Goal: Task Accomplishment & Management: Complete application form

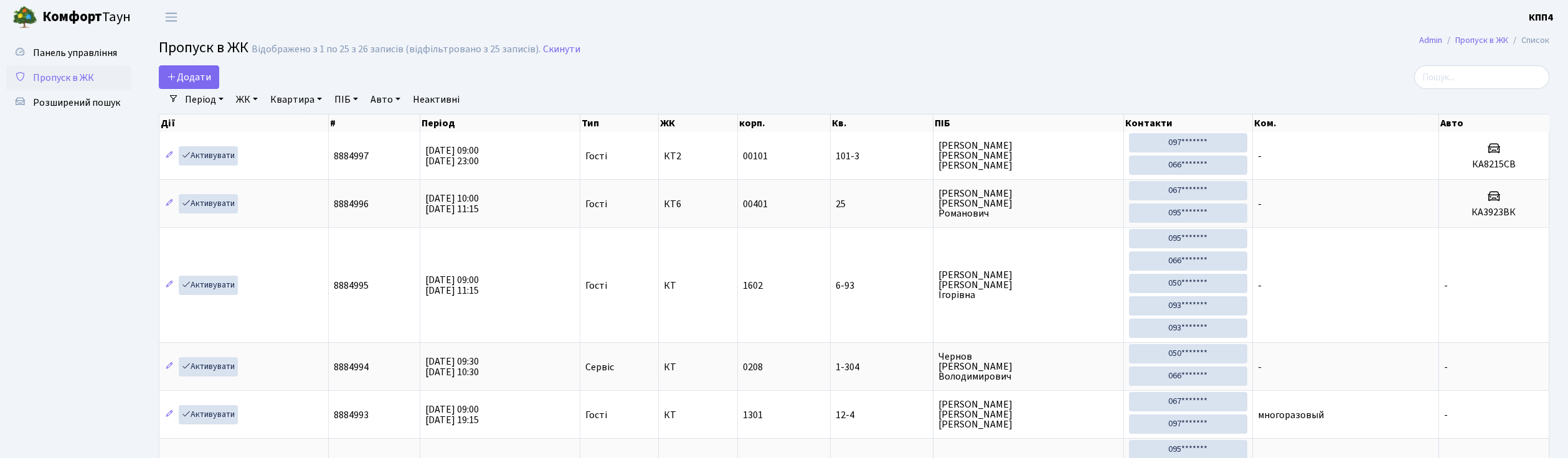
select select "25"
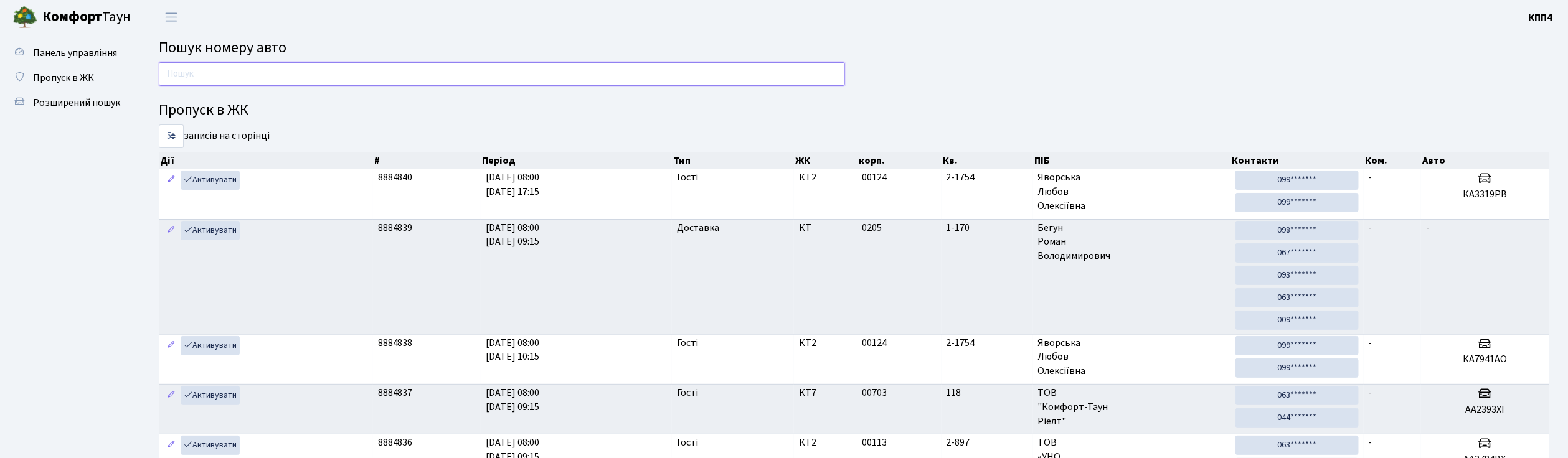
drag, startPoint x: 0, startPoint y: 0, endPoint x: 198, endPoint y: 71, distance: 210.3
click at [198, 71] on input "text" at bounding box center [502, 74] width 686 height 24
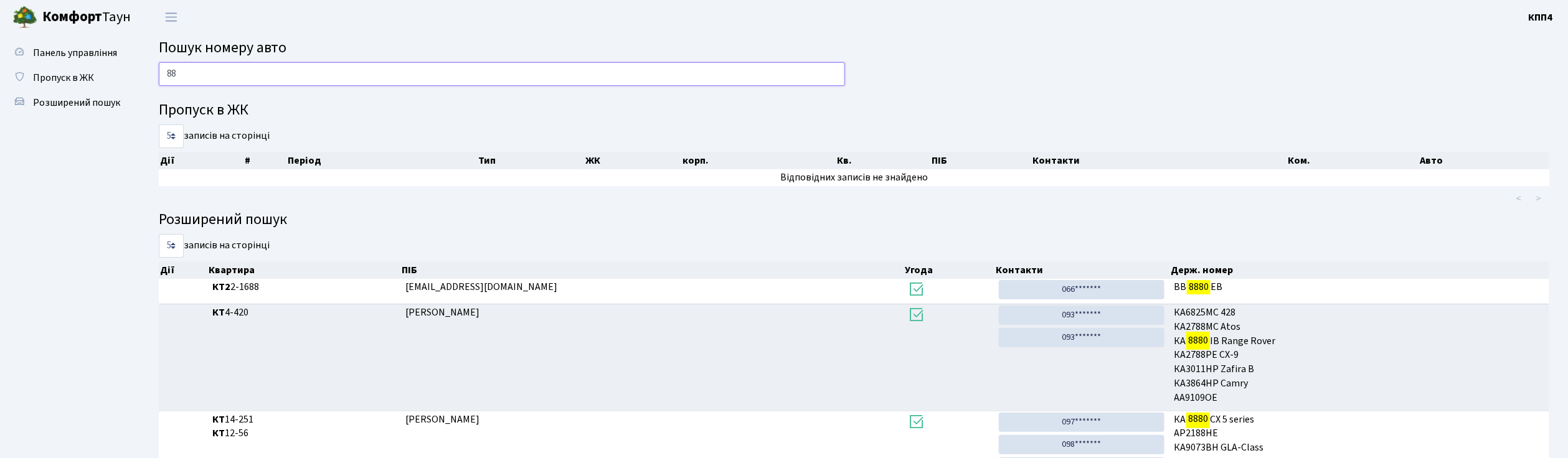
type input "8"
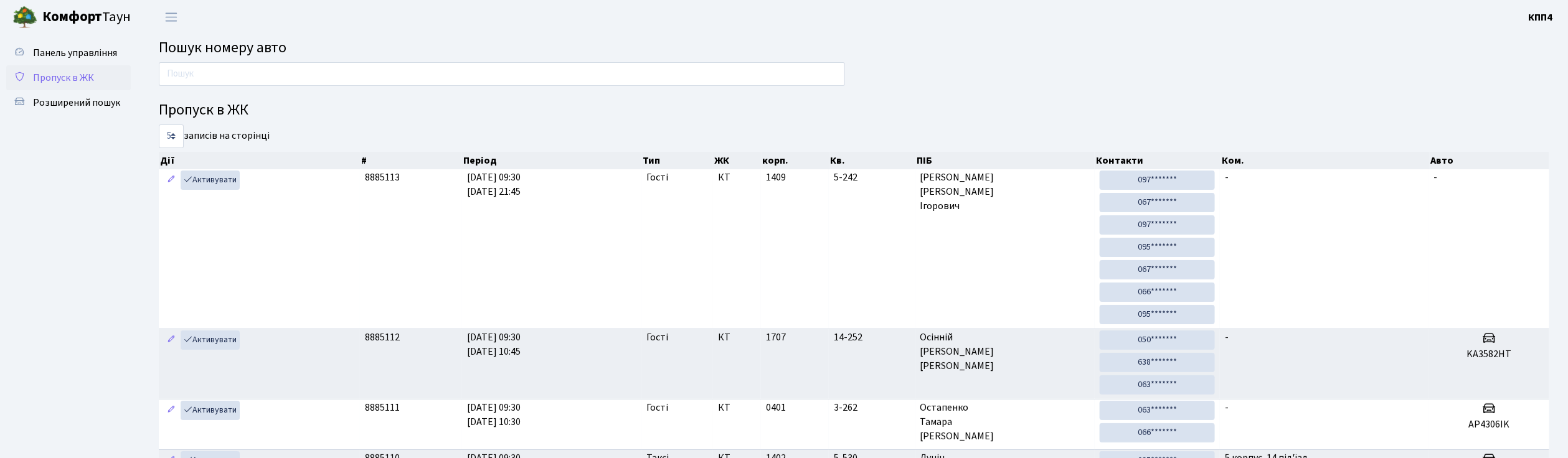
click at [87, 76] on span "Пропуск в ЖК" at bounding box center [64, 78] width 61 height 14
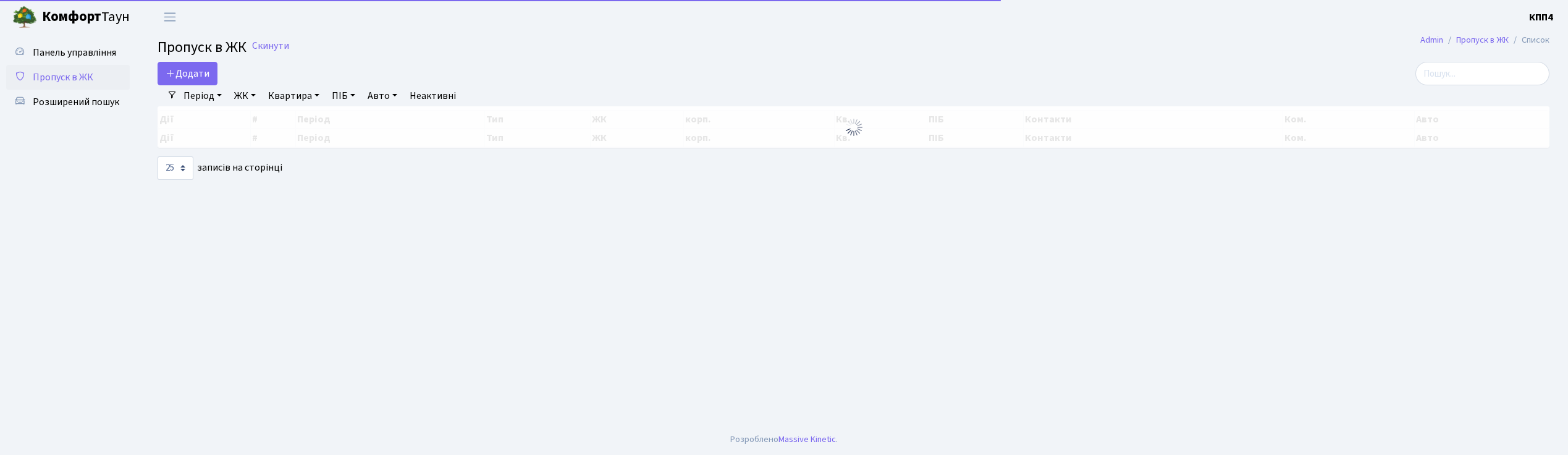
select select "25"
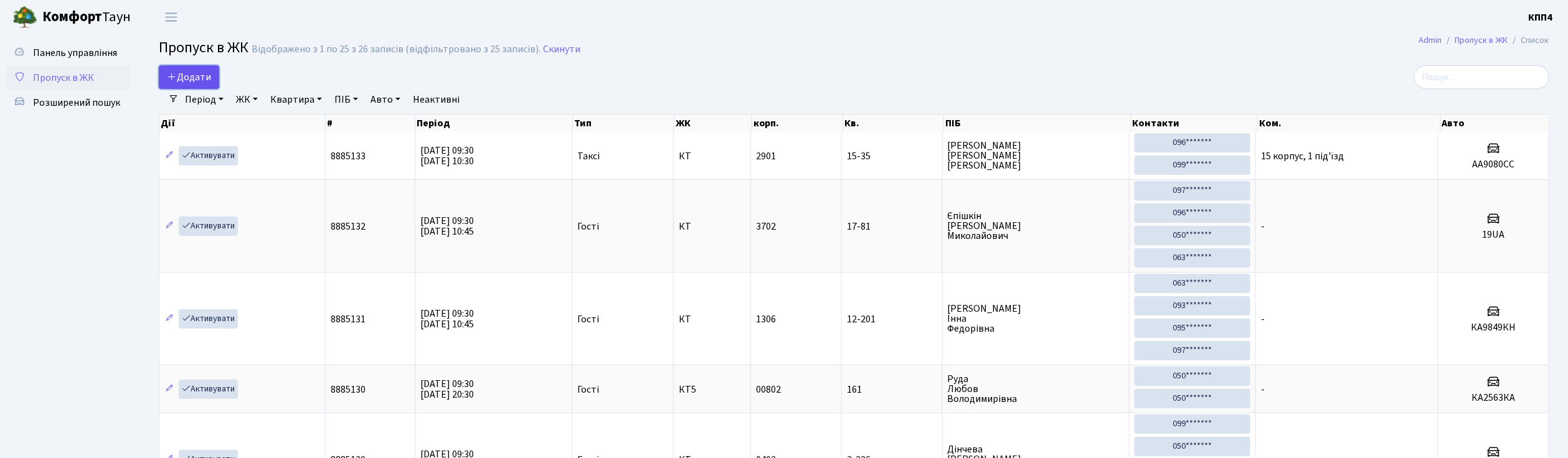
click at [197, 76] on span "Додати" at bounding box center [189, 77] width 44 height 14
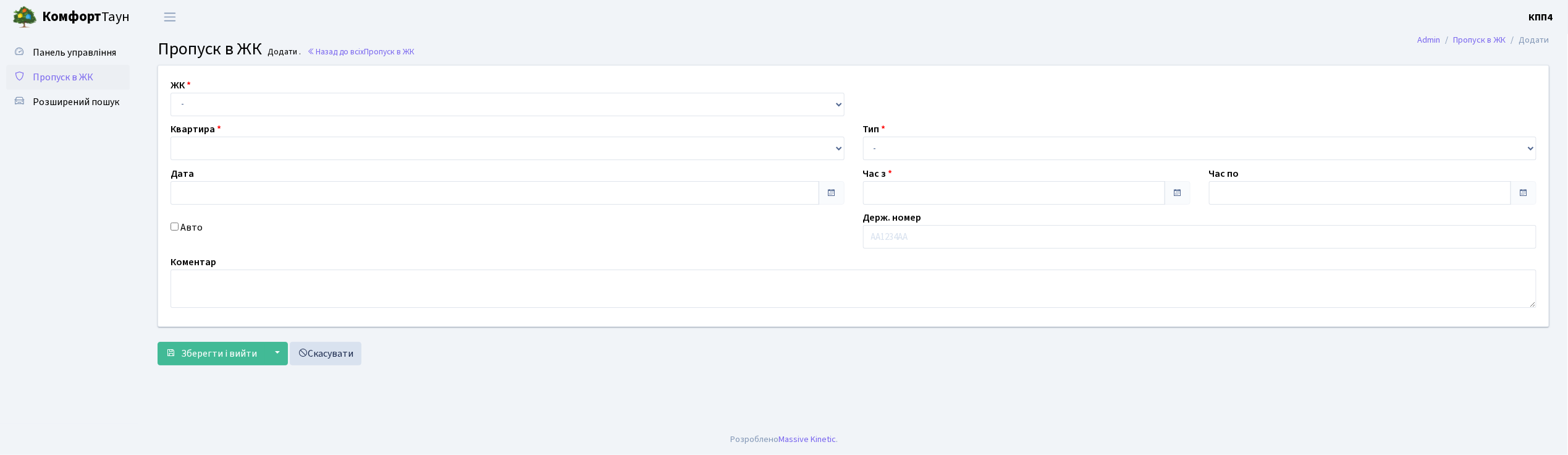
type input "15.08.2025"
type input "09:30"
type input "10:30"
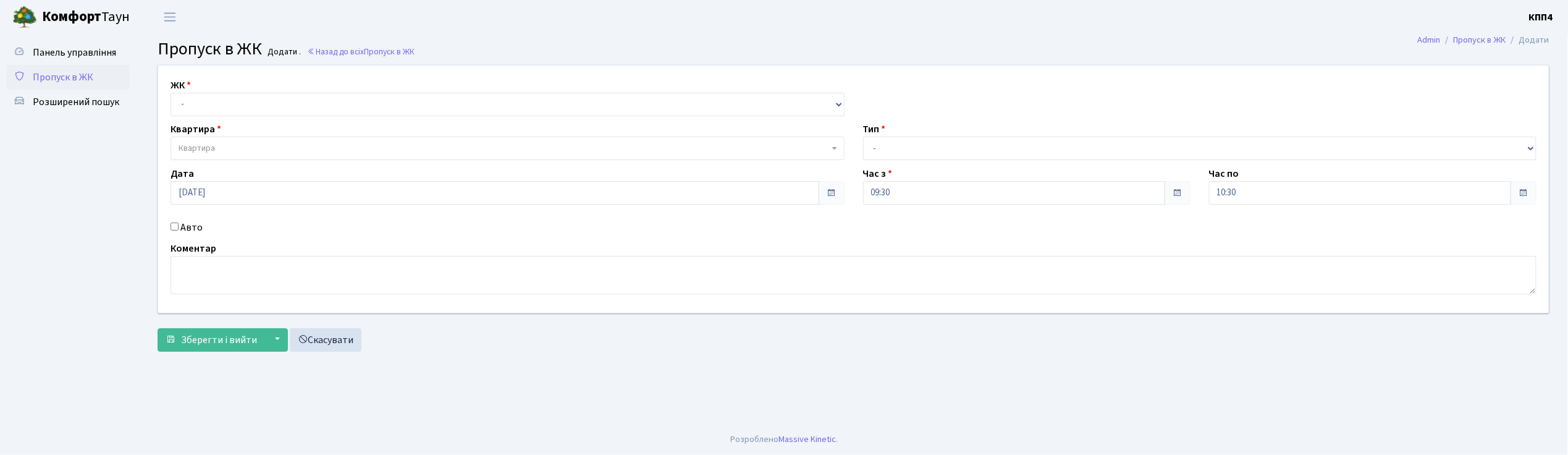
click at [175, 223] on input "Авто" at bounding box center [175, 226] width 8 height 8
checkbox input "true"
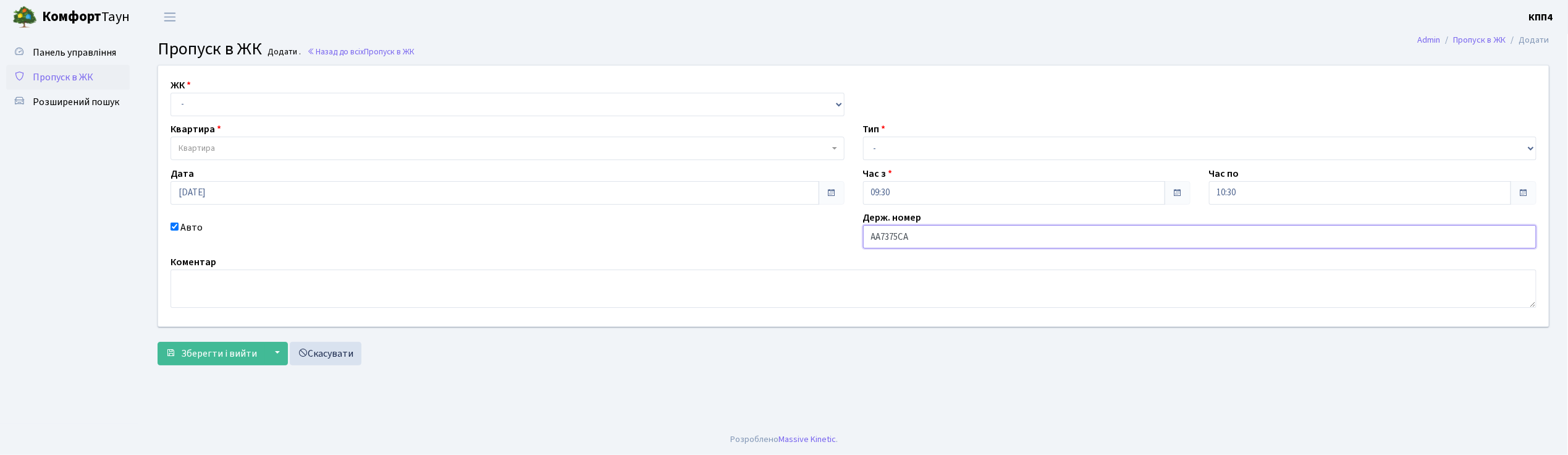
type input "АА7375СА"
click at [210, 96] on select "- КТ, вул. Регенераторна, 4 КТ2, просп. Соборності, 17 КТ3, вул. Березнева, 16 …" at bounding box center [508, 105] width 674 height 24
select select "271"
click at [171, 93] on select "- КТ, вул. Регенераторна, 4 КТ2, просп. Соборності, 17 КТ3, вул. Березнева, 16 …" at bounding box center [508, 105] width 674 height 24
select select
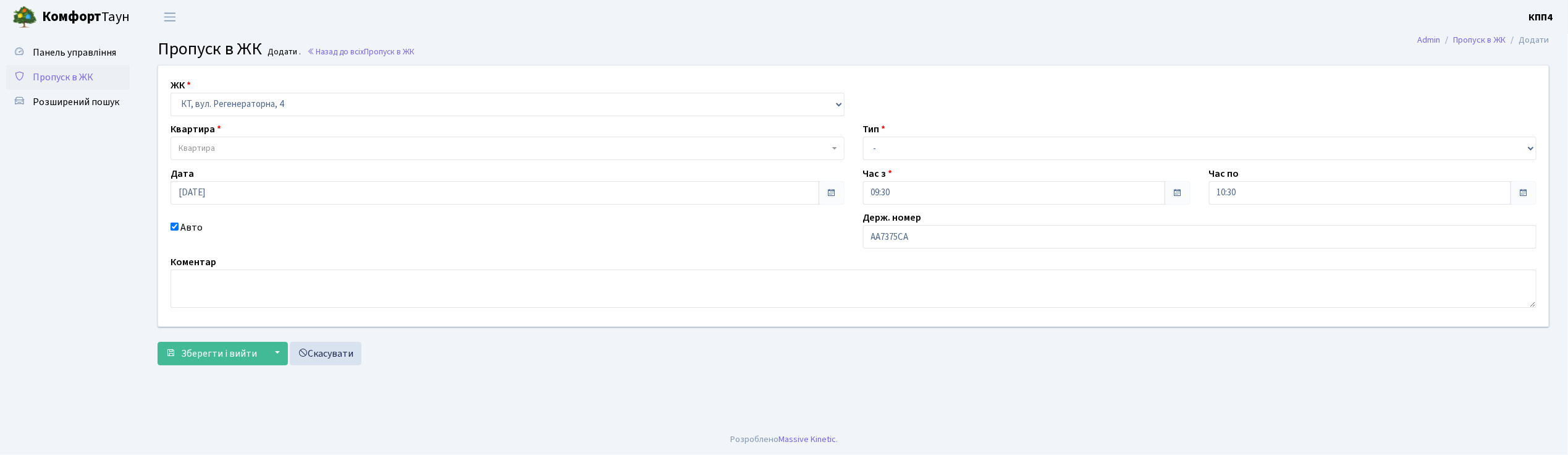
click at [210, 150] on span "Квартира" at bounding box center [197, 148] width 37 height 12
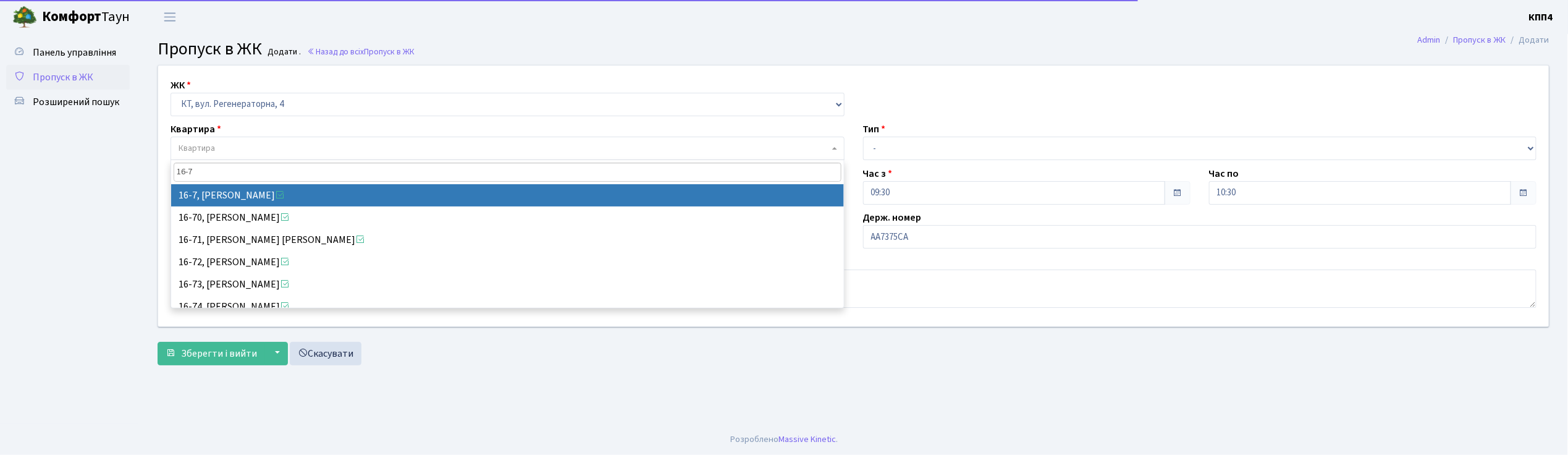
type input "16-7"
select select "8568"
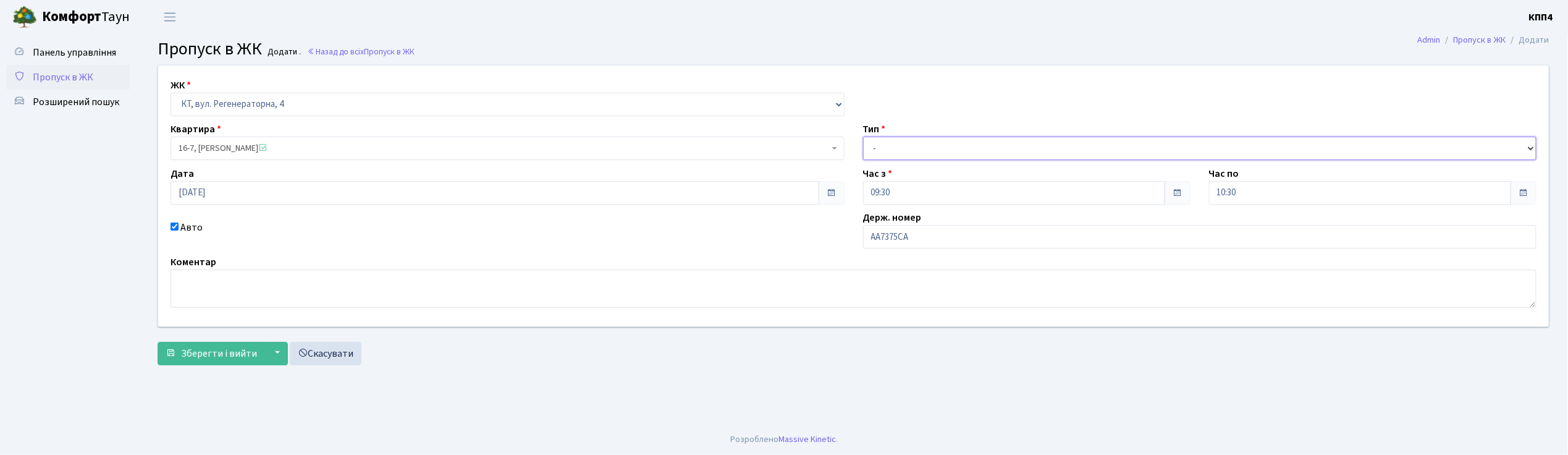
click at [878, 142] on select "- Доставка Таксі Гості Сервіс" at bounding box center [1201, 149] width 674 height 24
select select "1"
click at [863, 137] on select "- Доставка Таксі Гості Сервіс" at bounding box center [1201, 149] width 674 height 24
click at [218, 356] on span "Зберегти і вийти" at bounding box center [219, 353] width 76 height 14
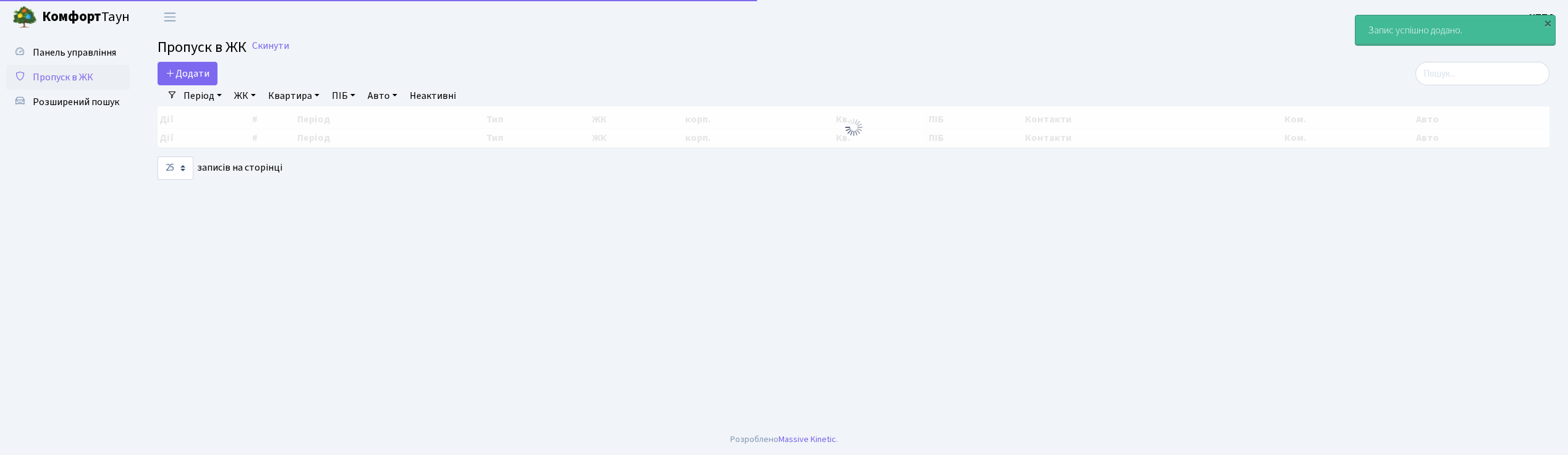
select select "25"
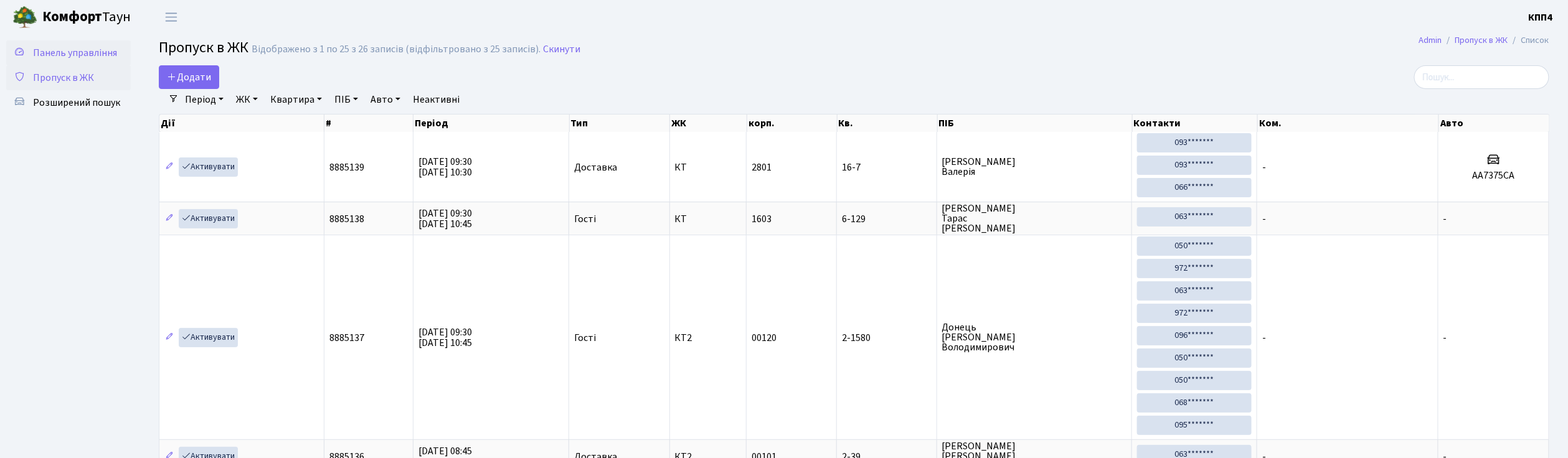
click at [95, 60] on link "Панель управління" at bounding box center [68, 53] width 125 height 25
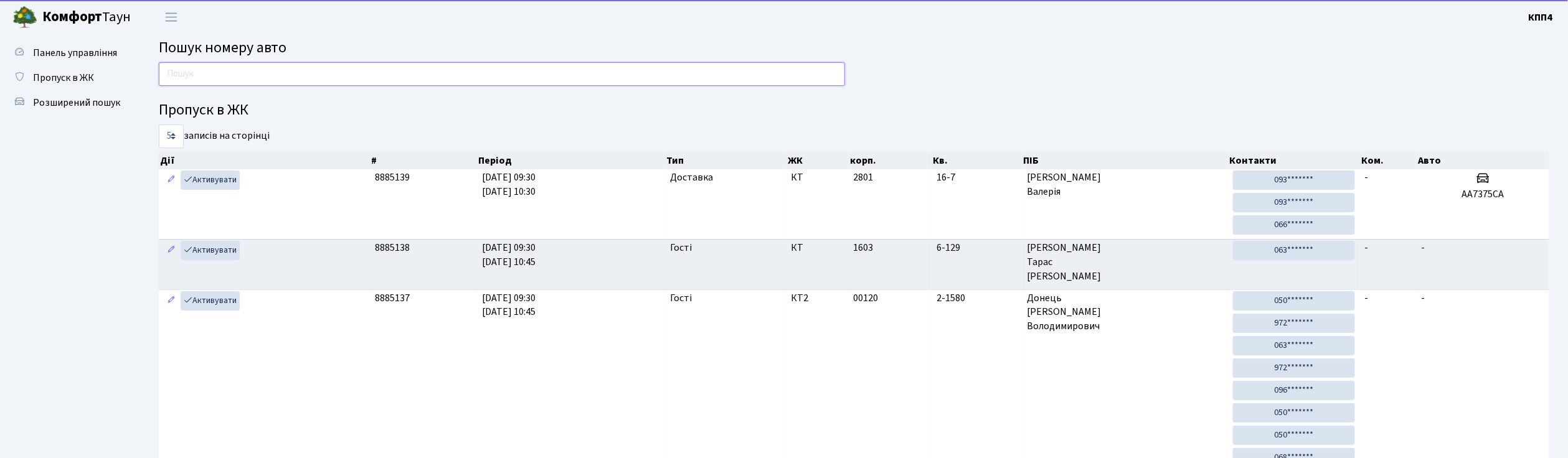
click at [188, 80] on input "text" at bounding box center [502, 74] width 686 height 24
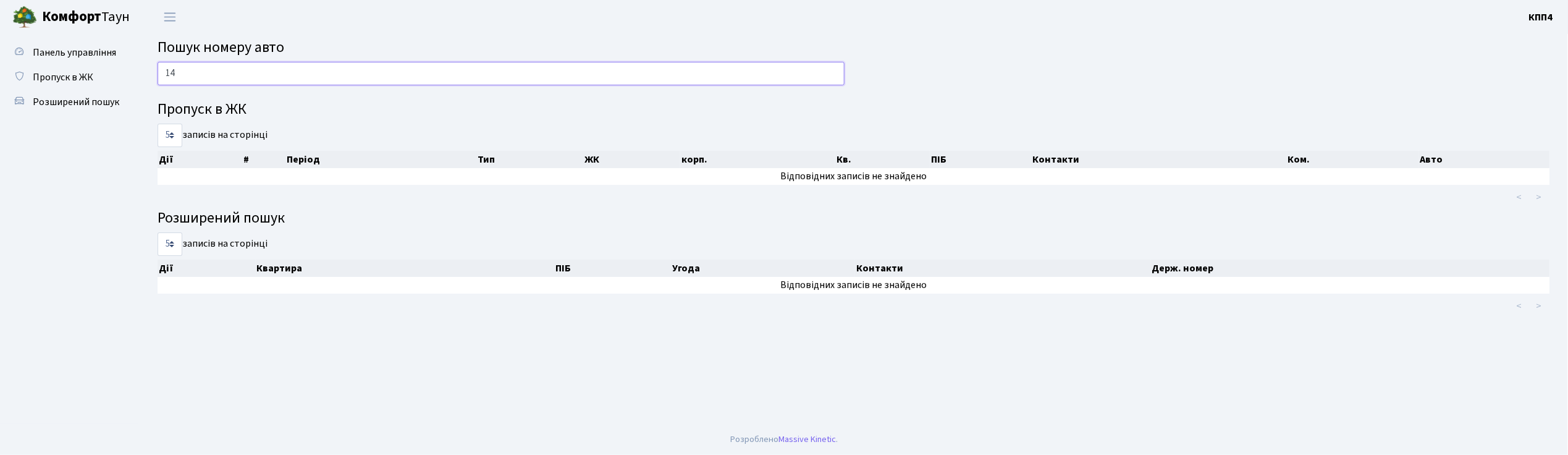
type input "1"
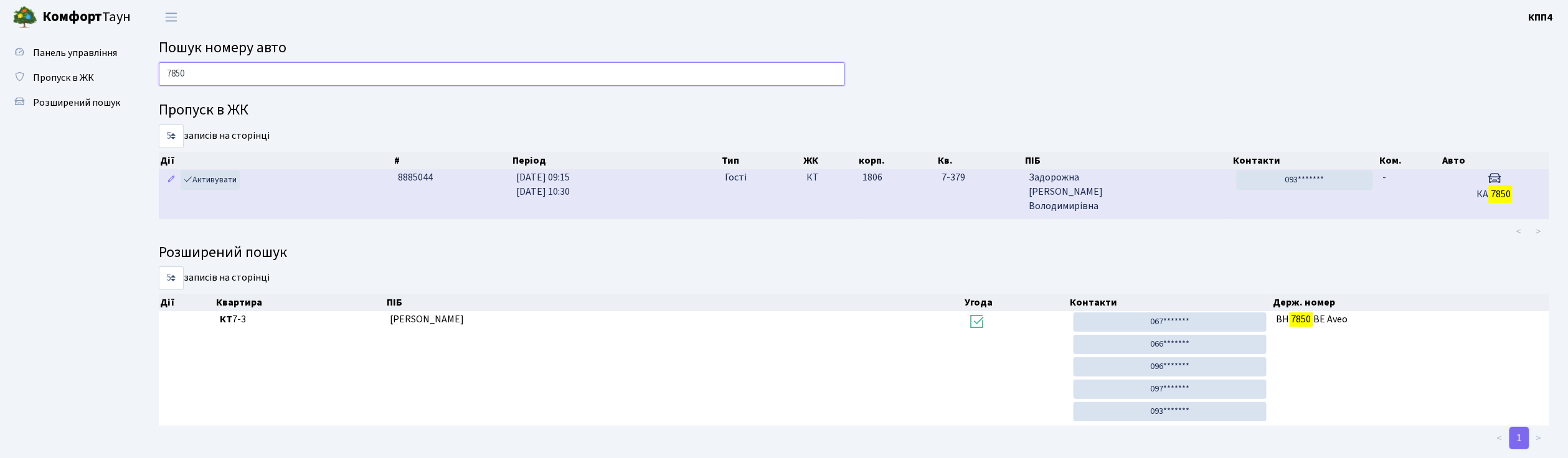
type input "7850"
click at [1129, 190] on span "Задорожна Аліна Володимирівна" at bounding box center [1127, 192] width 198 height 43
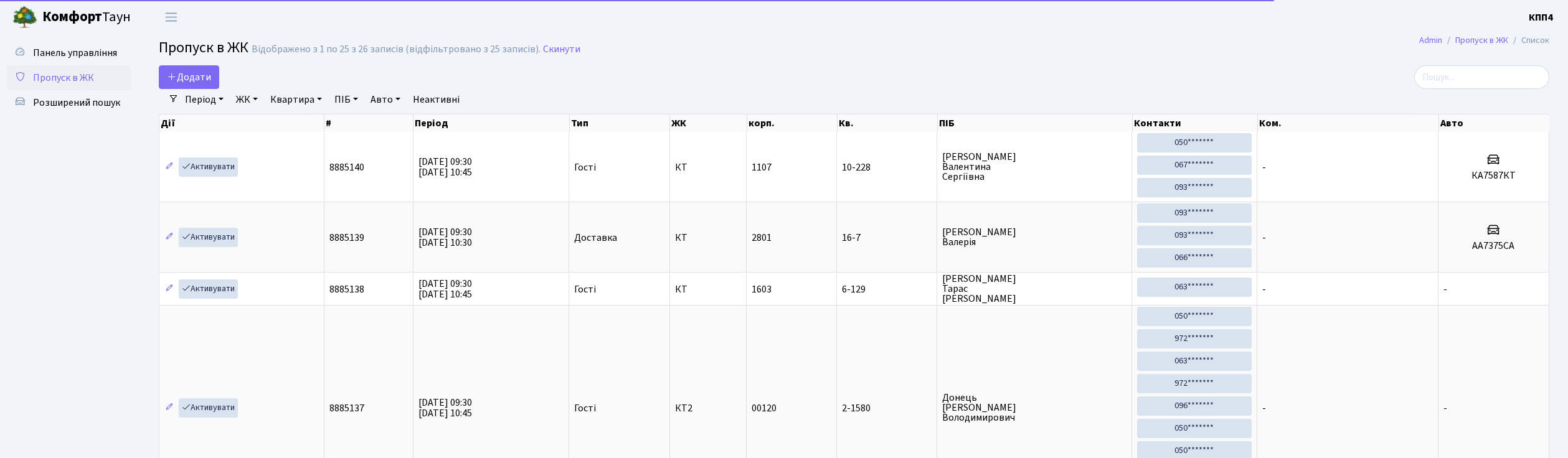
select select "25"
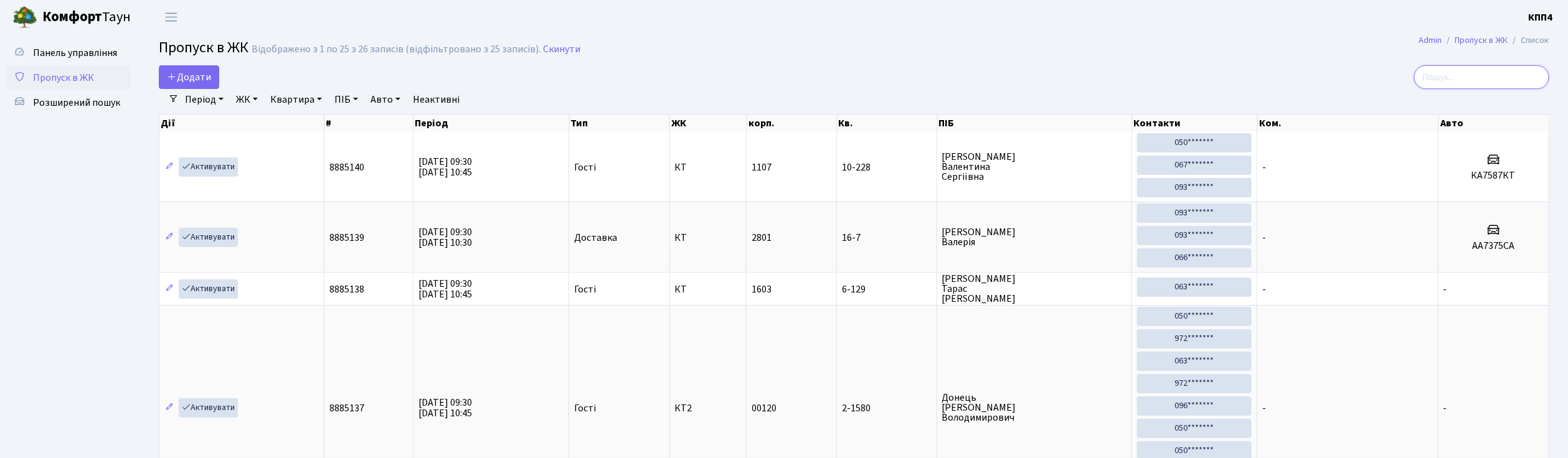
click at [1474, 80] on input "search" at bounding box center [1482, 78] width 135 height 24
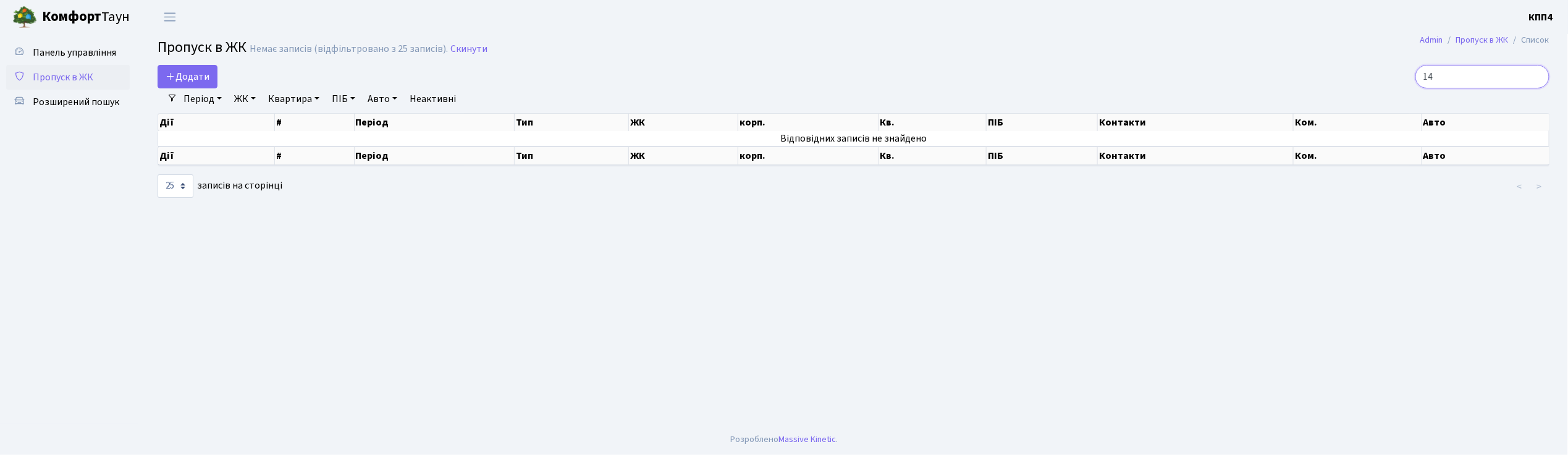
type input "1"
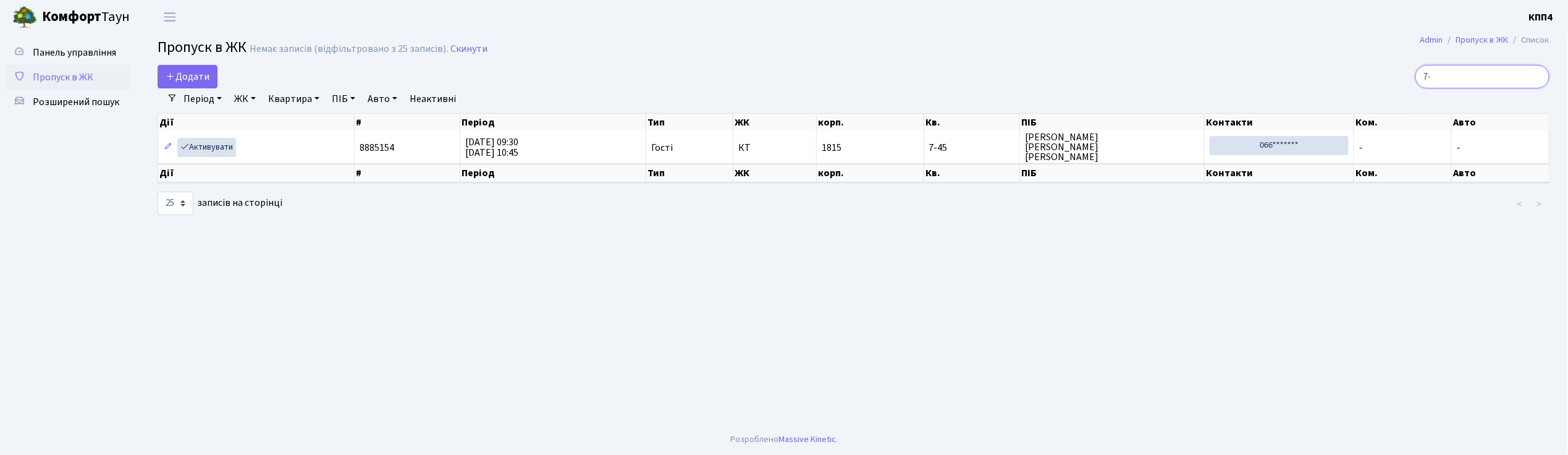
type input "7"
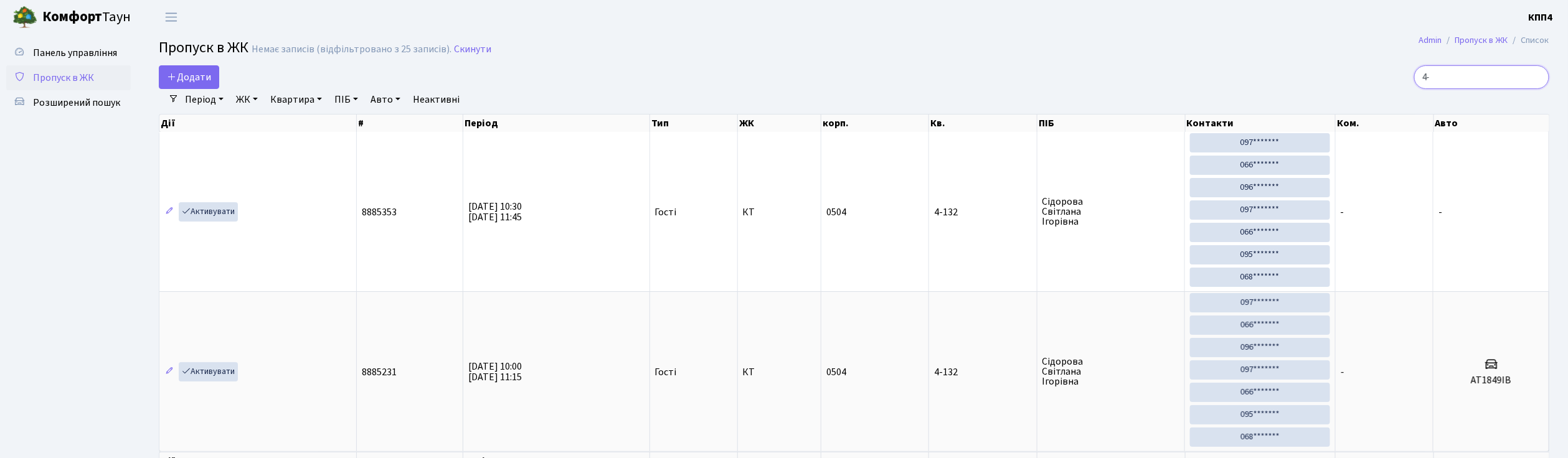
type input "4"
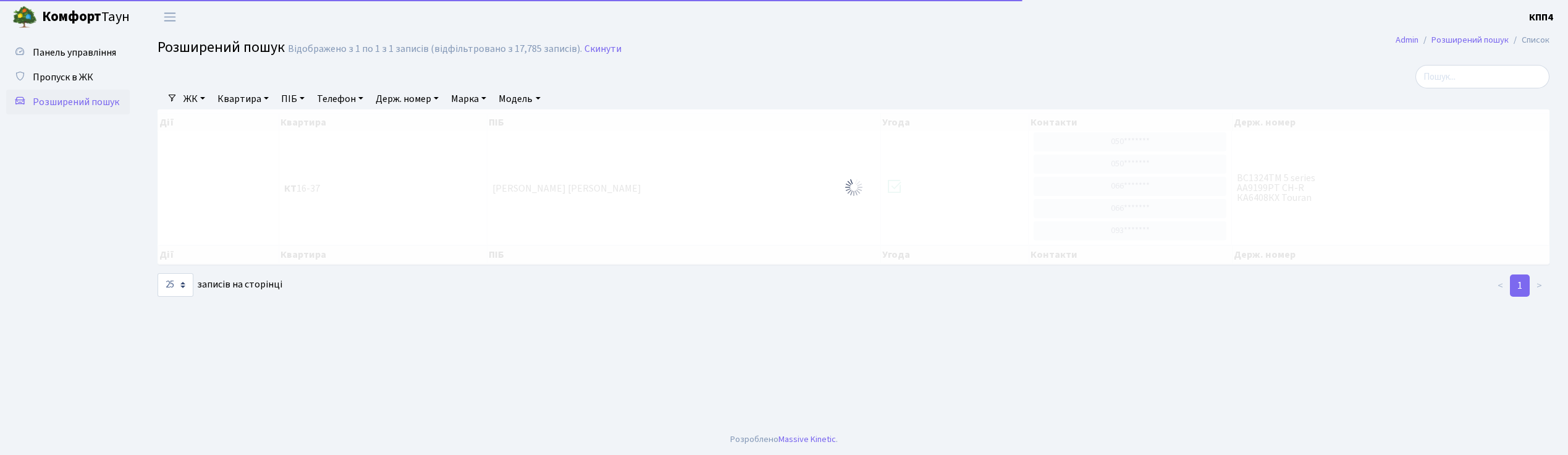
select select "25"
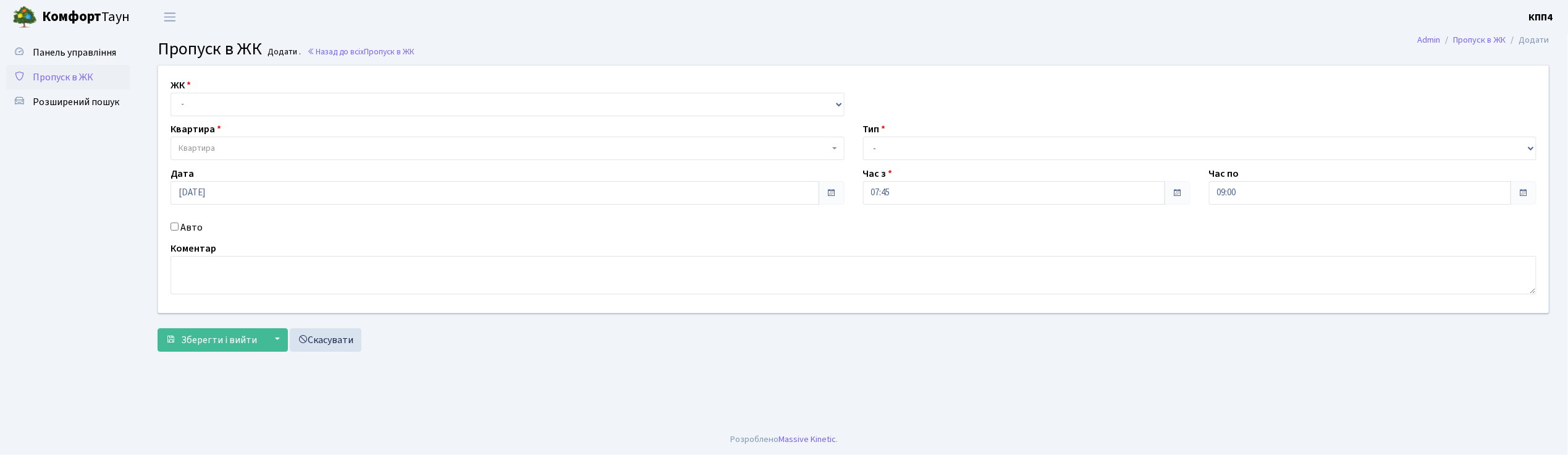
click at [174, 223] on input "Авто" at bounding box center [175, 226] width 8 height 8
checkbox input "true"
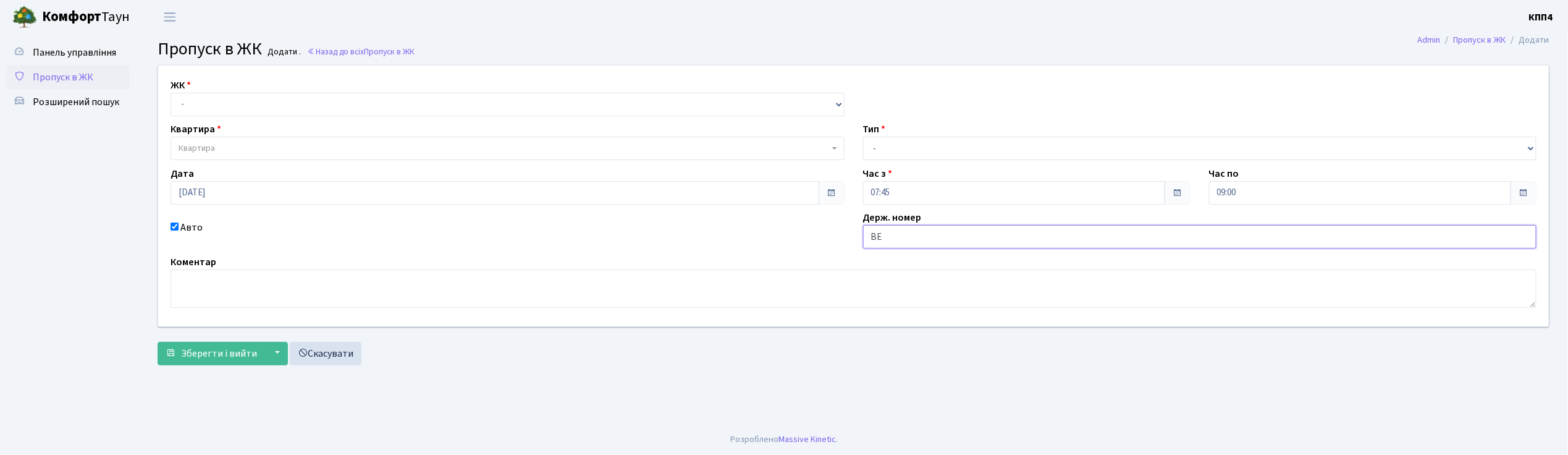
type input "ВЕ3290АО"
click at [196, 96] on select "- КТ, вул. Регенераторна, 4 КТ2, просп. [STREET_ADDRESS] [STREET_ADDRESS] [PERS…" at bounding box center [508, 105] width 674 height 24
select select "271"
click at [171, 93] on select "- КТ, вул. Регенераторна, 4 КТ2, просп. [STREET_ADDRESS] [STREET_ADDRESS] [PERS…" at bounding box center [508, 105] width 674 height 24
select select
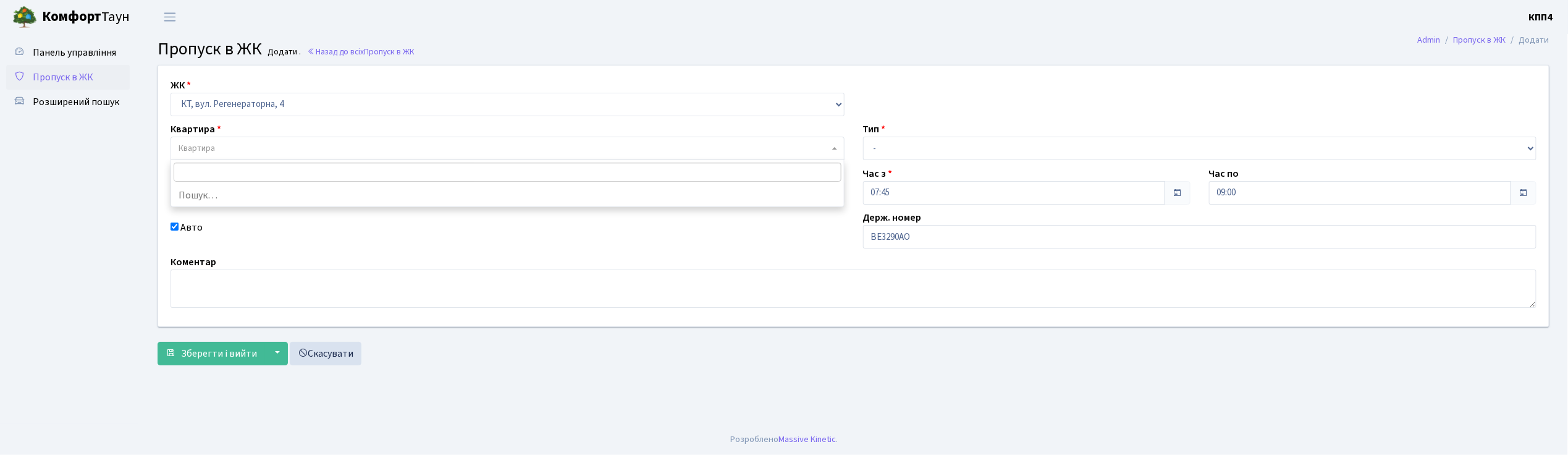
click at [221, 146] on span "Квартира" at bounding box center [503, 148] width 650 height 12
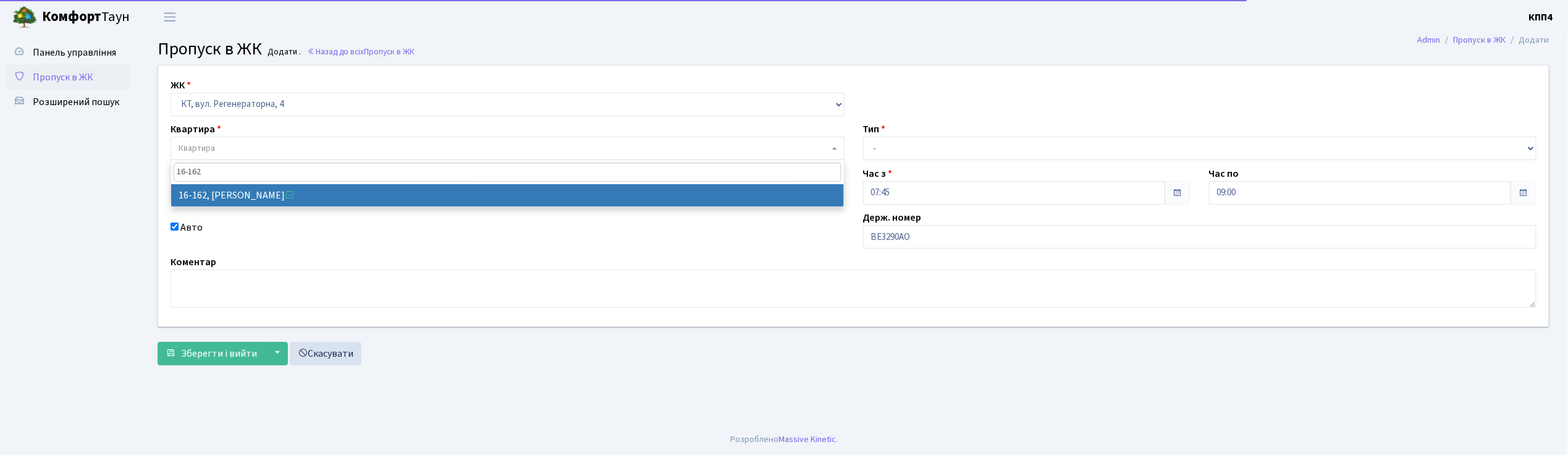
type input "16-162"
select select "8723"
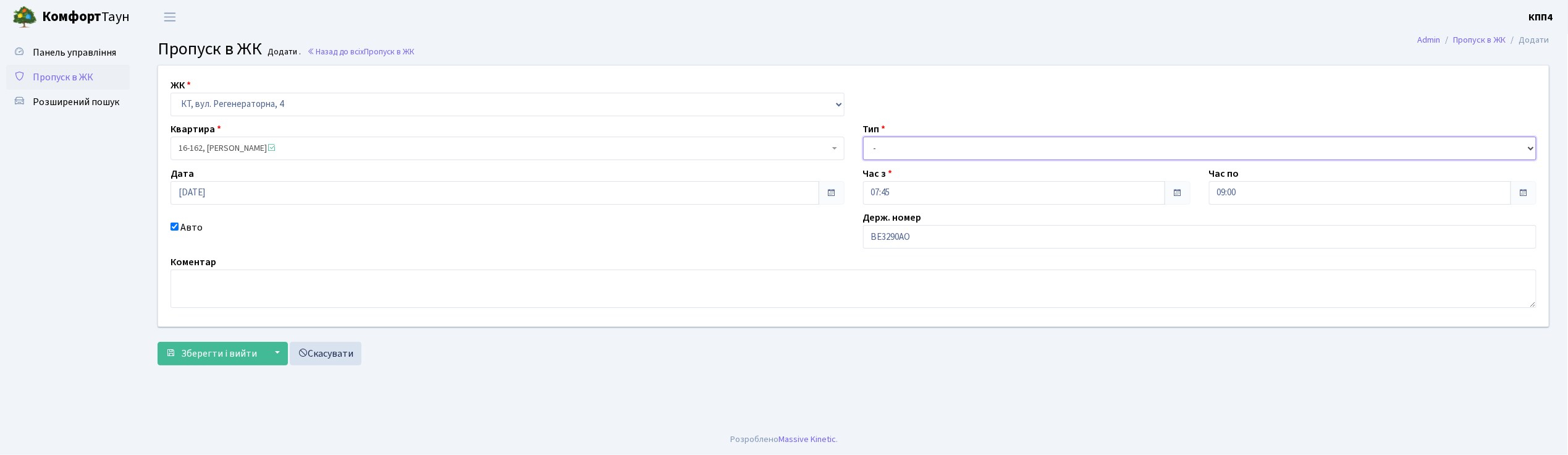
click at [897, 154] on select "- Доставка Таксі Гості Сервіс" at bounding box center [1201, 149] width 674 height 24
select select "3"
click at [863, 137] on select "- Доставка Таксі Гості Сервіс" at bounding box center [1201, 149] width 674 height 24
click at [236, 287] on textarea at bounding box center [853, 289] width 1366 height 39
type textarea "НА ЦІЛИЙ ДЕНЬ"
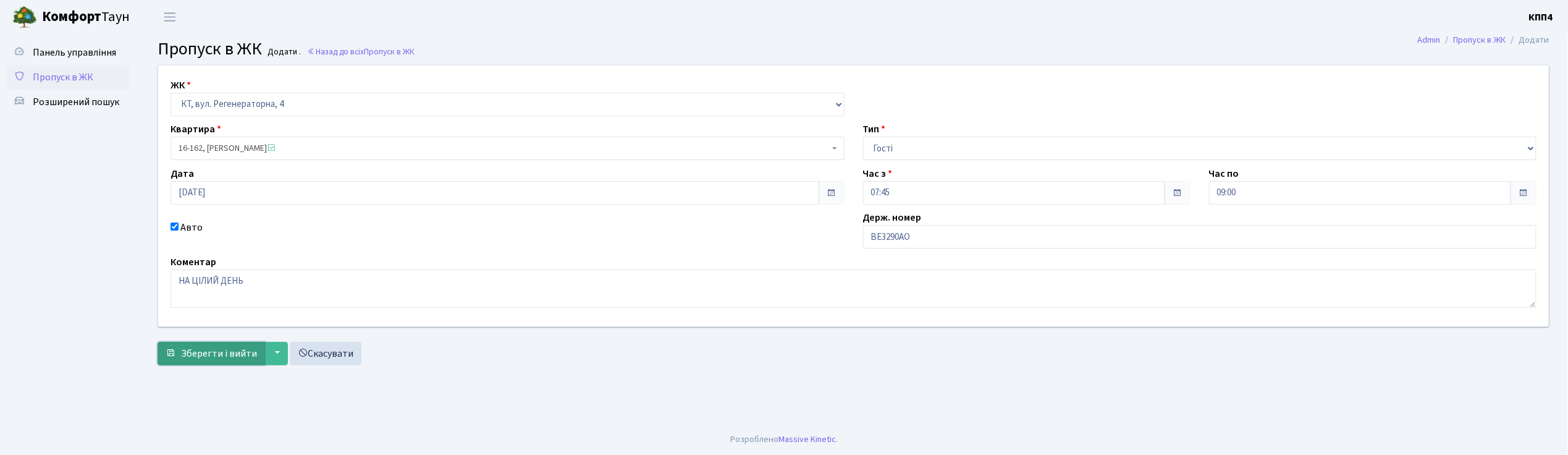
click at [212, 350] on span "Зберегти і вийти" at bounding box center [219, 353] width 76 height 14
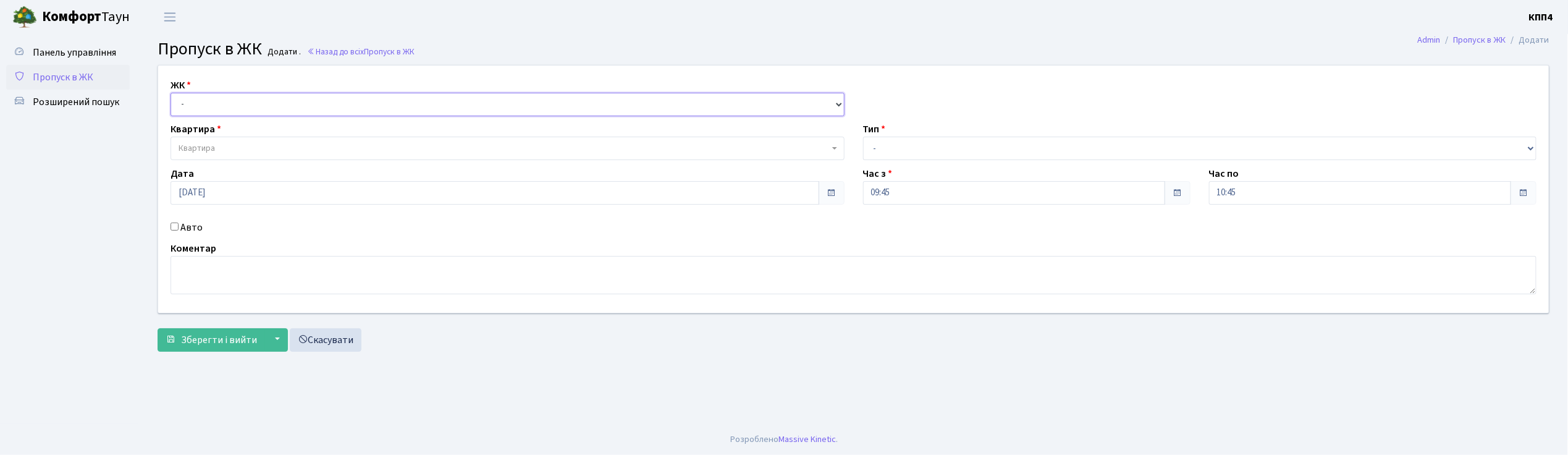
click at [197, 100] on select "- КТ, вул. Регенераторна, 4 КТ2, просп. [STREET_ADDRESS] [STREET_ADDRESS] [PERS…" at bounding box center [508, 105] width 674 height 24
select select "271"
click at [171, 93] on select "- КТ, вул. Регенераторна, 4 КТ2, просп. [STREET_ADDRESS] [STREET_ADDRESS] [PERS…" at bounding box center [508, 105] width 674 height 24
select select
click at [203, 143] on span "Квартира" at bounding box center [197, 148] width 37 height 12
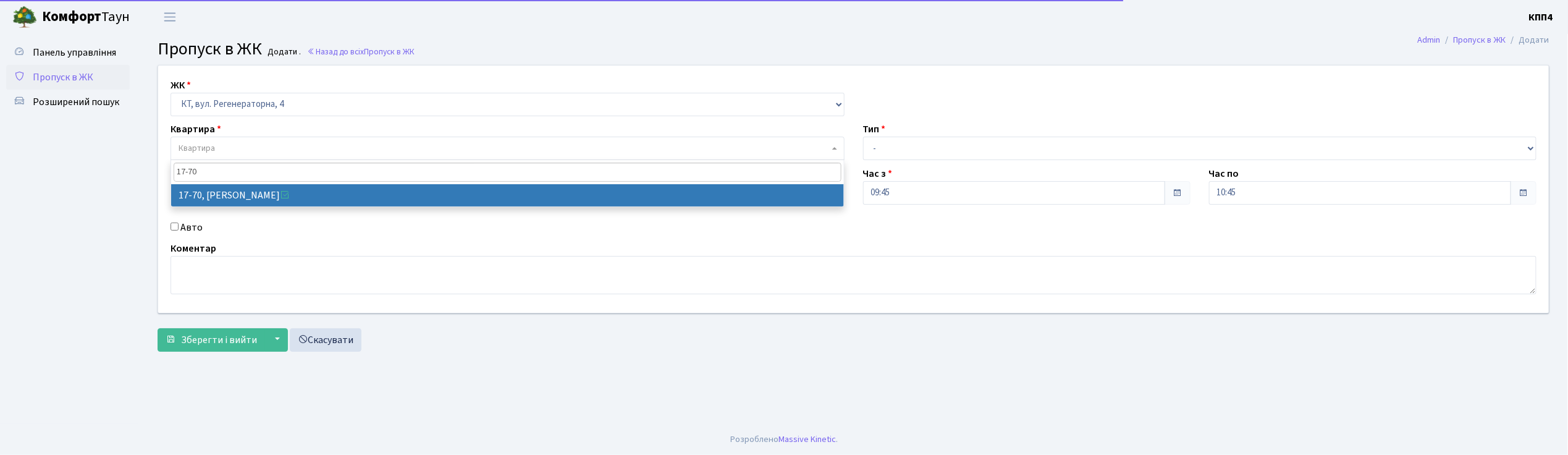
type input "17-70"
select select "9024"
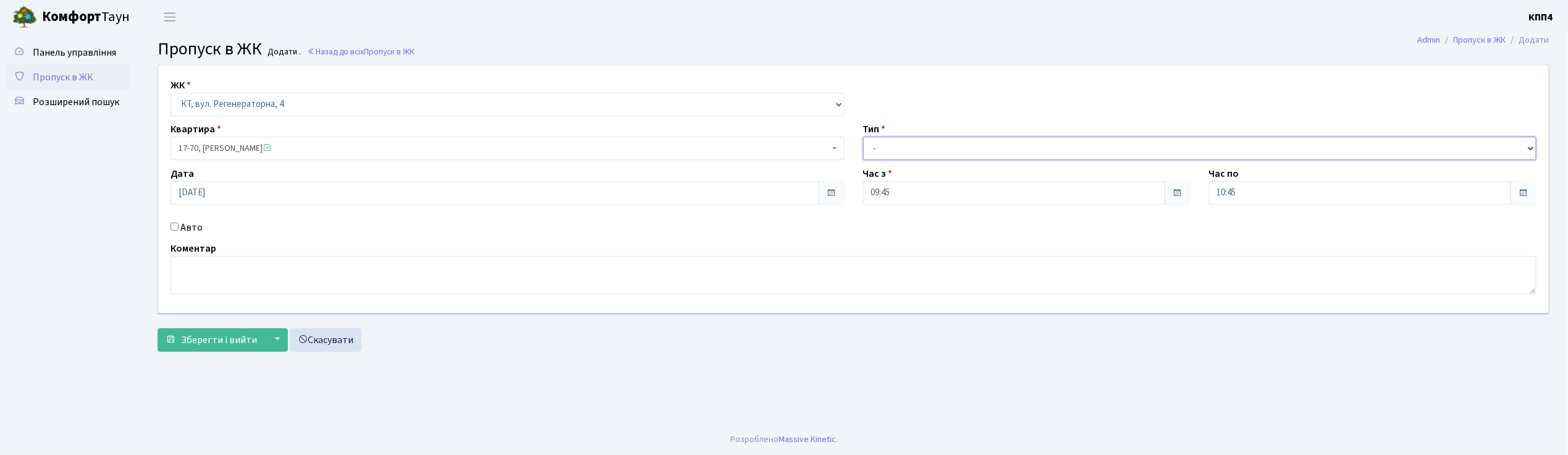
click at [881, 152] on select "- Доставка Таксі Гості Сервіс" at bounding box center [1201, 149] width 674 height 24
select select "1"
click at [863, 137] on select "- Доставка Таксі Гості Сервіс" at bounding box center [1201, 149] width 674 height 24
click at [213, 343] on span "Зберегти і вийти" at bounding box center [219, 340] width 76 height 14
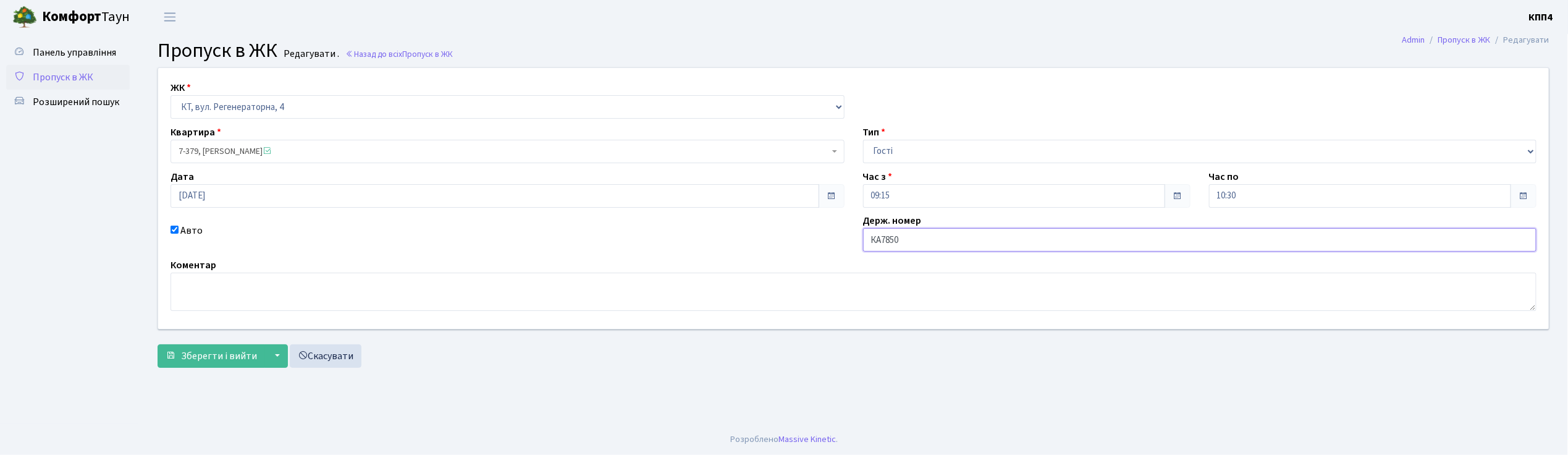
click at [916, 236] on input "КА7850" at bounding box center [1201, 240] width 674 height 24
type input "КА7850НН"
click at [212, 358] on span "Зберегти і вийти" at bounding box center [219, 356] width 76 height 14
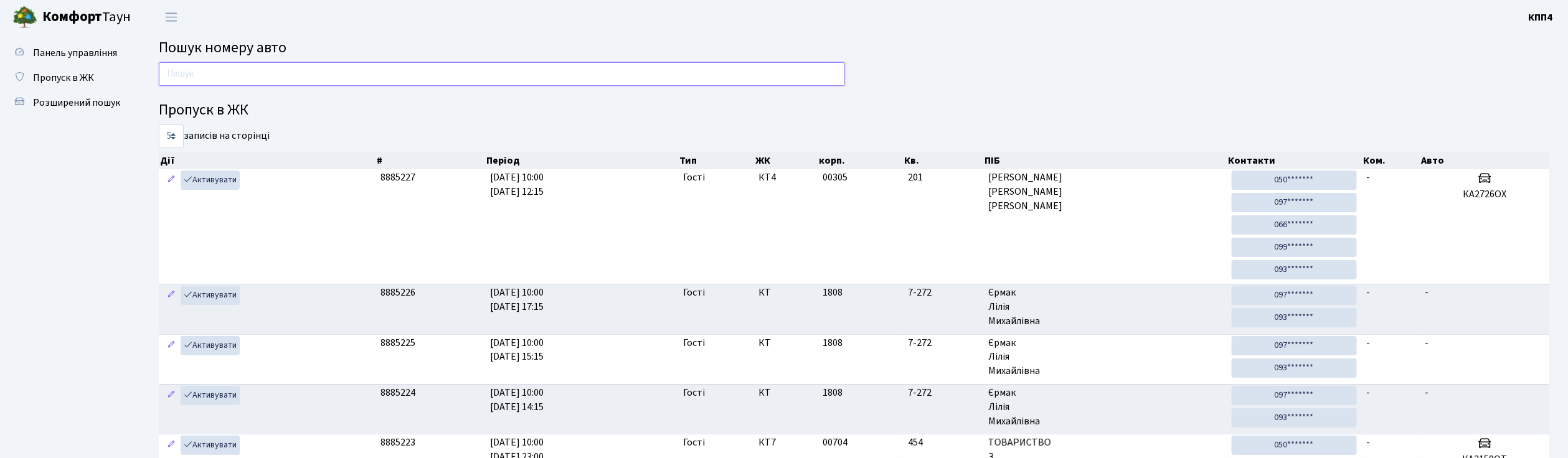
click at [170, 77] on input "text" at bounding box center [502, 74] width 686 height 24
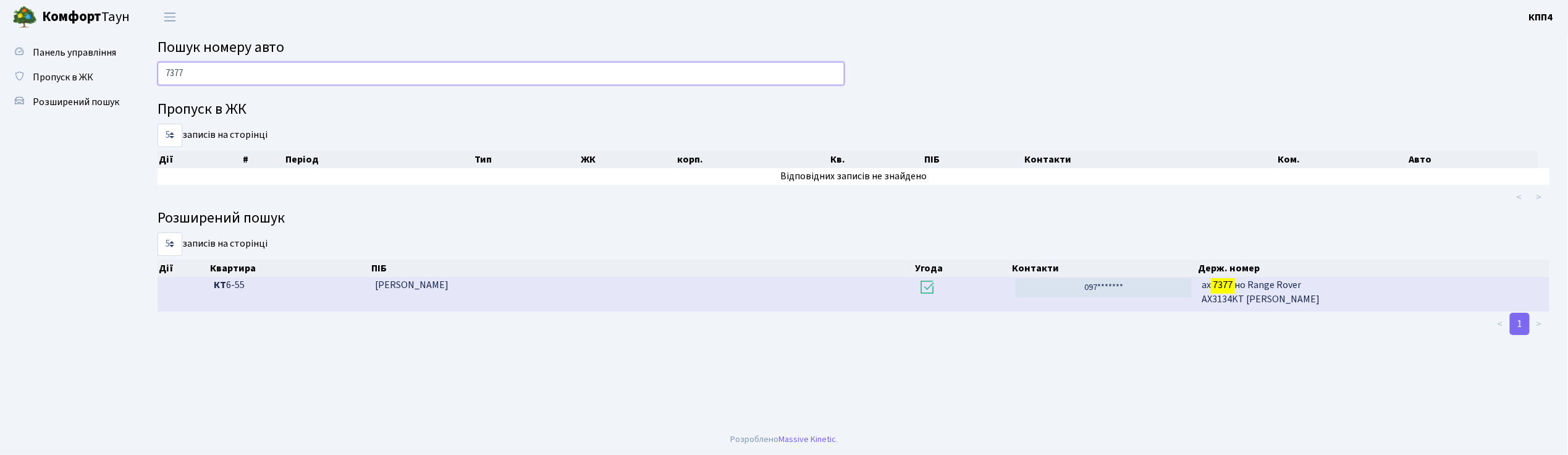
type input "7377"
click at [1002, 290] on h3 at bounding box center [962, 289] width 86 height 21
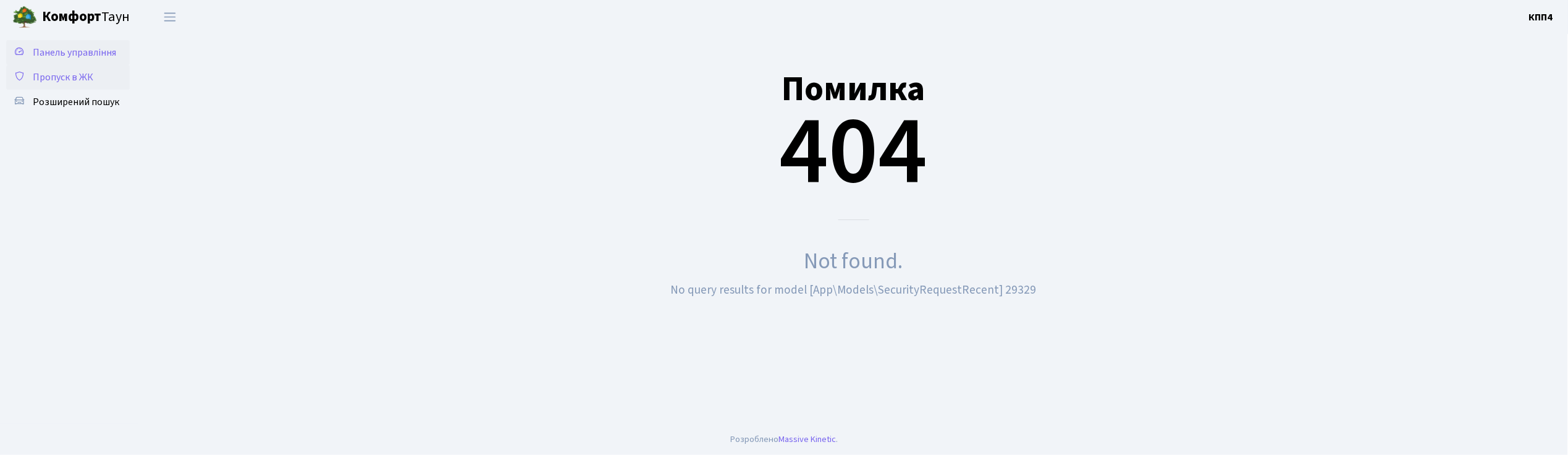
click at [104, 53] on span "Панель управління" at bounding box center [74, 52] width 84 height 14
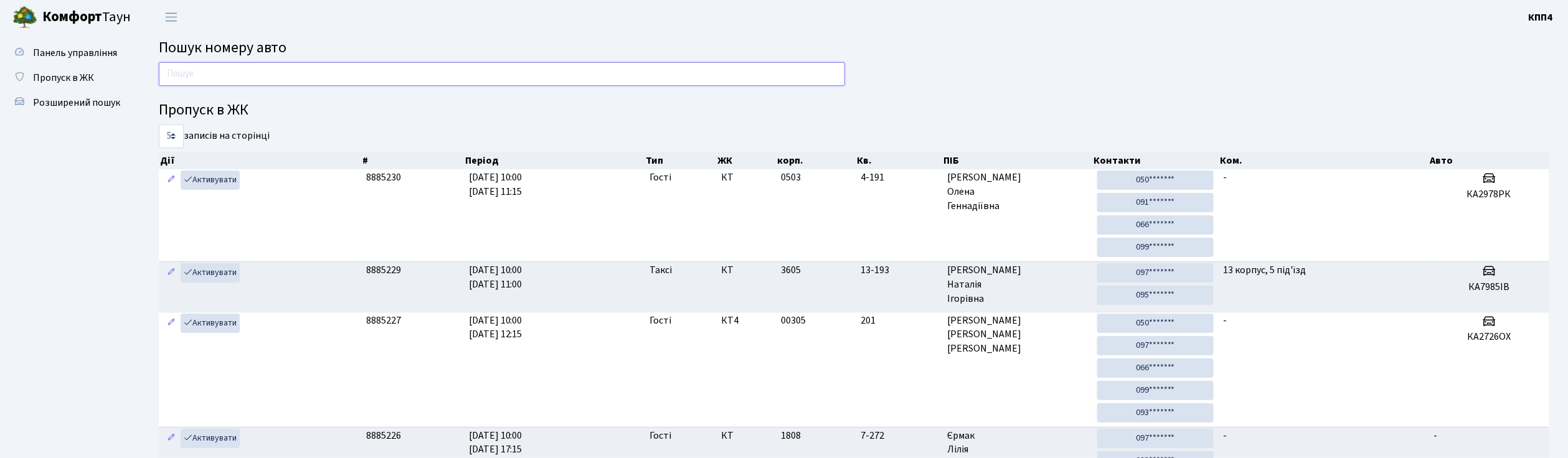
click at [178, 68] on input "text" at bounding box center [502, 74] width 686 height 24
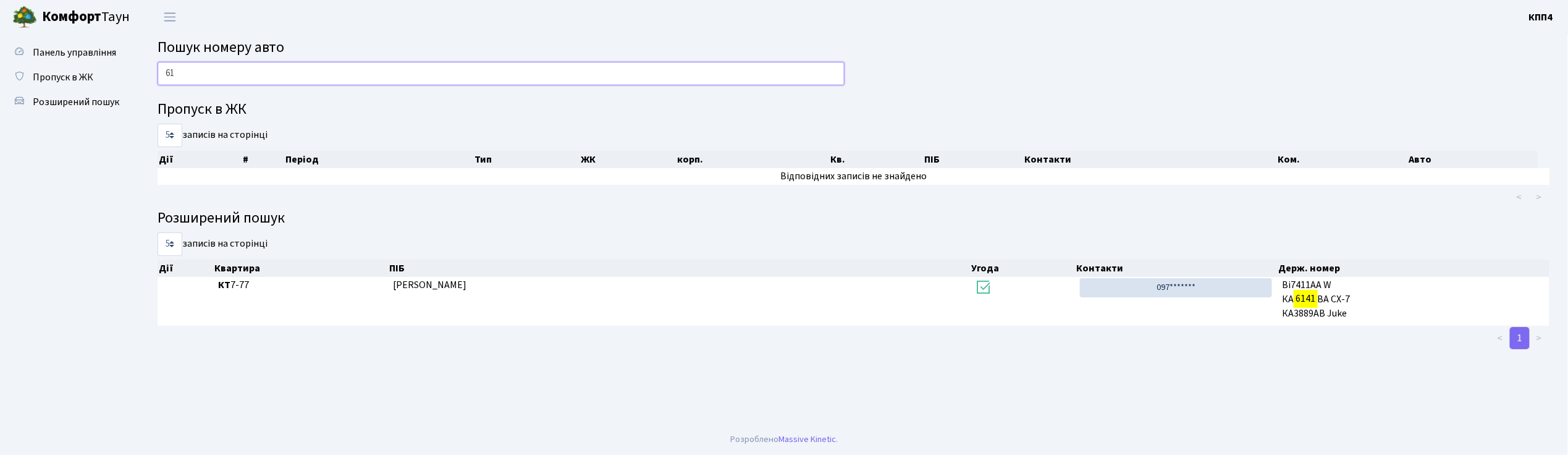
type input "6"
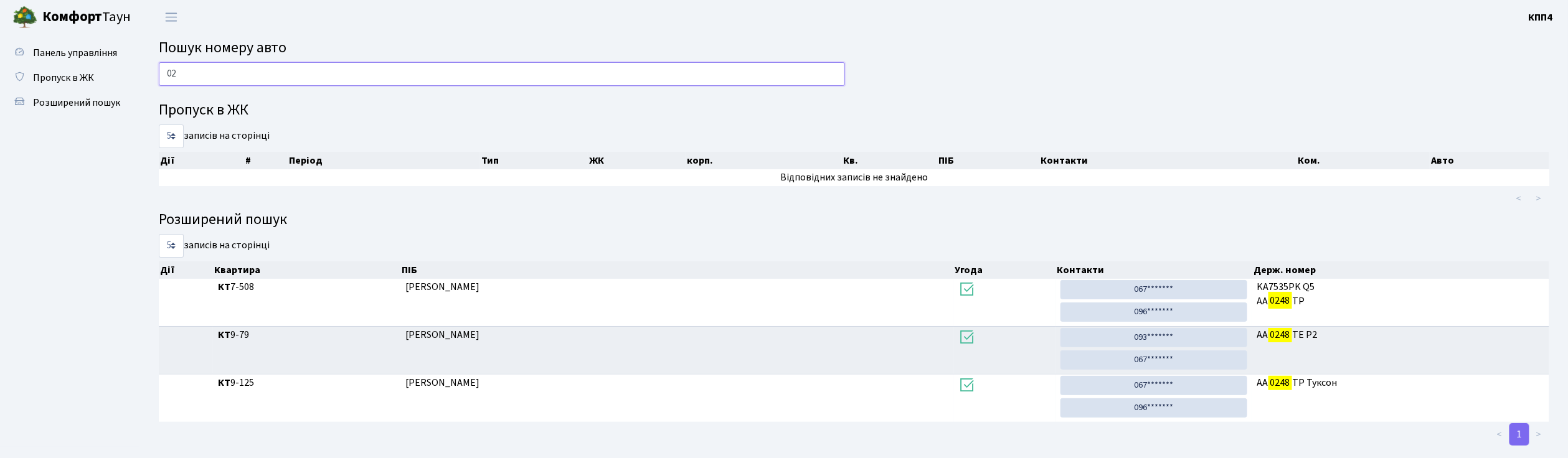
type input "0"
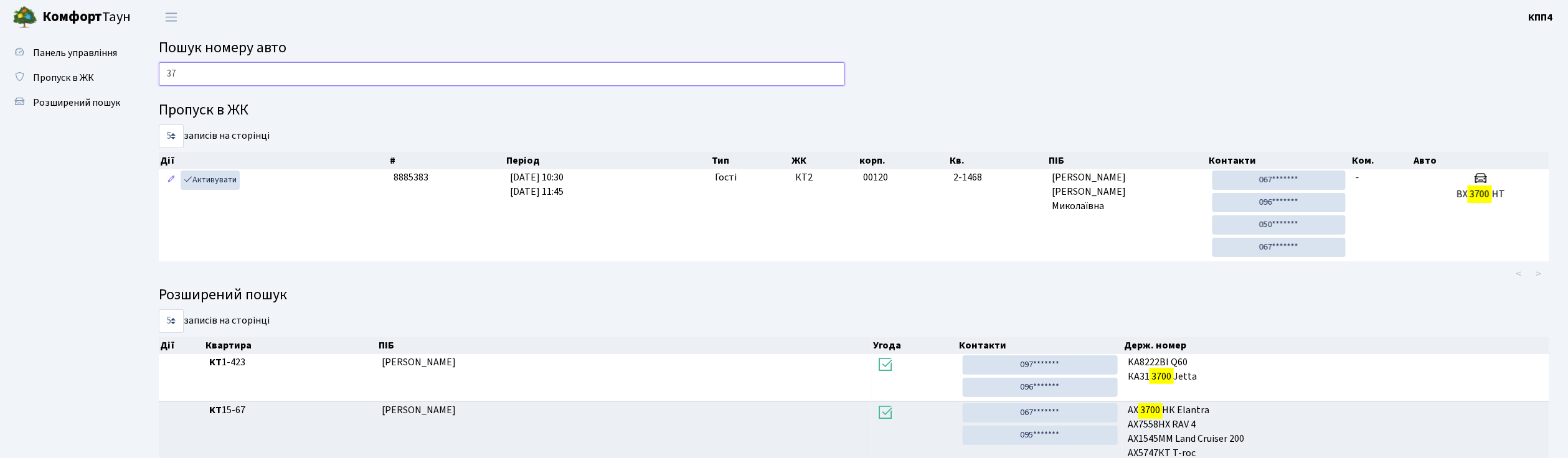
type input "3"
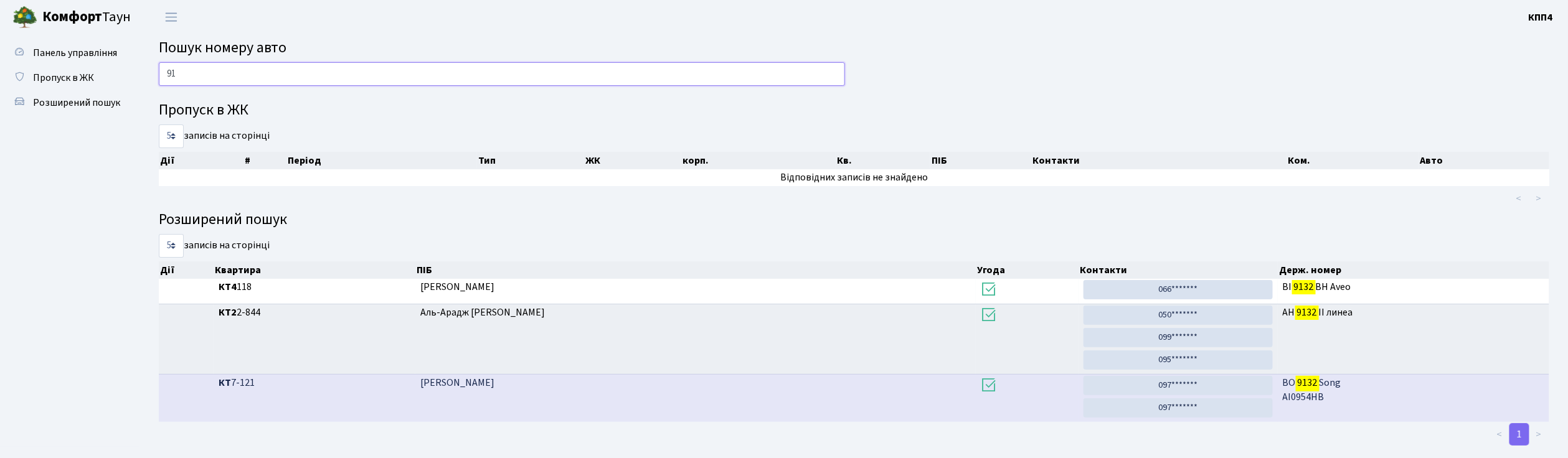
type input "9"
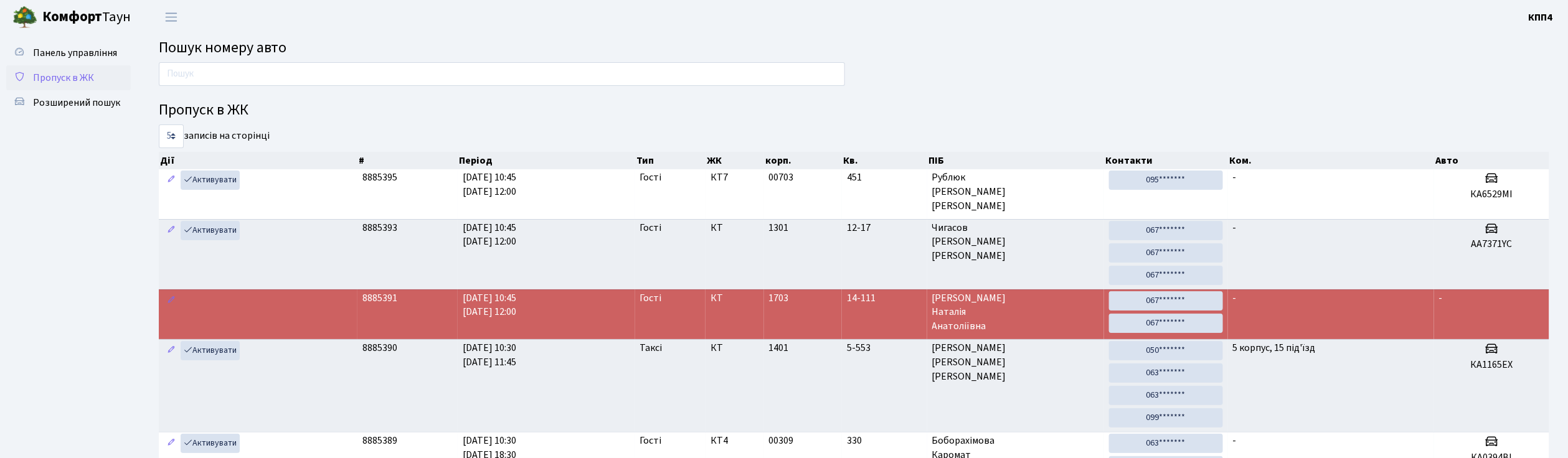
click at [73, 71] on span "Пропуск в ЖК" at bounding box center [64, 78] width 61 height 14
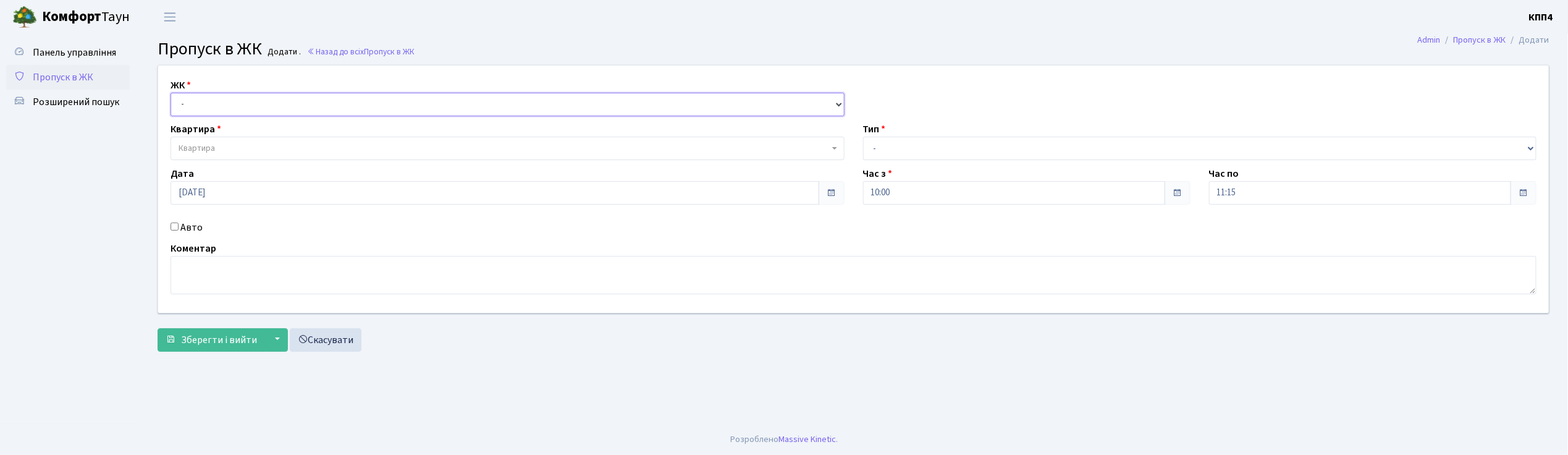
click at [188, 97] on select "- КТ, вул. Регенераторна, 4 КТ2, просп. [STREET_ADDRESS] [STREET_ADDRESS] [PERS…" at bounding box center [508, 105] width 674 height 24
select select "271"
click at [171, 93] on select "- КТ, вул. Регенераторна, 4 КТ2, просп. [STREET_ADDRESS] [STREET_ADDRESS] [PERS…" at bounding box center [508, 105] width 674 height 24
select select
click at [203, 137] on span "Квартира" at bounding box center [508, 149] width 674 height 24
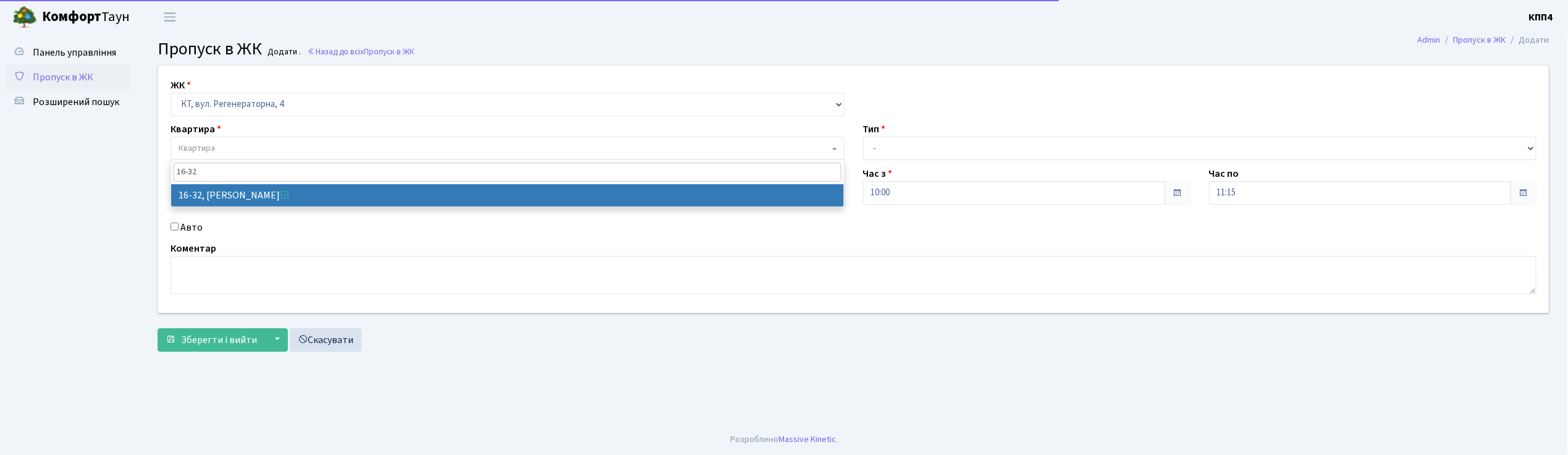
type input "16-32"
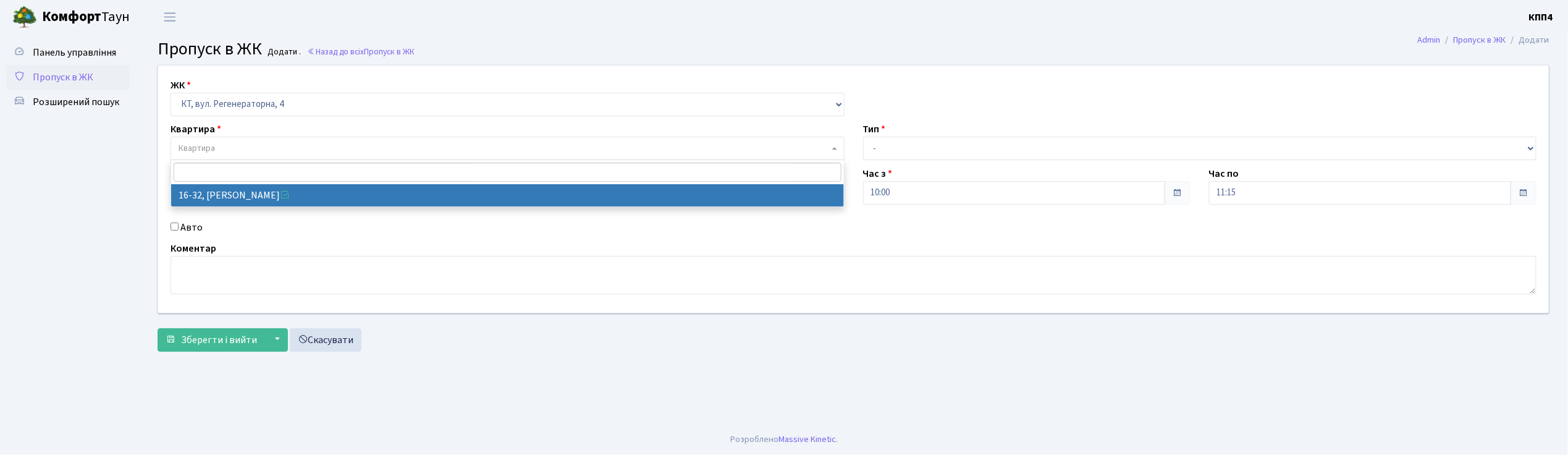
select select "8593"
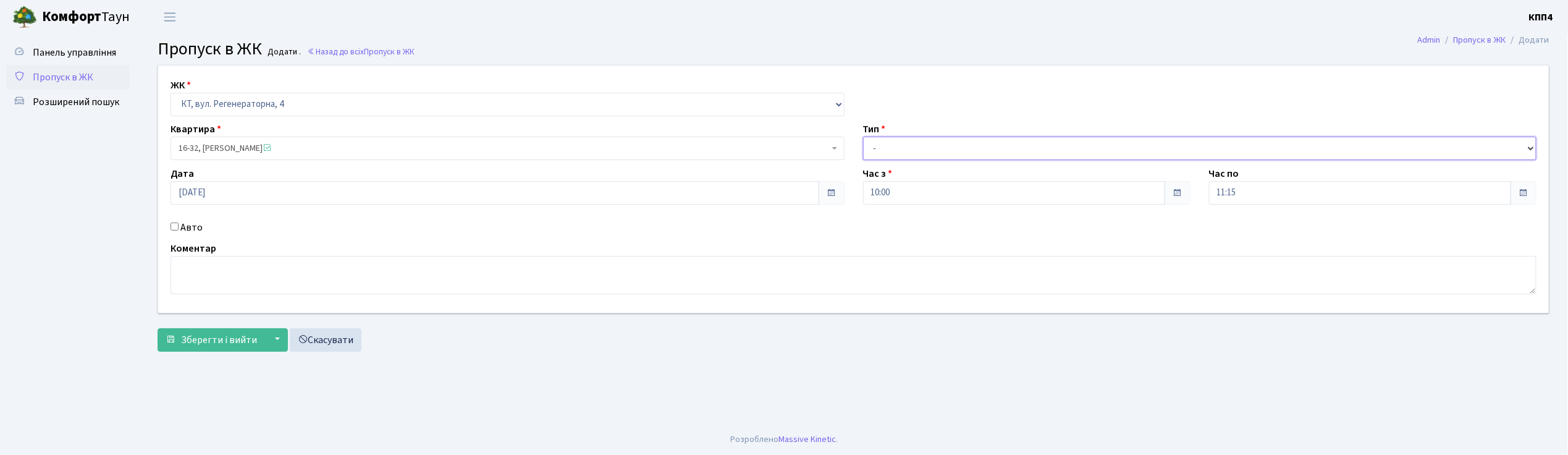
click at [886, 149] on select "- Доставка Таксі Гості Сервіс" at bounding box center [1201, 149] width 674 height 24
select select "1"
click at [863, 137] on select "- Доставка Таксі Гості Сервіс" at bounding box center [1201, 149] width 674 height 24
click at [216, 352] on button "Зберегти і вийти" at bounding box center [211, 340] width 107 height 24
drag, startPoint x: 175, startPoint y: 226, endPoint x: 169, endPoint y: 222, distance: 7.2
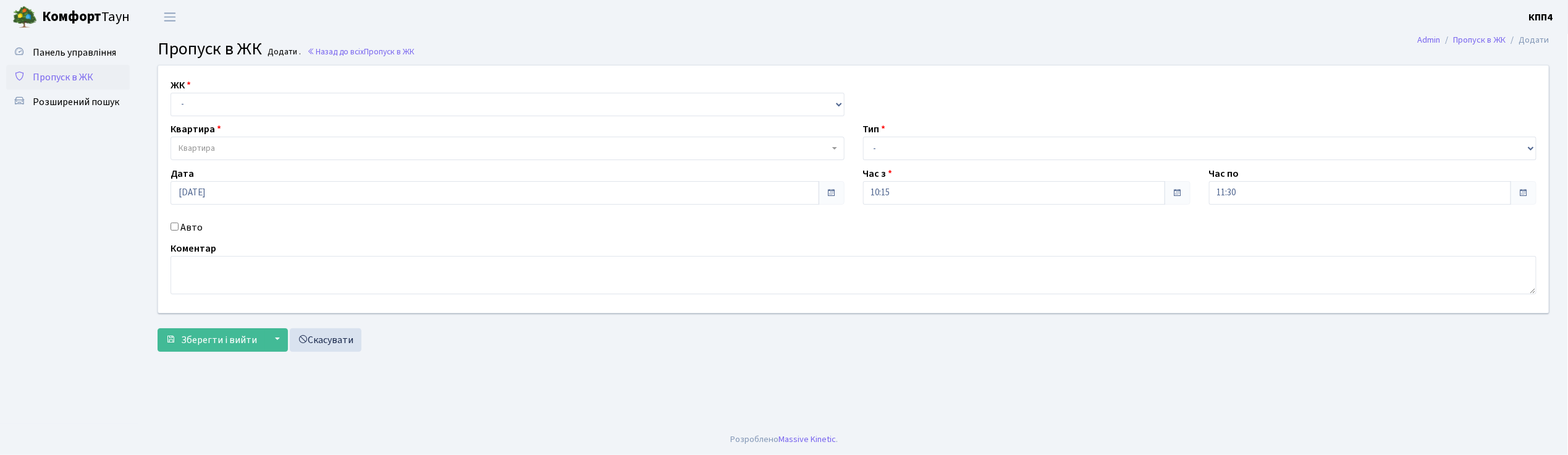
click at [173, 223] on input "Авто" at bounding box center [175, 226] width 8 height 8
checkbox input "true"
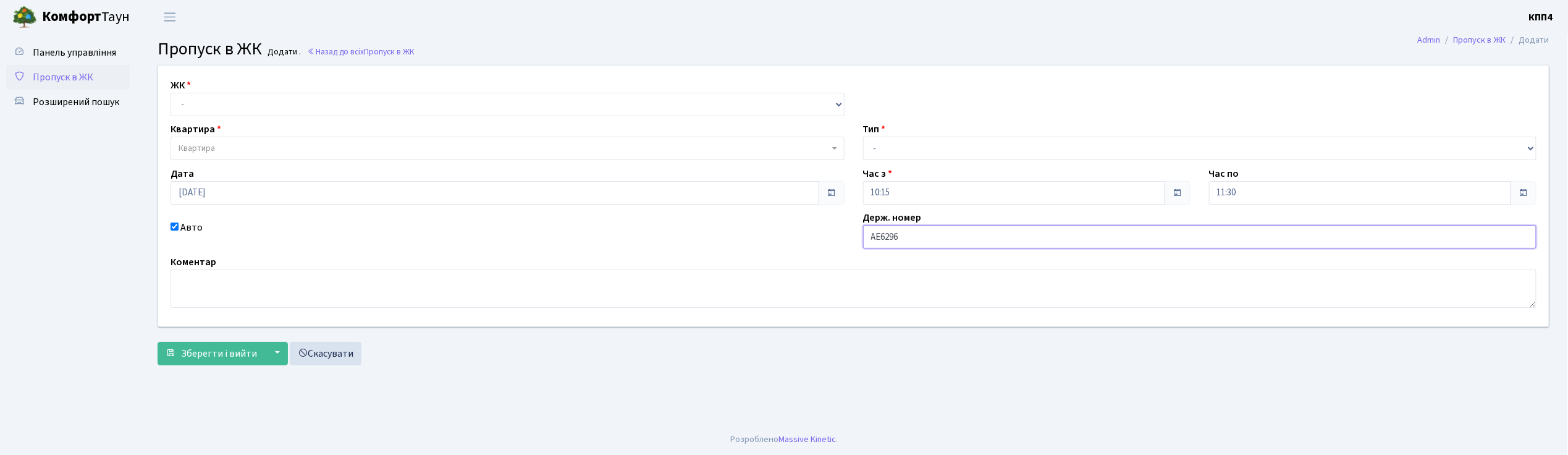
type input "АЕ6296АВ"
click at [214, 101] on select "- КТ, вул. Регенераторна, 4 КТ2, просп. [STREET_ADDRESS] [STREET_ADDRESS] [PERS…" at bounding box center [508, 105] width 674 height 24
select select "271"
click at [171, 93] on select "- КТ, вул. Регенераторна, 4 КТ2, просп. Соборності, 17 КТ3, вул. Березнева, 16 …" at bounding box center [508, 105] width 674 height 24
select select
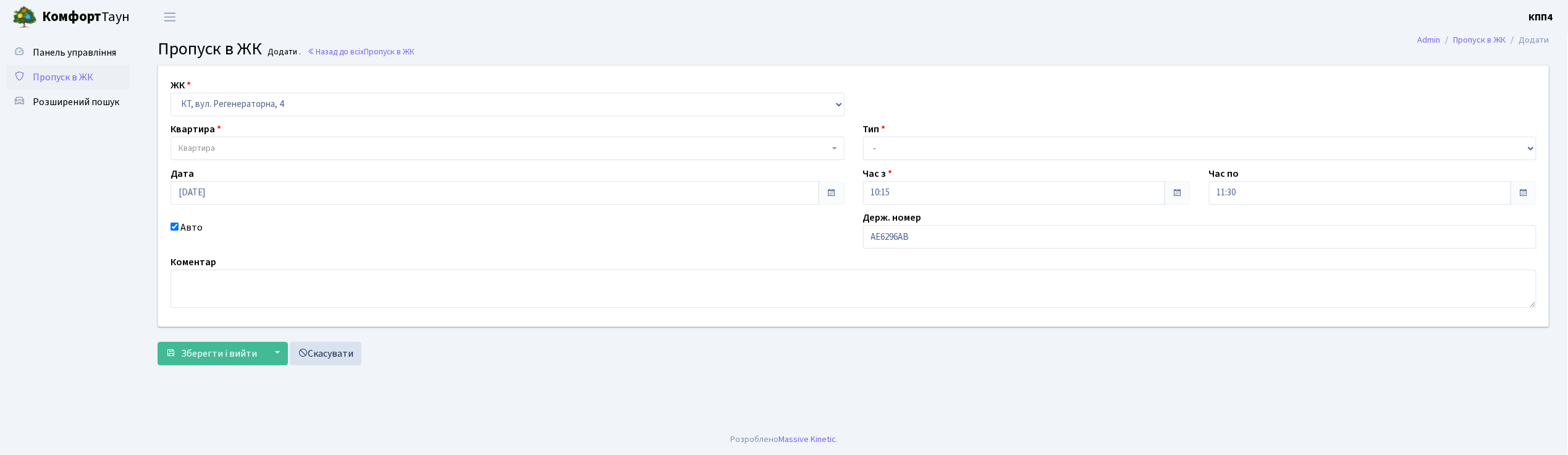
click at [220, 146] on span "Квартира" at bounding box center [503, 148] width 650 height 12
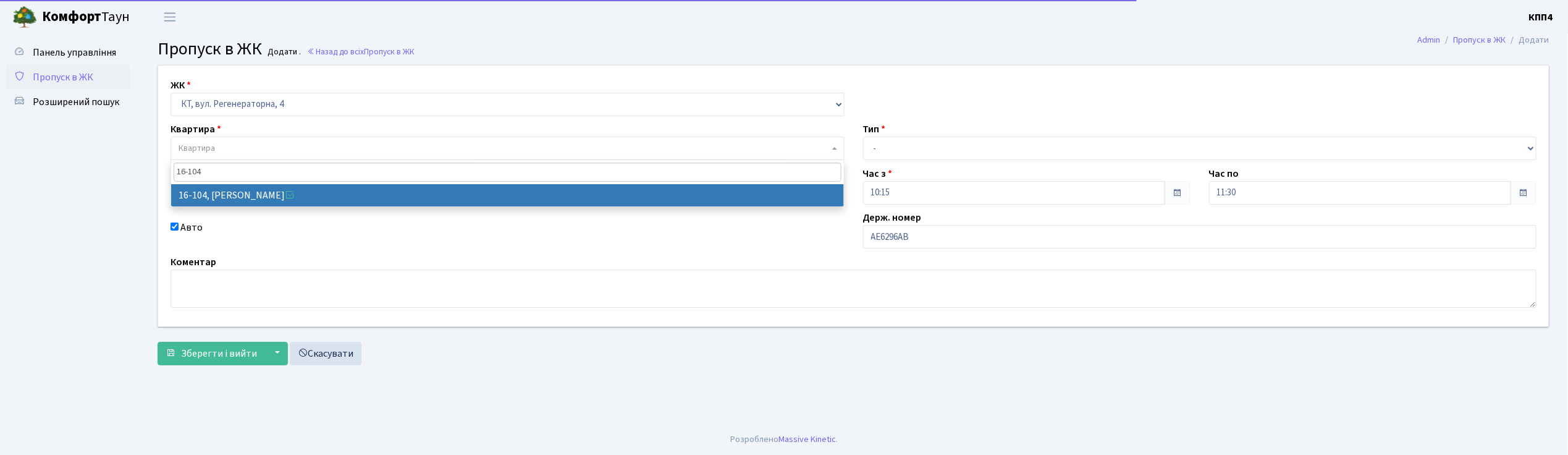
type input "16-104"
select select "8665"
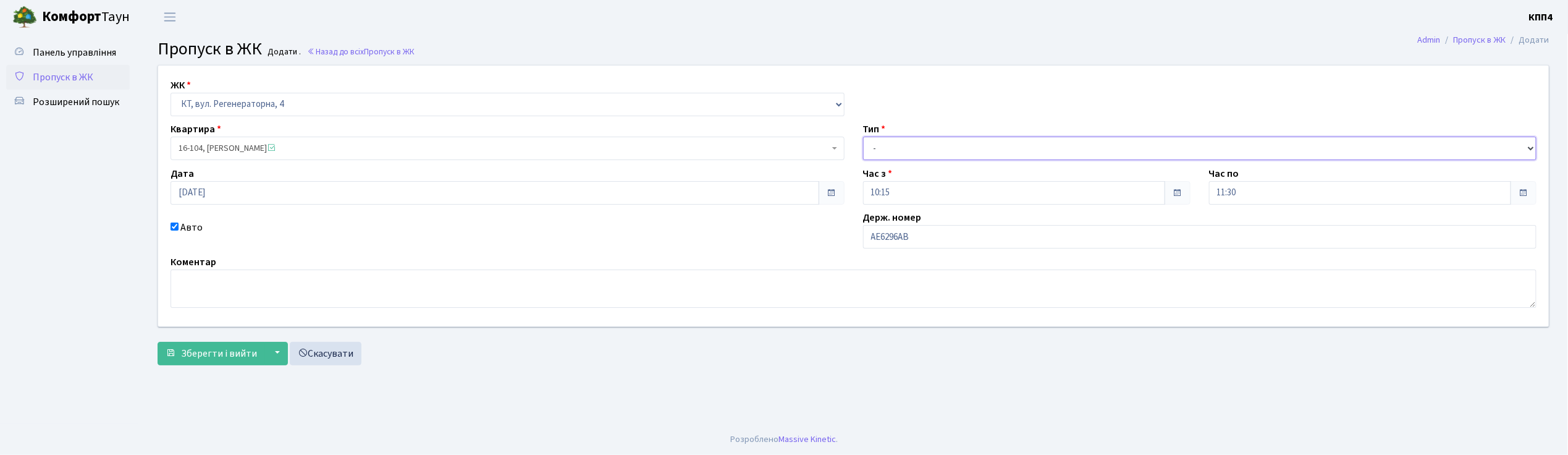
click at [888, 146] on select "- Доставка Таксі Гості Сервіс" at bounding box center [1201, 149] width 674 height 24
select select "3"
click at [863, 137] on select "- Доставка Таксі Гості Сервіс" at bounding box center [1201, 149] width 674 height 24
click at [224, 347] on span "Зберегти і вийти" at bounding box center [219, 353] width 76 height 14
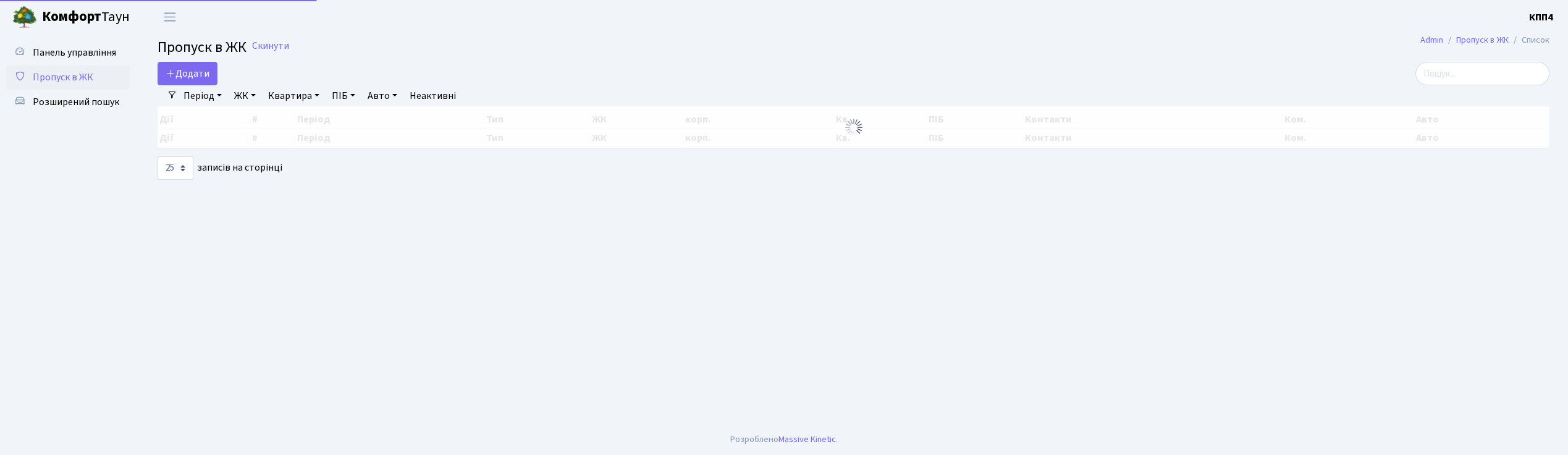
select select "25"
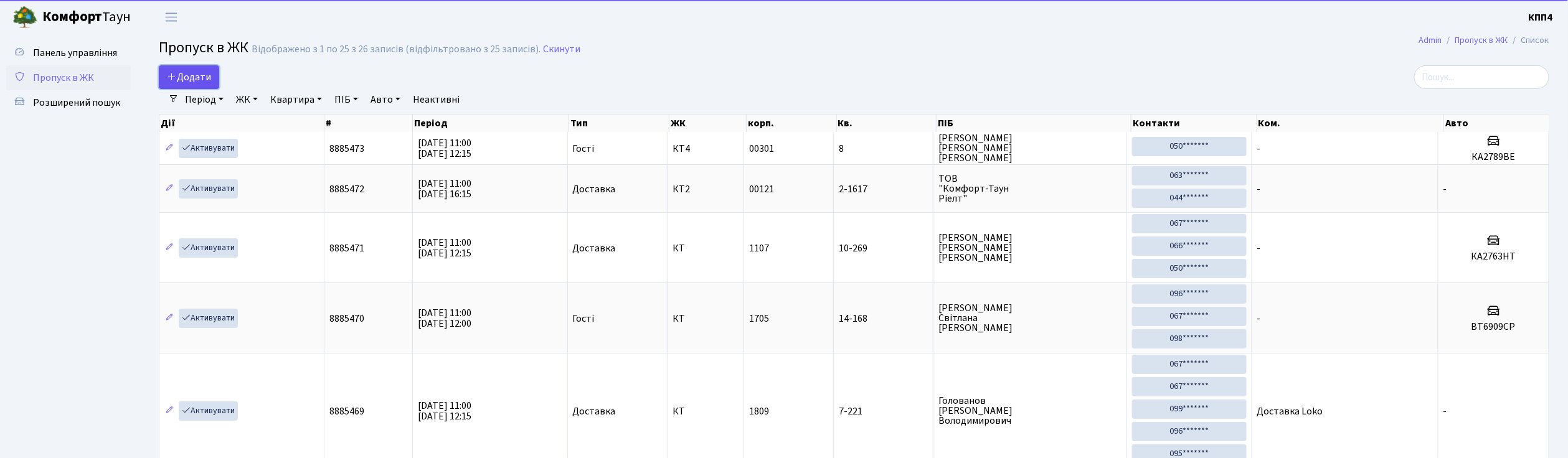
click at [185, 85] on link "Додати" at bounding box center [189, 78] width 60 height 24
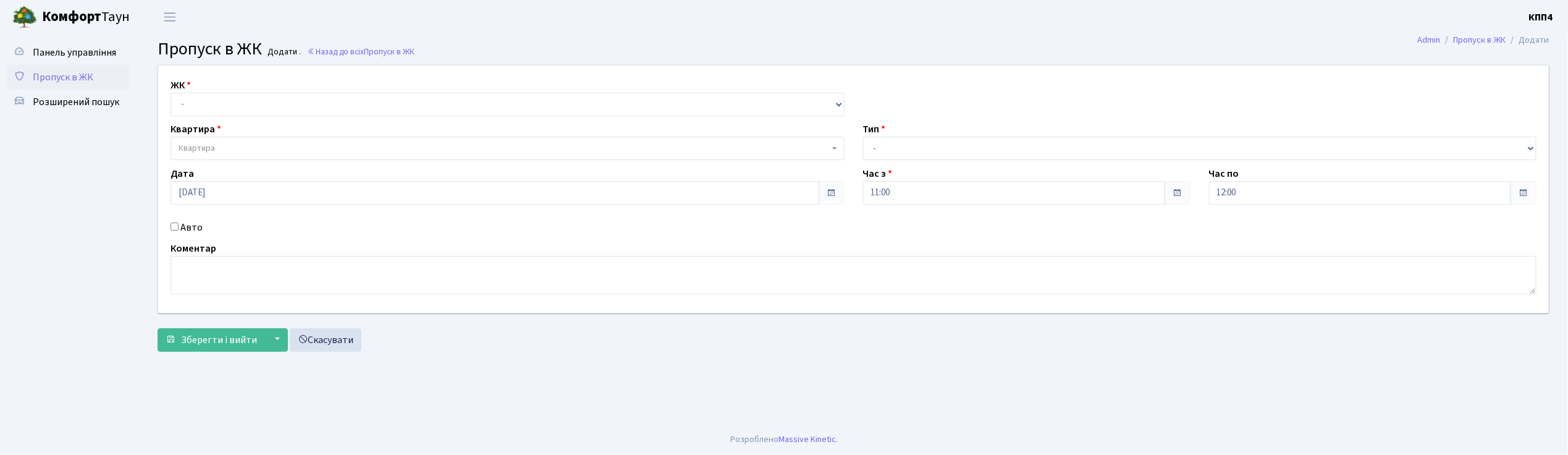
click at [176, 230] on input "Авто" at bounding box center [175, 226] width 8 height 8
checkbox input "true"
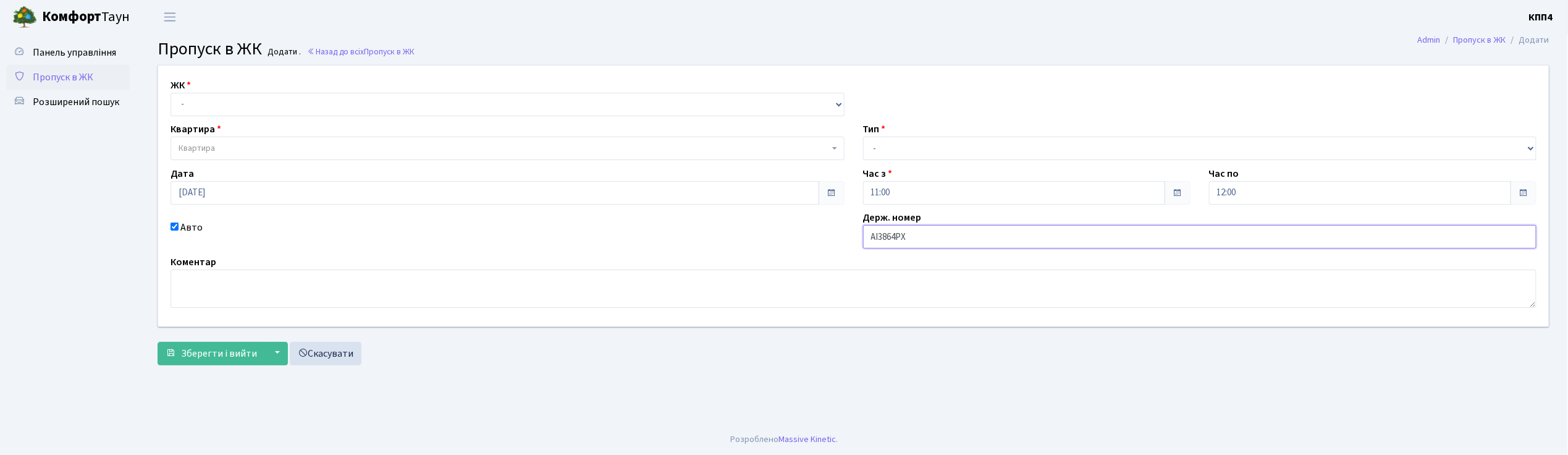
type input "АІ3864РХ"
click at [224, 112] on select "- КТ, вул. Регенераторна, 4 КТ2, просп. Соборності, 17 КТ3, вул. Березнева, 16 …" at bounding box center [508, 105] width 674 height 24
select select "271"
click at [171, 93] on select "- КТ, вул. Регенераторна, 4 КТ2, просп. [STREET_ADDRESS] [STREET_ADDRESS] [PERS…" at bounding box center [508, 105] width 674 height 24
select select
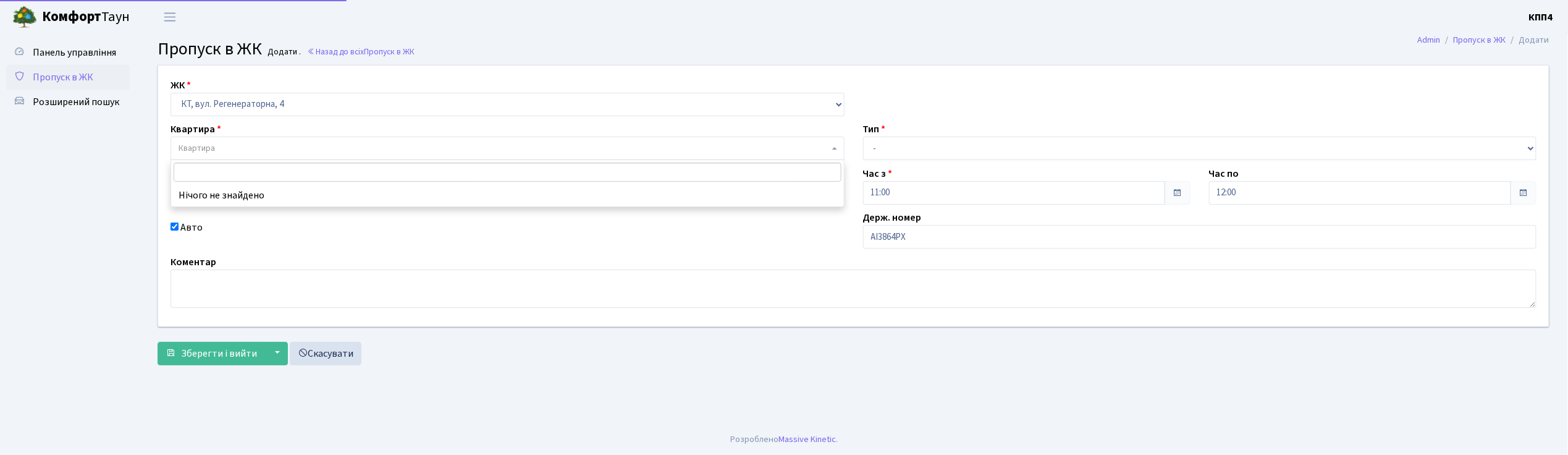
click at [229, 148] on span "Квартира" at bounding box center [503, 148] width 650 height 12
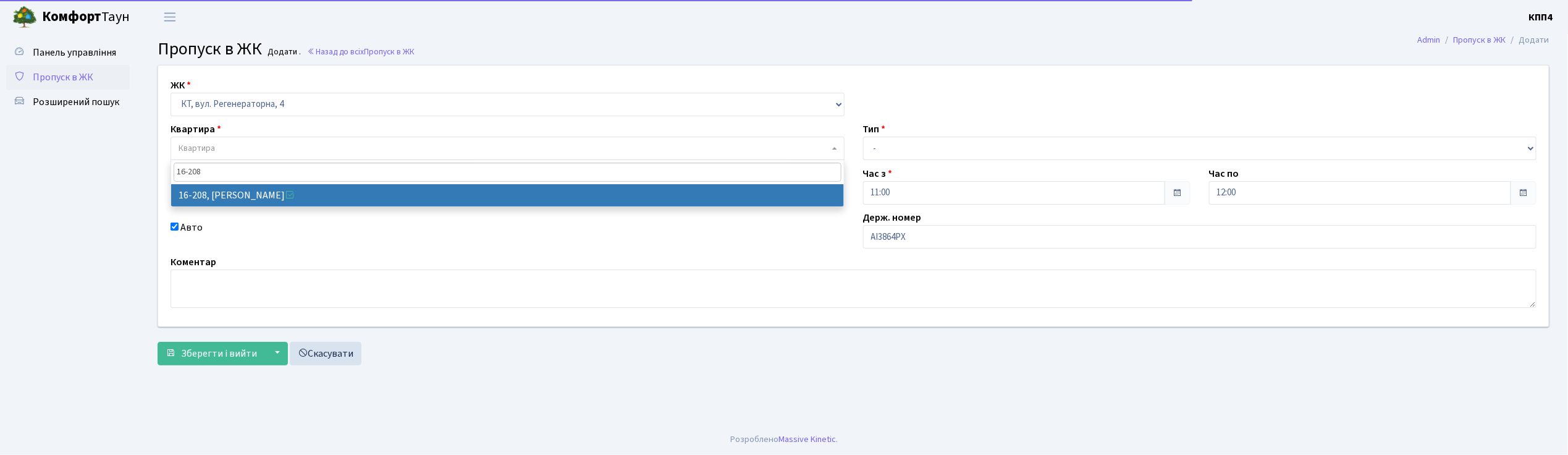
type input "16-208"
select select "8769"
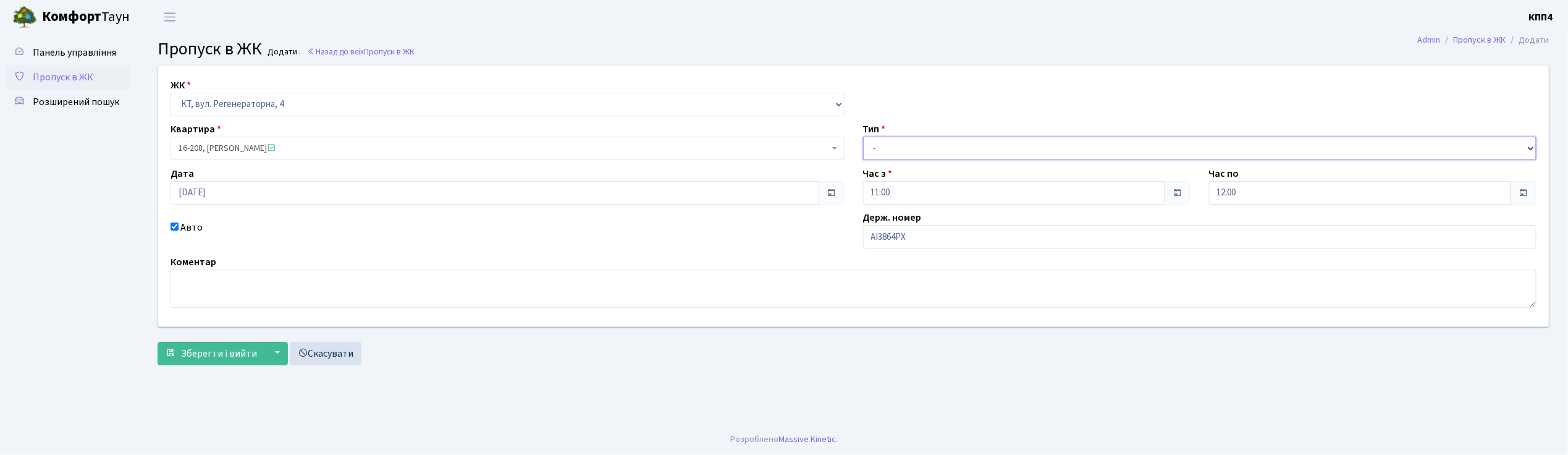
drag, startPoint x: 905, startPoint y: 141, endPoint x: 915, endPoint y: 152, distance: 14.9
click at [908, 141] on select "- Доставка Таксі Гості Сервіс" at bounding box center [1201, 149] width 674 height 24
select select "3"
click at [863, 137] on select "- Доставка Таксі Гості Сервіс" at bounding box center [1201, 149] width 674 height 24
click at [211, 355] on span "Зберегти і вийти" at bounding box center [219, 353] width 76 height 14
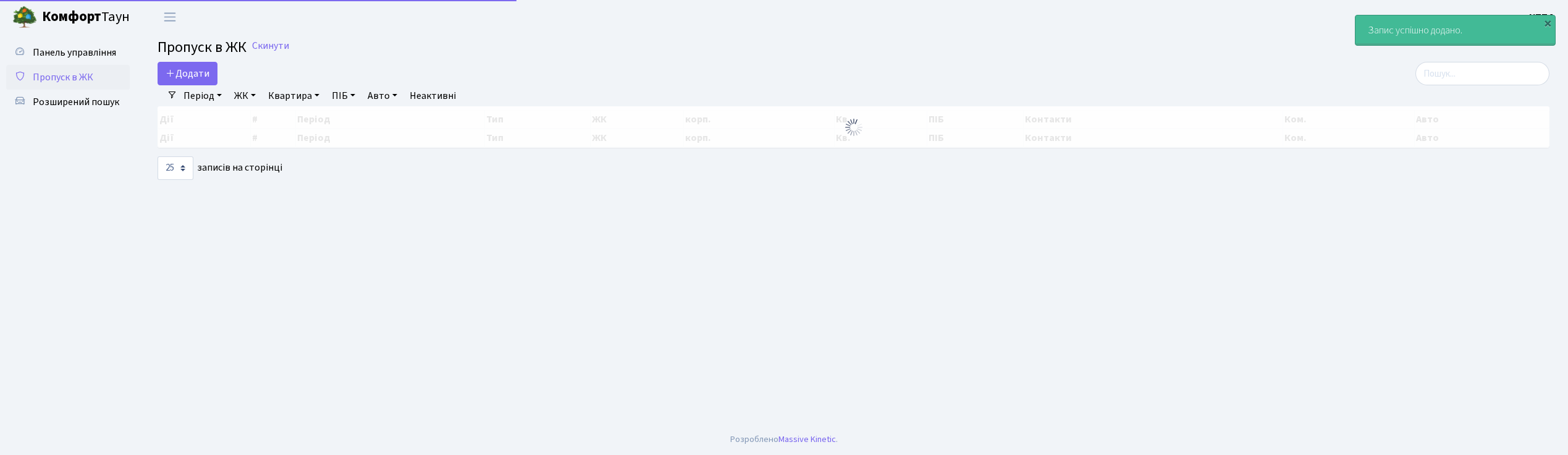
select select "25"
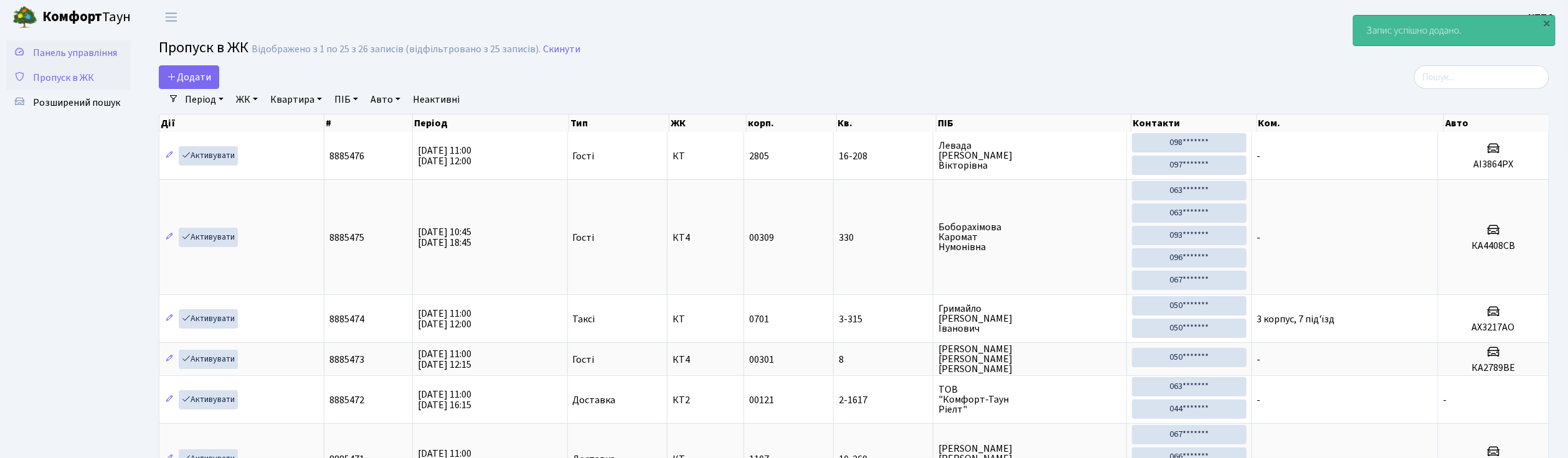
click at [88, 50] on span "Панель управління" at bounding box center [75, 53] width 84 height 14
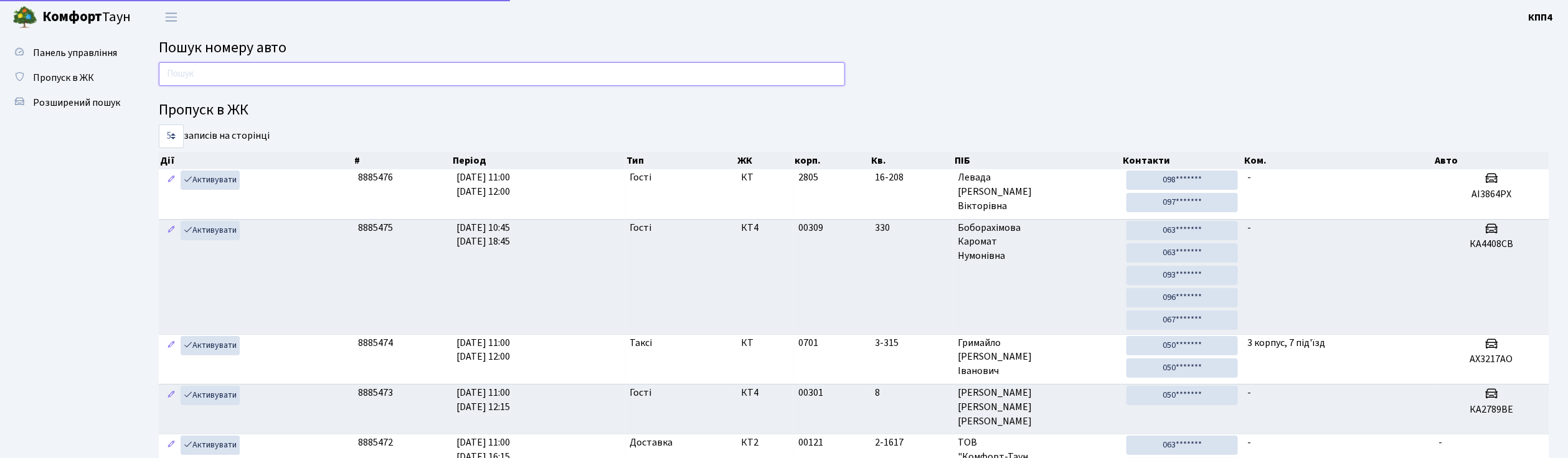
drag, startPoint x: 0, startPoint y: 0, endPoint x: 235, endPoint y: 73, distance: 246.1
click at [235, 73] on input "text" at bounding box center [502, 74] width 686 height 24
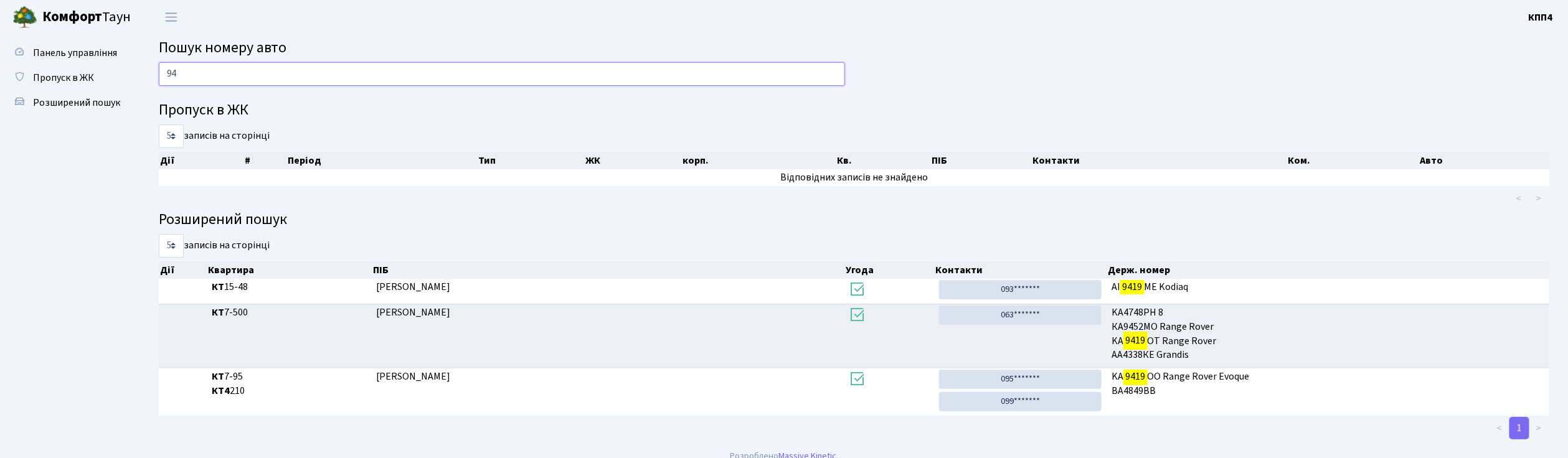
type input "9"
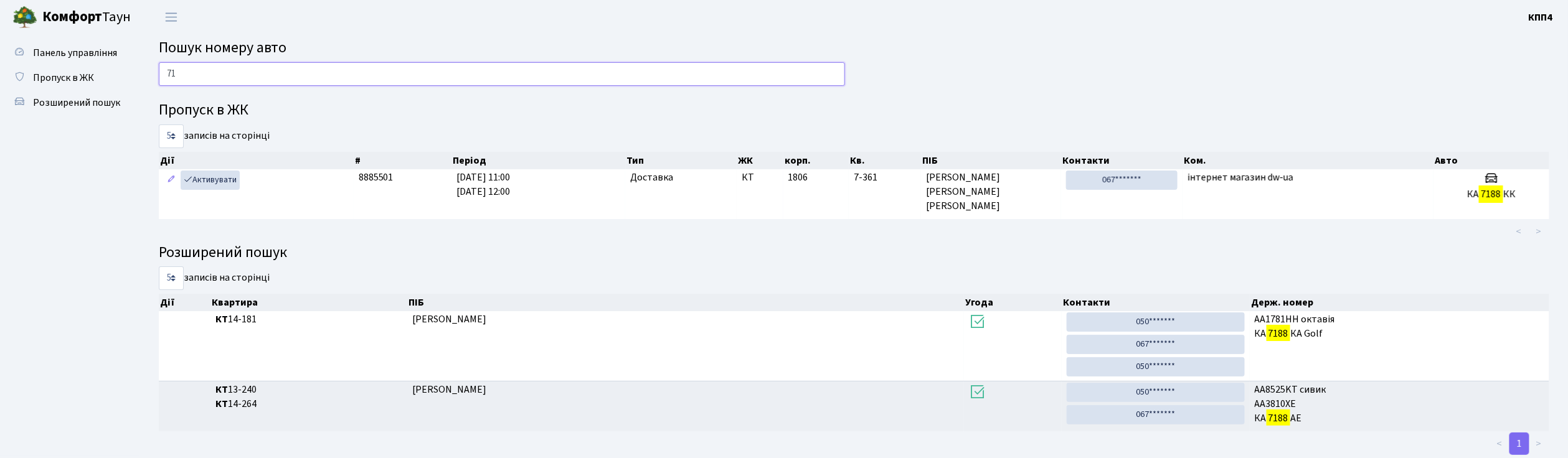
type input "7"
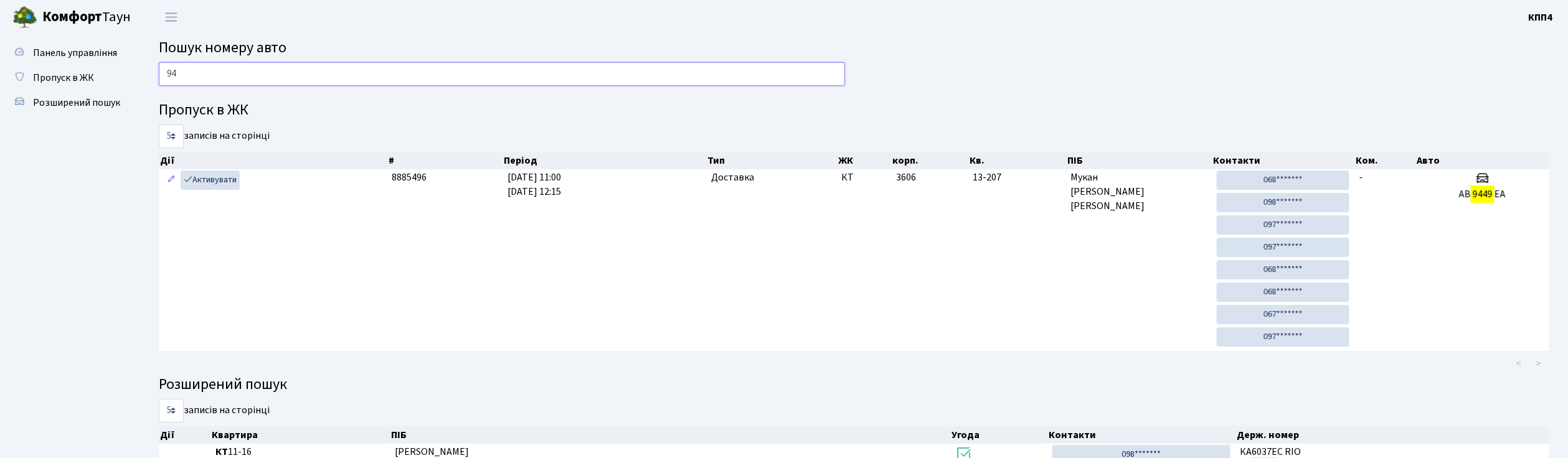
type input "9"
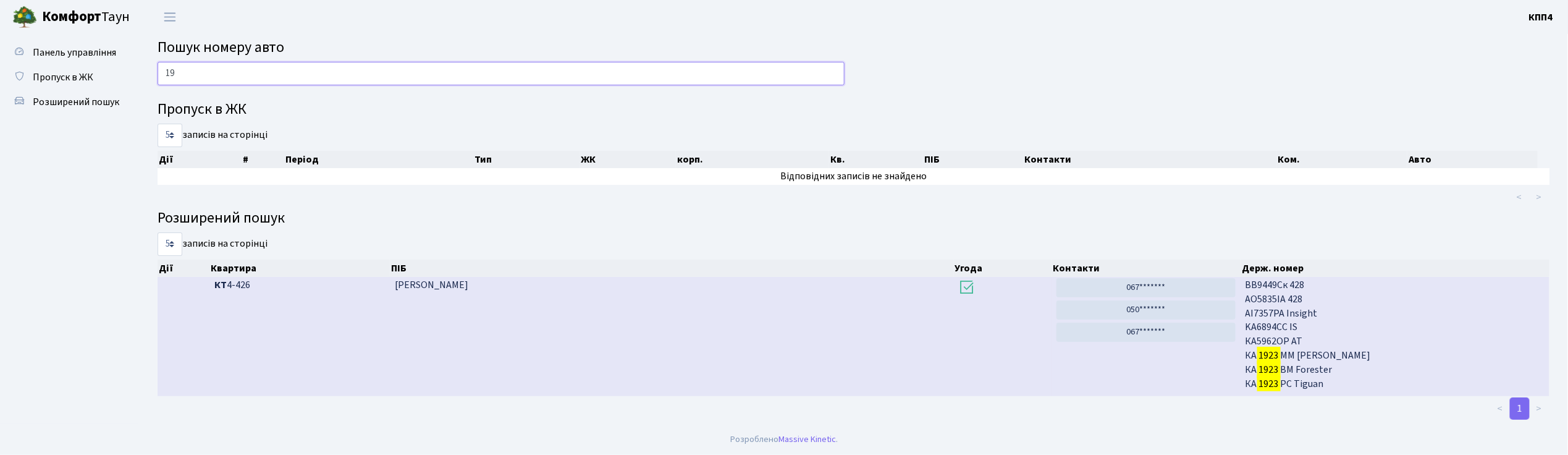
type input "1"
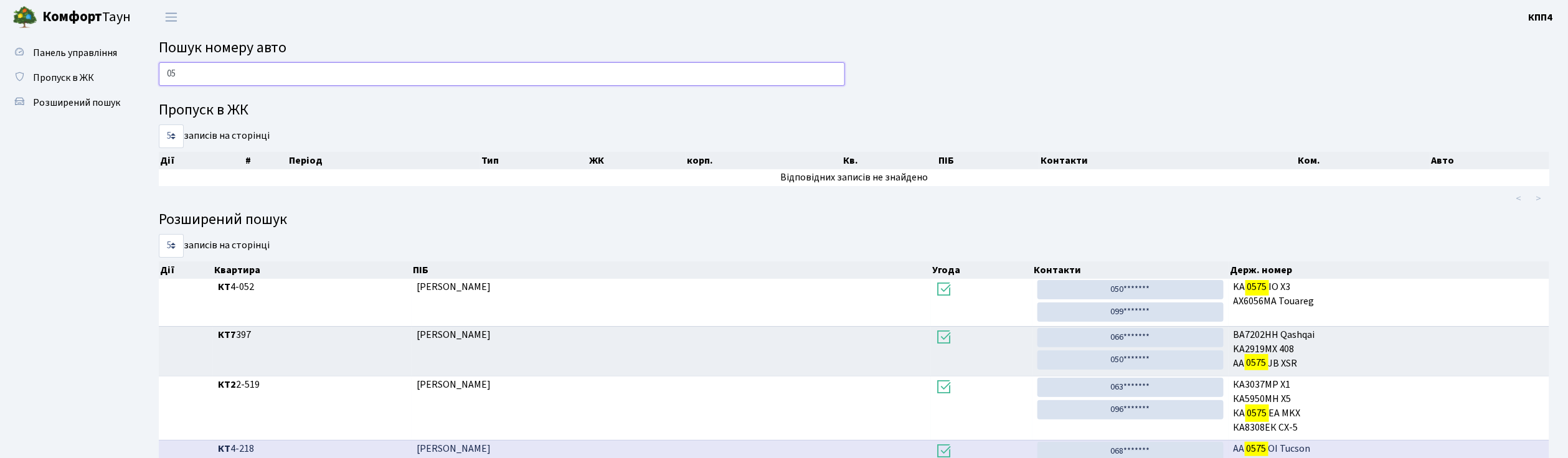
type input "0"
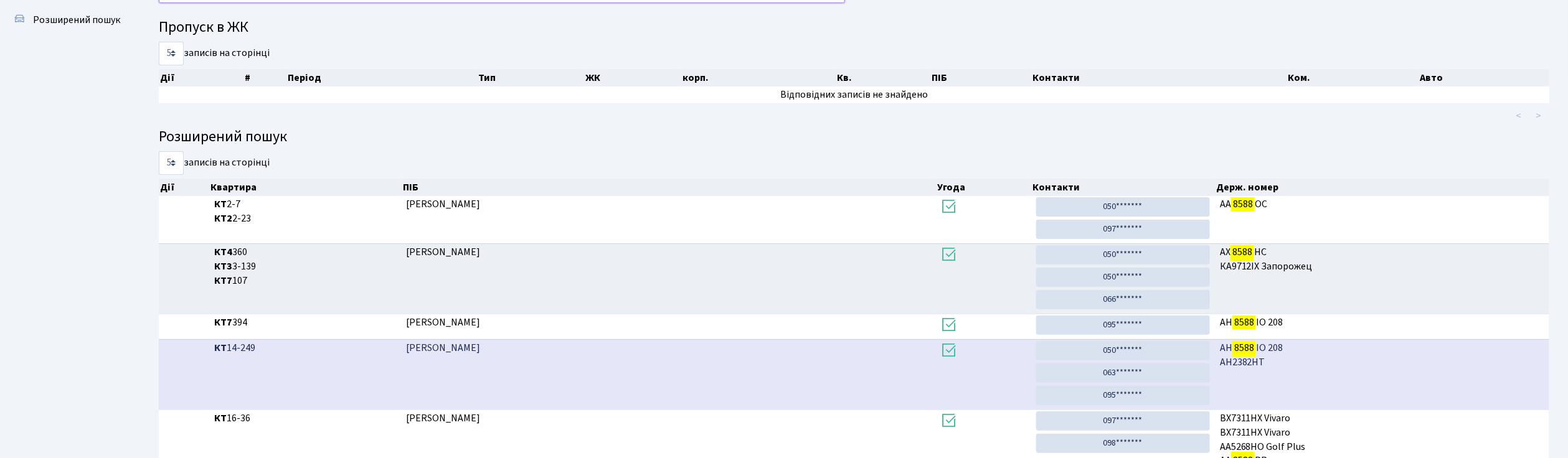
scroll to position [166, 0]
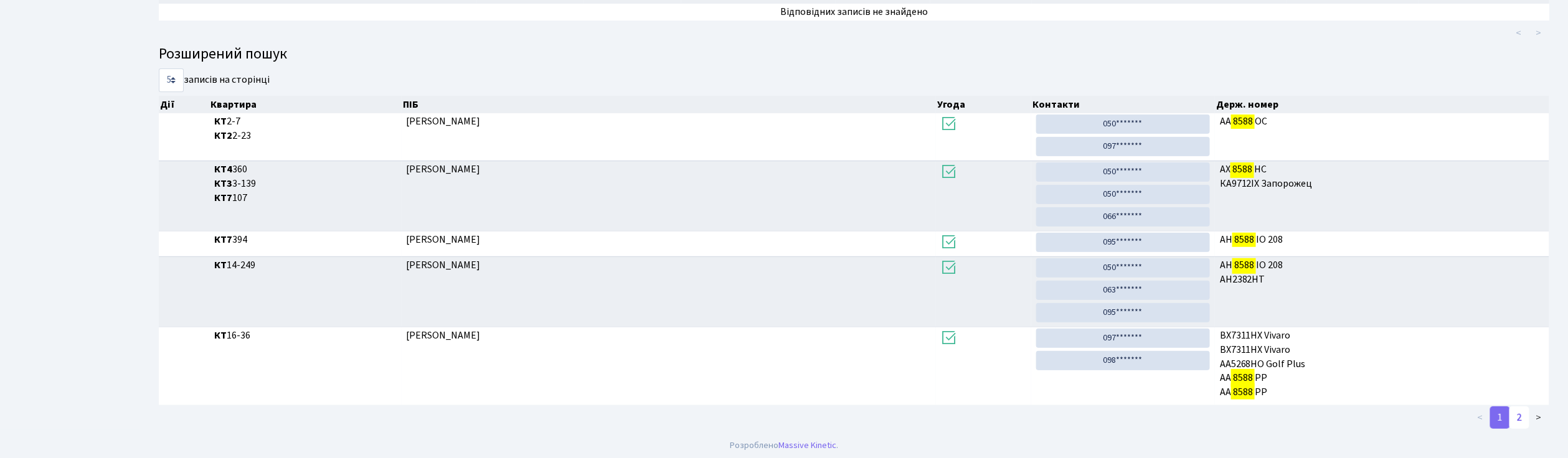
click at [1515, 418] on link "2" at bounding box center [1520, 417] width 20 height 22
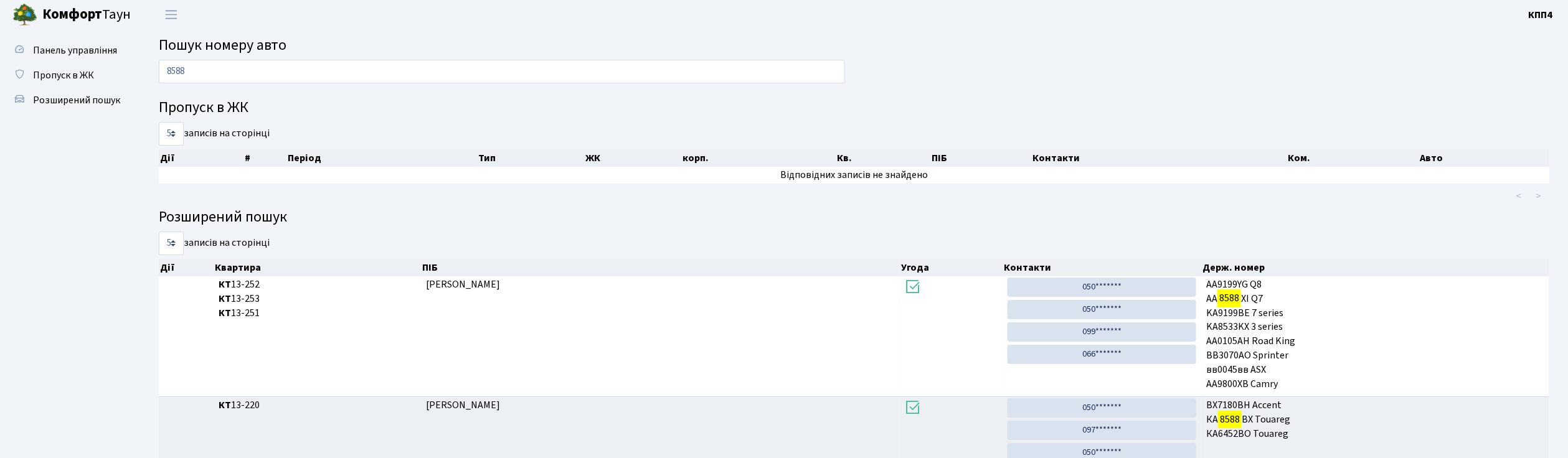
scroll to position [0, 0]
click at [352, 79] on input "8588" at bounding box center [502, 74] width 686 height 24
type input "8"
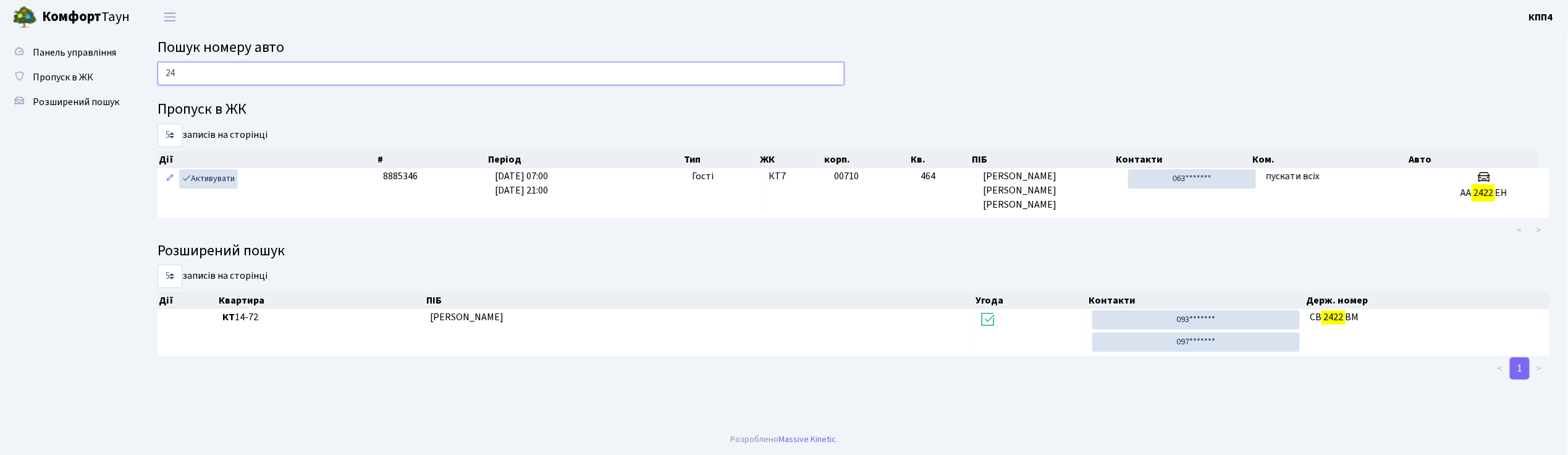
type input "2"
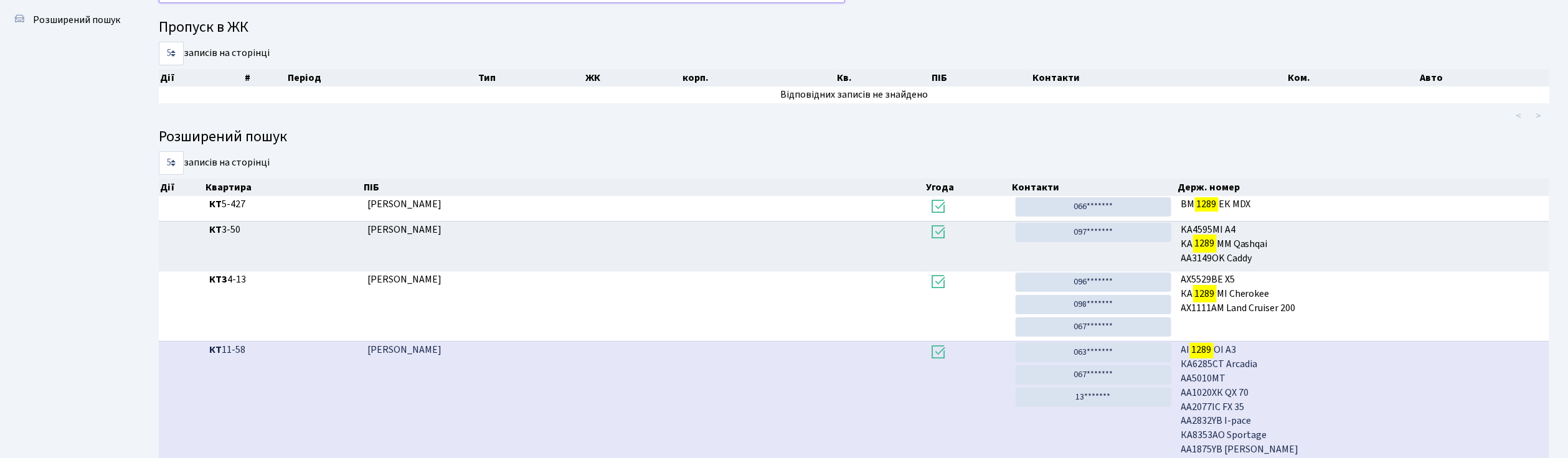
scroll to position [68, 0]
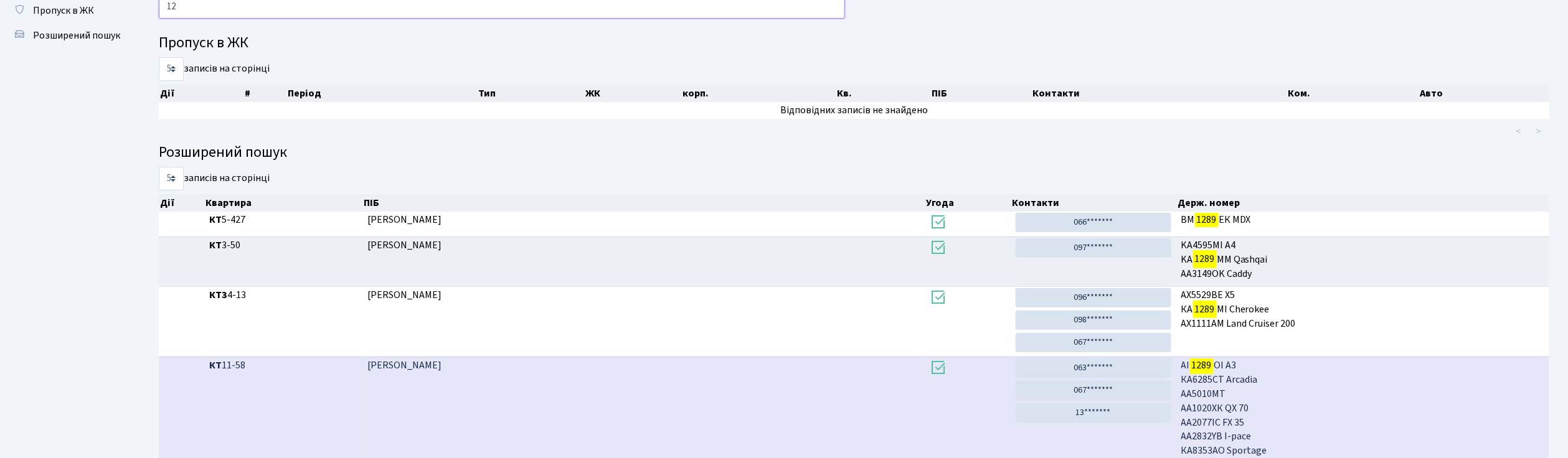
type input "1"
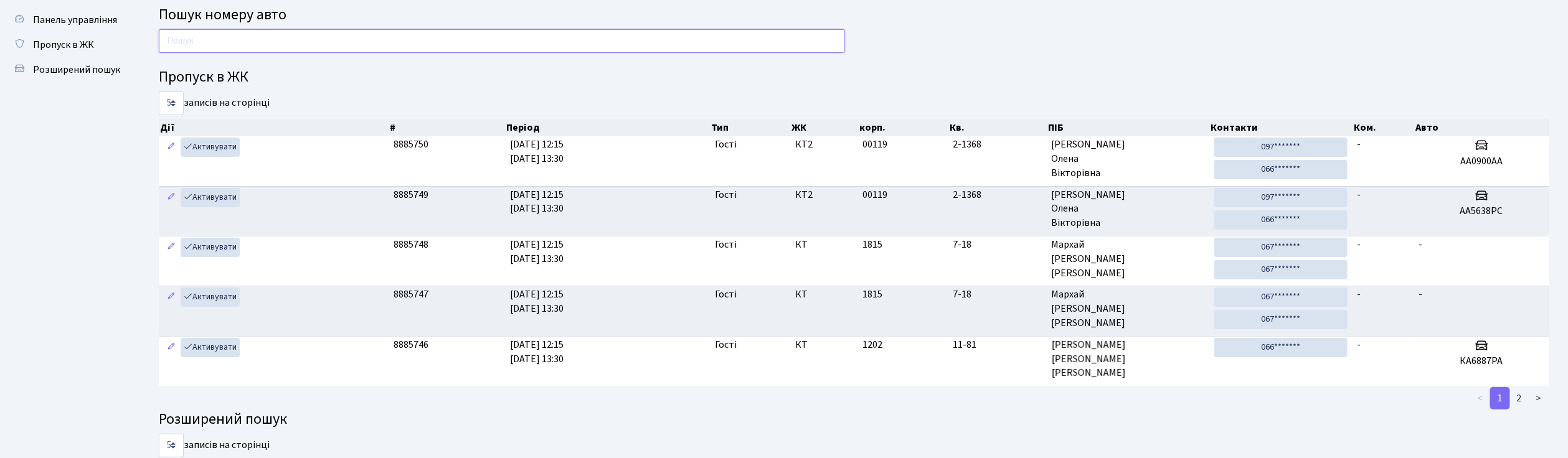
scroll to position [0, 0]
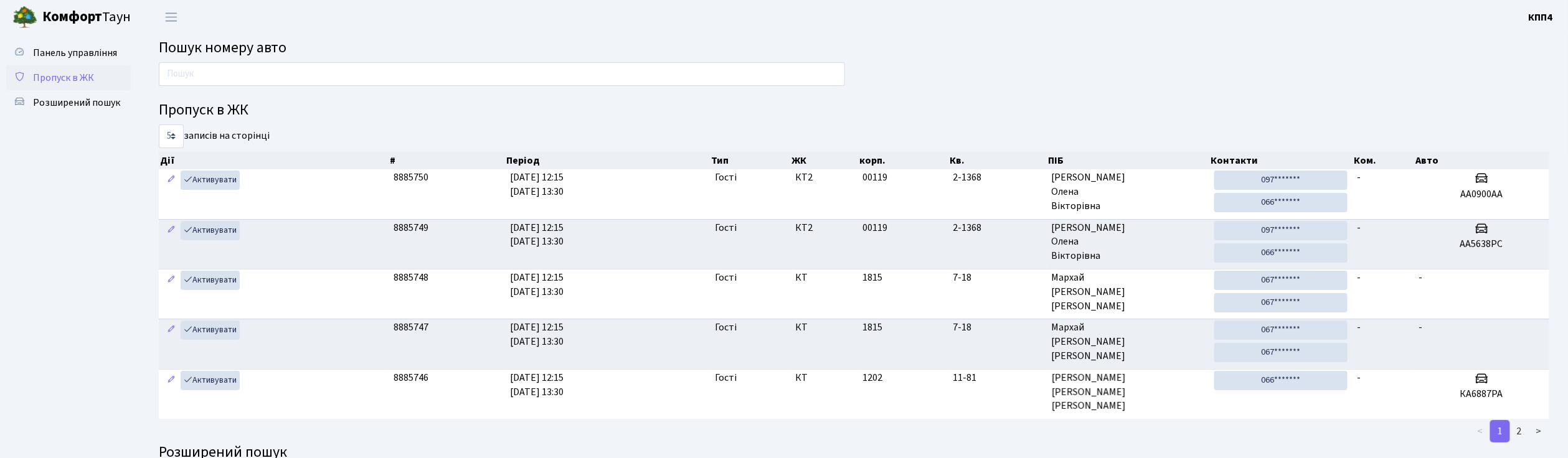
click at [68, 80] on span "Пропуск в ЖК" at bounding box center [64, 78] width 61 height 14
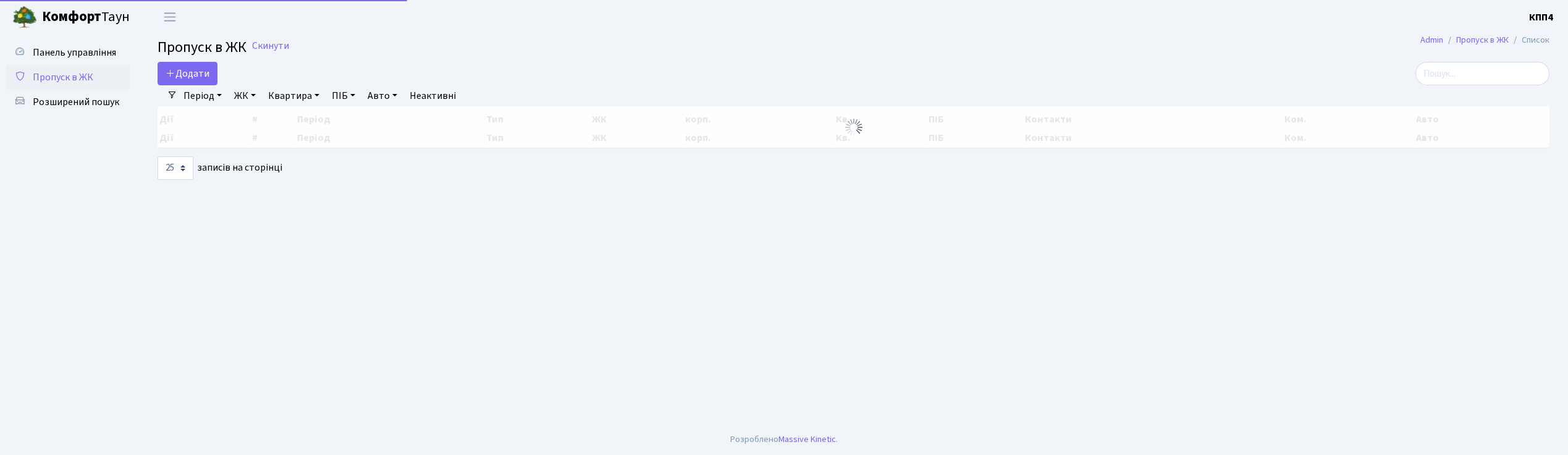
select select "25"
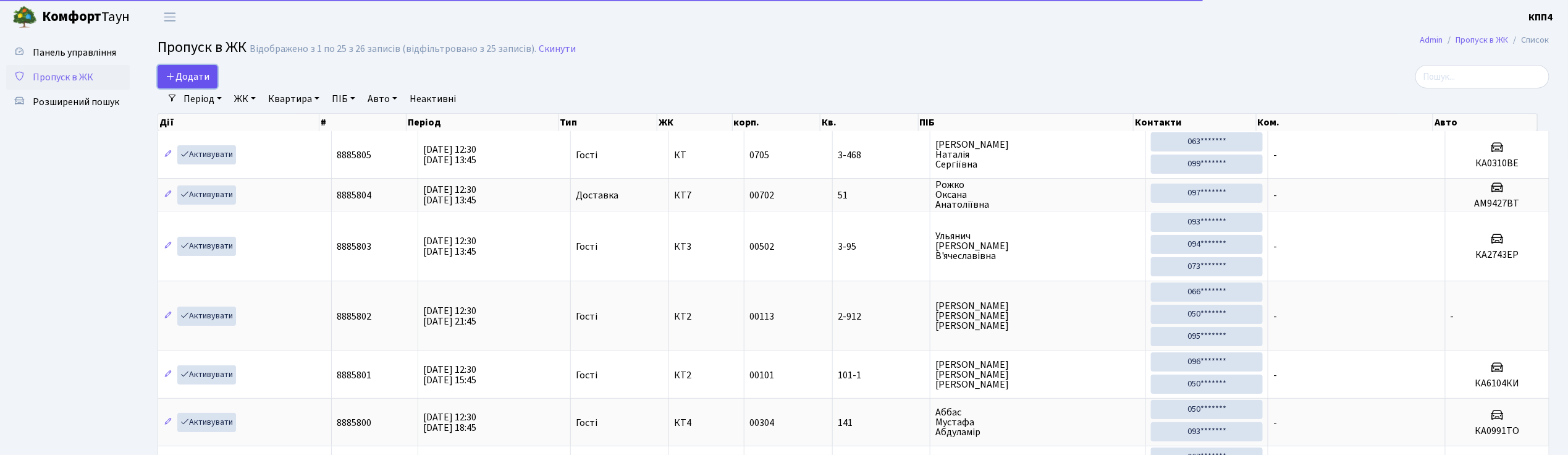
click at [196, 80] on span "Додати" at bounding box center [187, 76] width 44 height 14
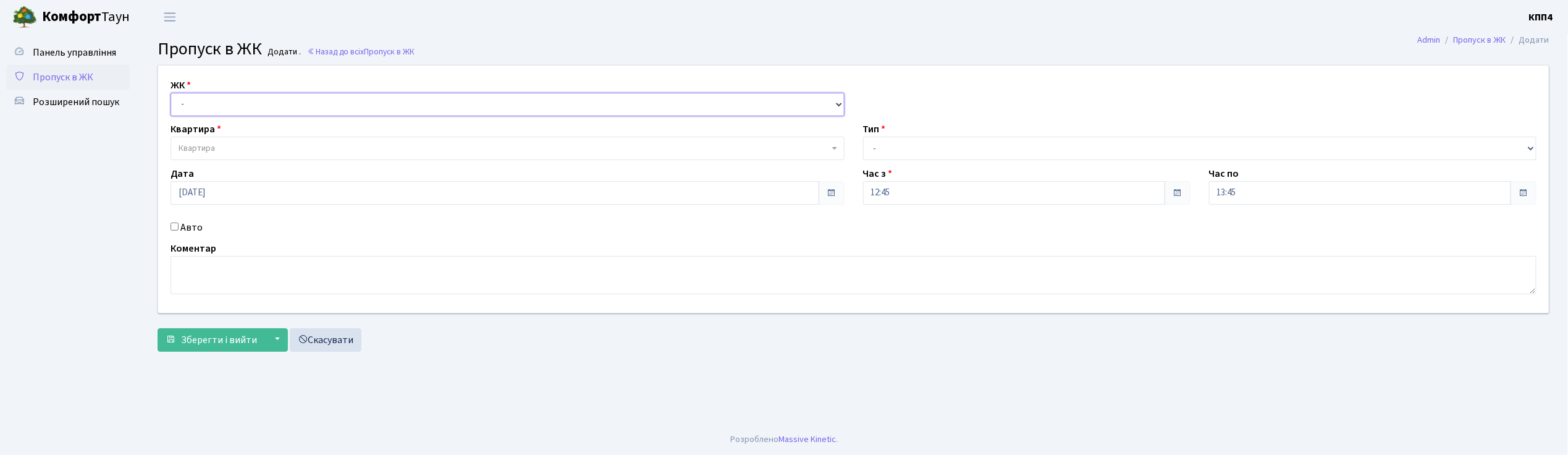
click at [213, 107] on select "- КТ, вул. Регенераторна, 4 КТ2, просп. [STREET_ADDRESS] [STREET_ADDRESS] [PERS…" at bounding box center [508, 105] width 674 height 24
select select "304"
click at [171, 93] on select "- КТ, вул. Регенераторна, 4 КТ2, просп. Соборності, 17 КТ3, вул. Березнева, 16 …" at bounding box center [508, 105] width 674 height 24
select select
click at [210, 149] on span "Квартира" at bounding box center [197, 148] width 37 height 12
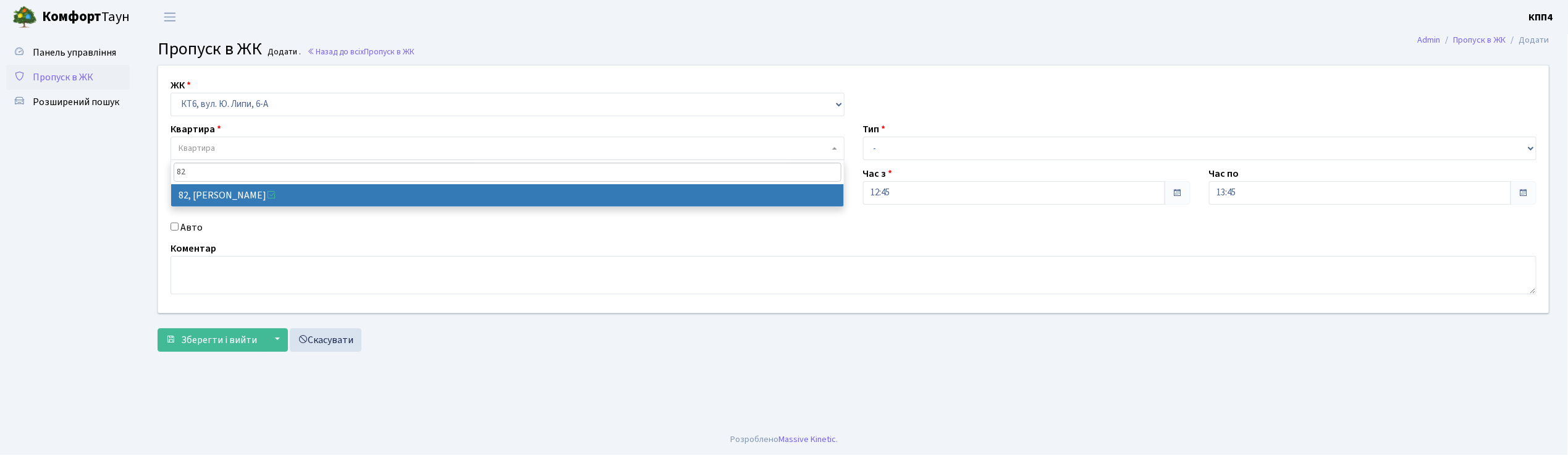
type input "82"
select select "17174"
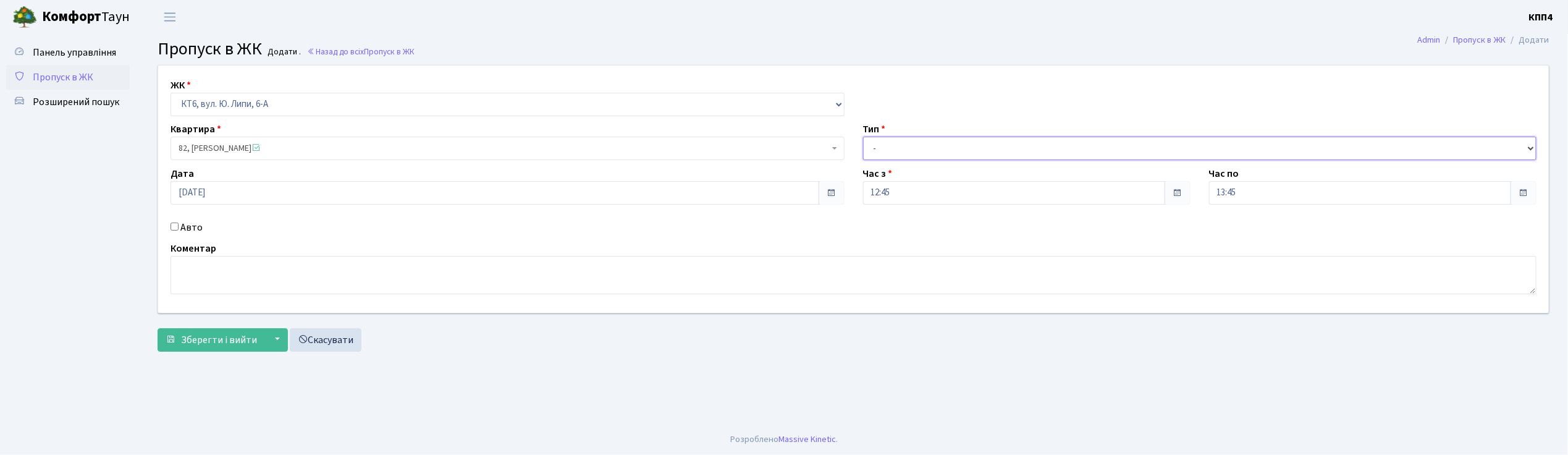
click at [904, 151] on select "- Доставка Таксі Гості Сервіс" at bounding box center [1201, 149] width 674 height 24
select select "1"
click at [863, 137] on select "- Доставка Таксі Гості Сервіс" at bounding box center [1201, 149] width 674 height 24
click at [212, 336] on span "Зберегти і вийти" at bounding box center [219, 340] width 76 height 14
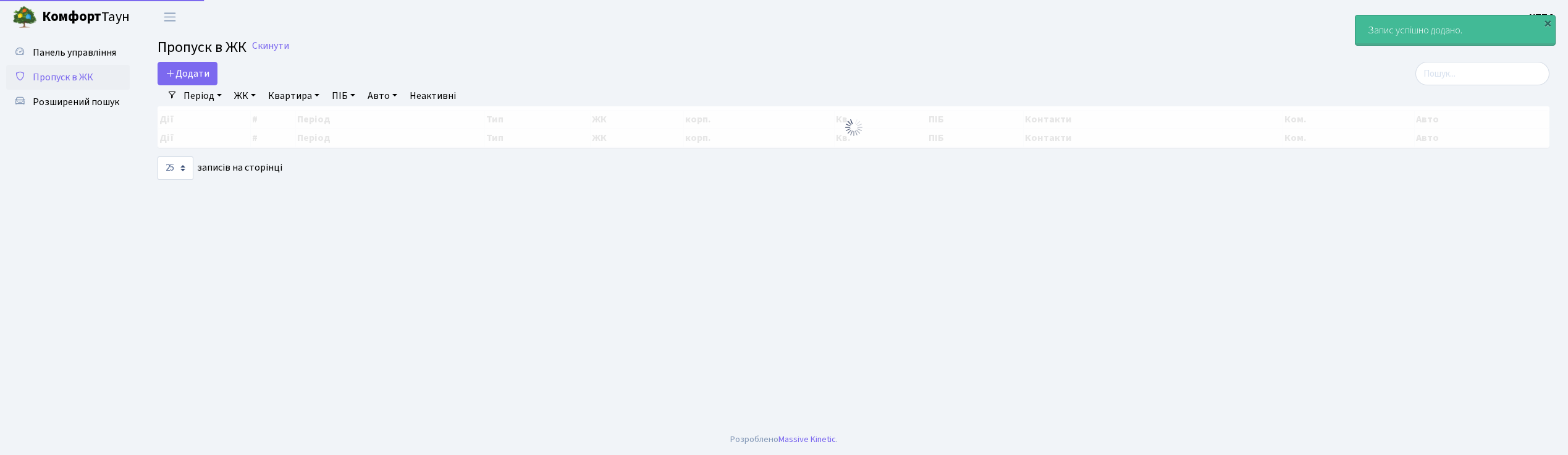
select select "25"
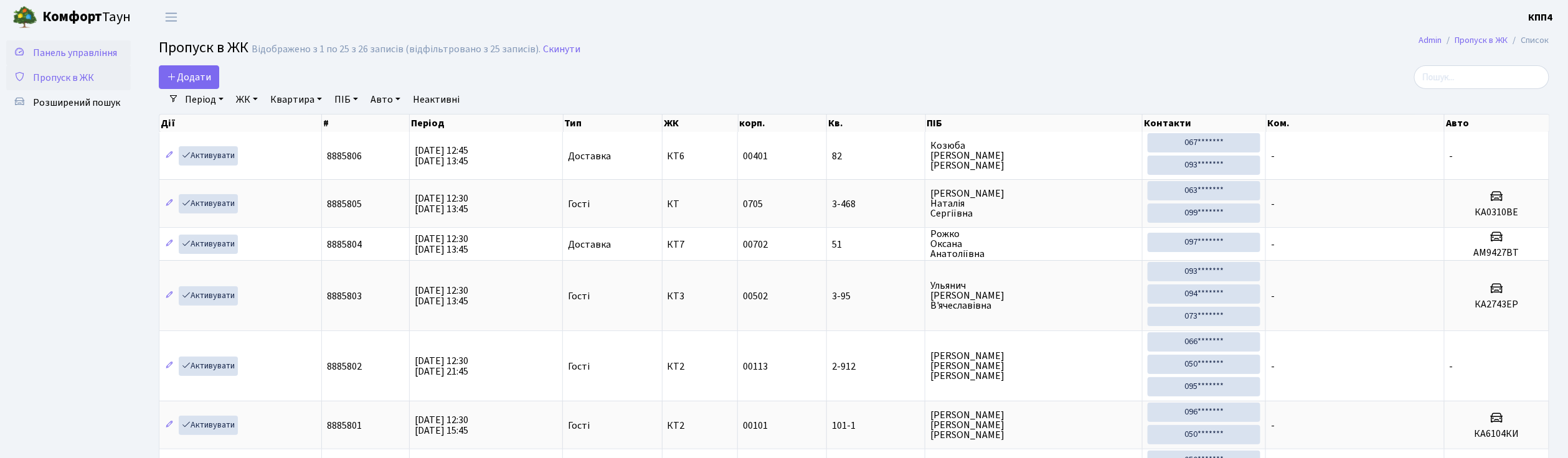
click at [80, 54] on span "Панель управління" at bounding box center [75, 53] width 84 height 14
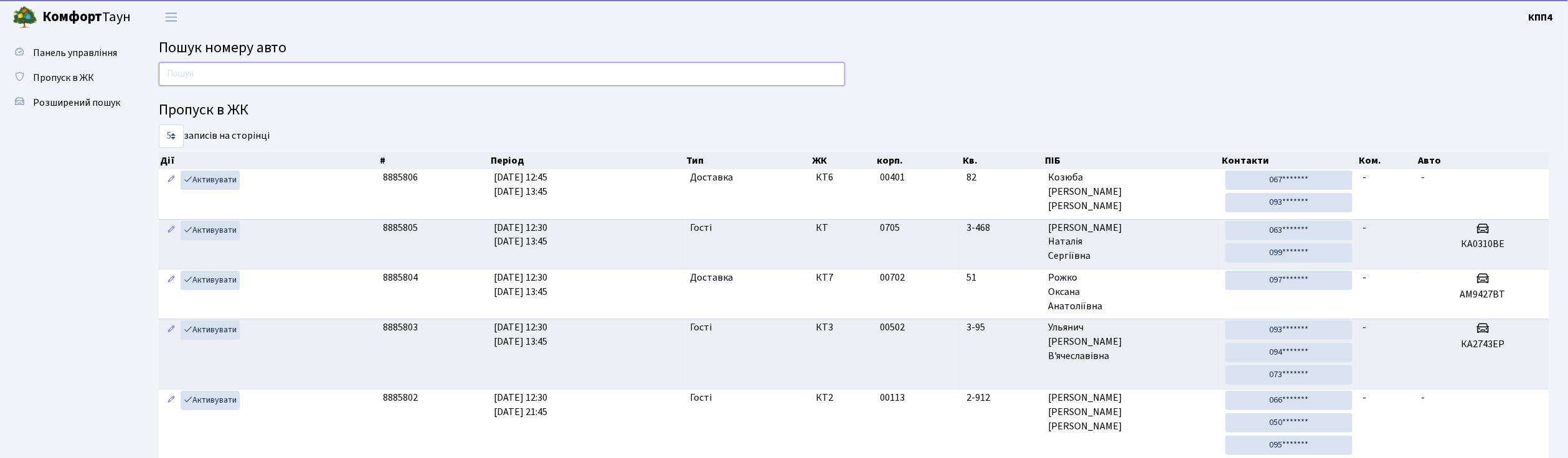
click at [243, 70] on input "text" at bounding box center [502, 74] width 686 height 24
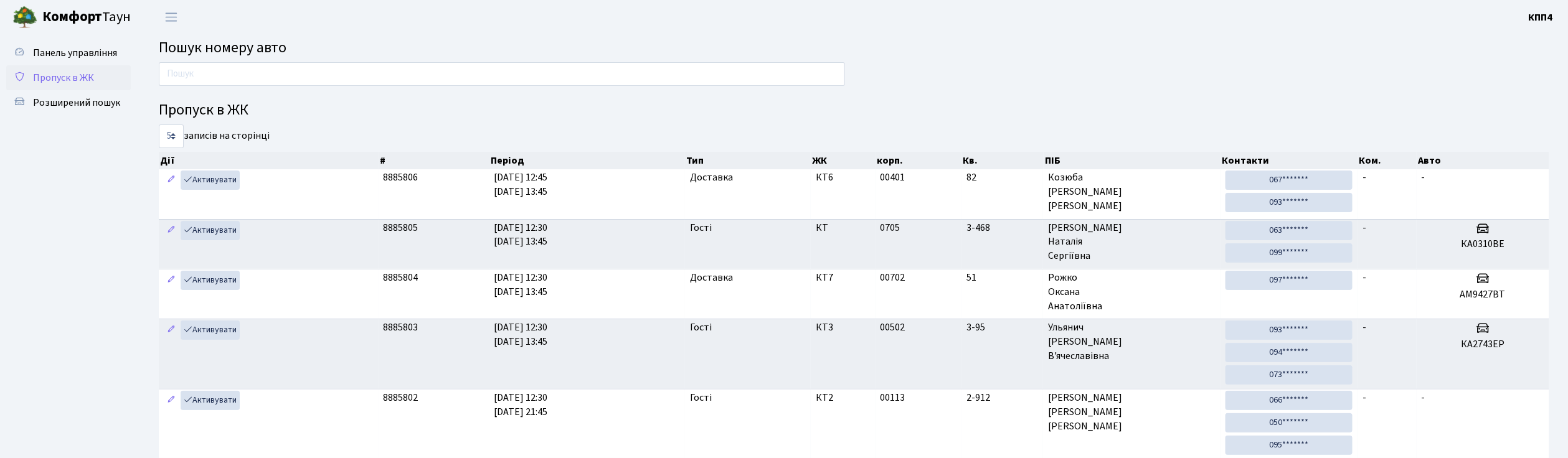
click at [44, 73] on span "Пропуск в ЖК" at bounding box center [64, 78] width 61 height 14
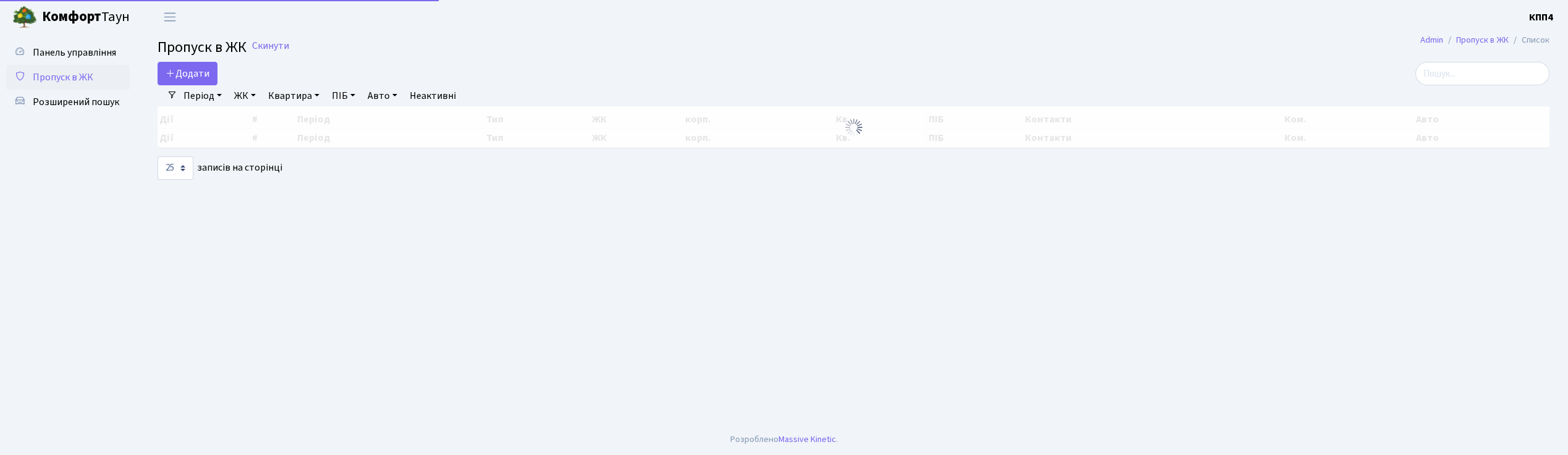
select select "25"
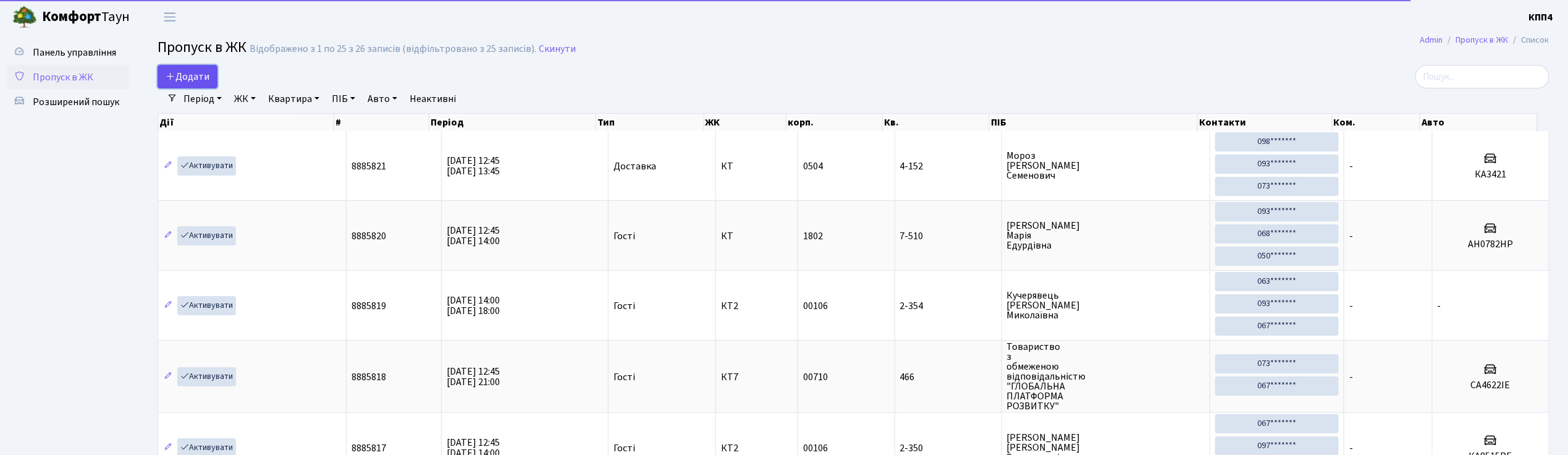
click at [194, 80] on span "Додати" at bounding box center [187, 76] width 44 height 14
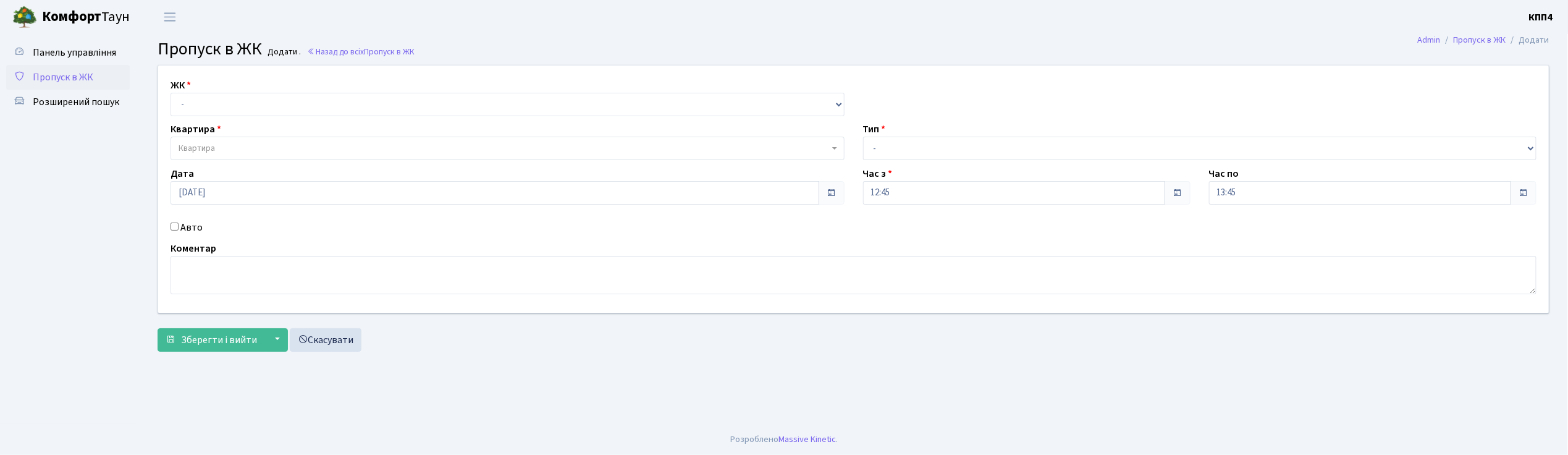
click at [175, 225] on input "Авто" at bounding box center [175, 226] width 8 height 8
checkbox input "true"
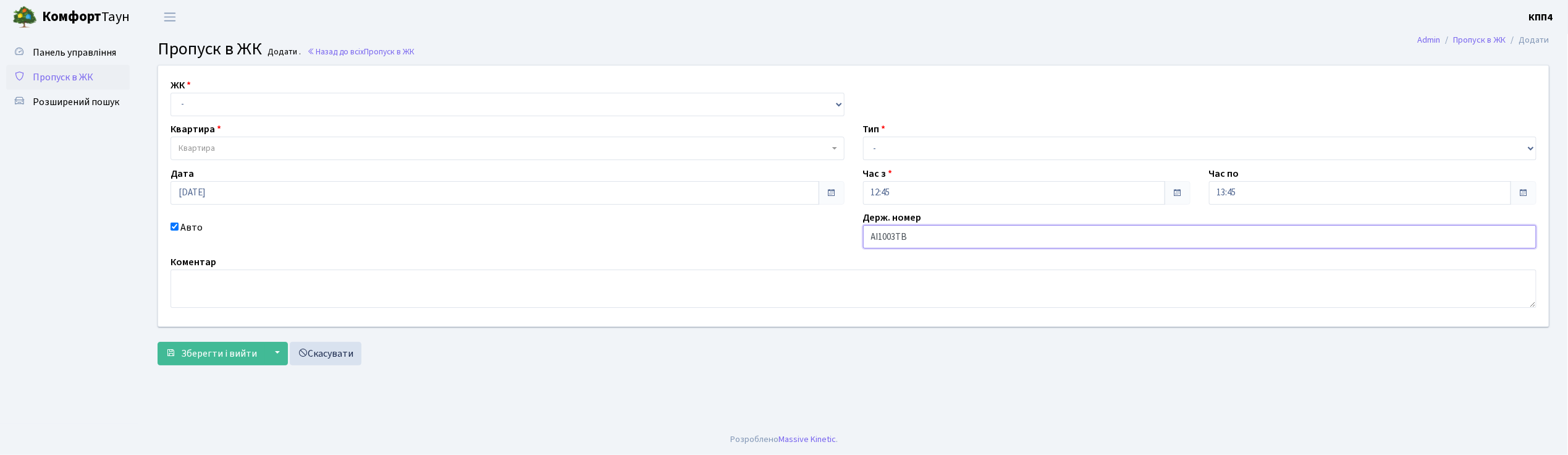
type input "АІ1003ТВ"
click at [221, 101] on select "- КТ, вул. Регенераторна, 4 КТ2, просп. [STREET_ADDRESS] [STREET_ADDRESS] [PERS…" at bounding box center [508, 105] width 674 height 24
select select "271"
click at [171, 93] on select "- КТ, вул. Регенераторна, 4 КТ2, просп. [STREET_ADDRESS] [STREET_ADDRESS] [PERS…" at bounding box center [508, 105] width 674 height 24
select select
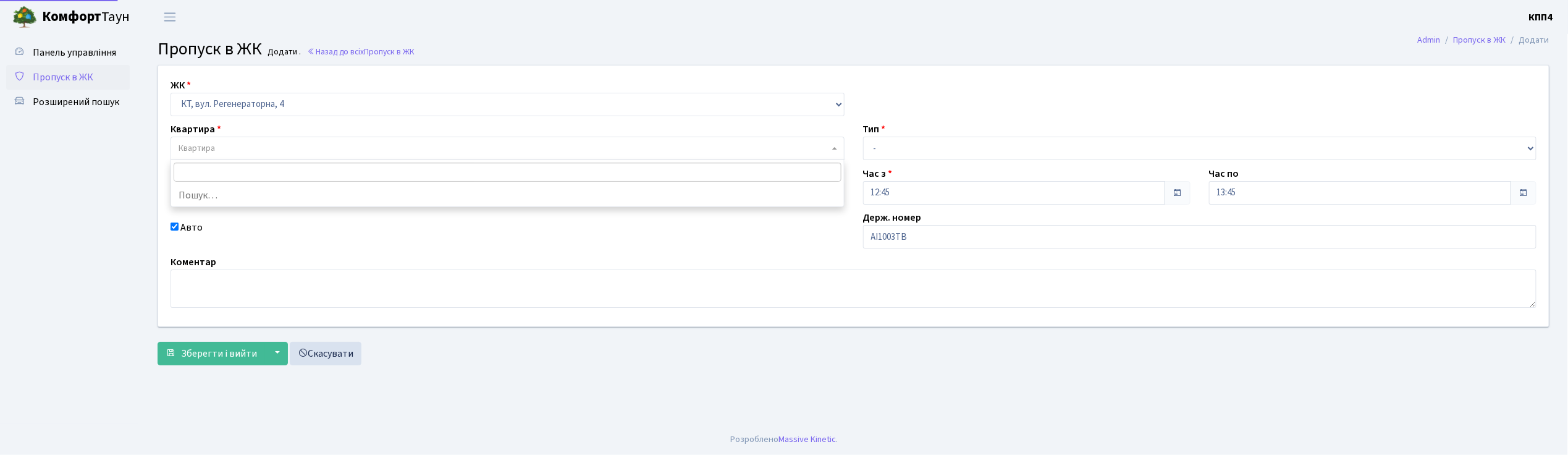
click at [221, 144] on span "Квартира" at bounding box center [503, 148] width 650 height 12
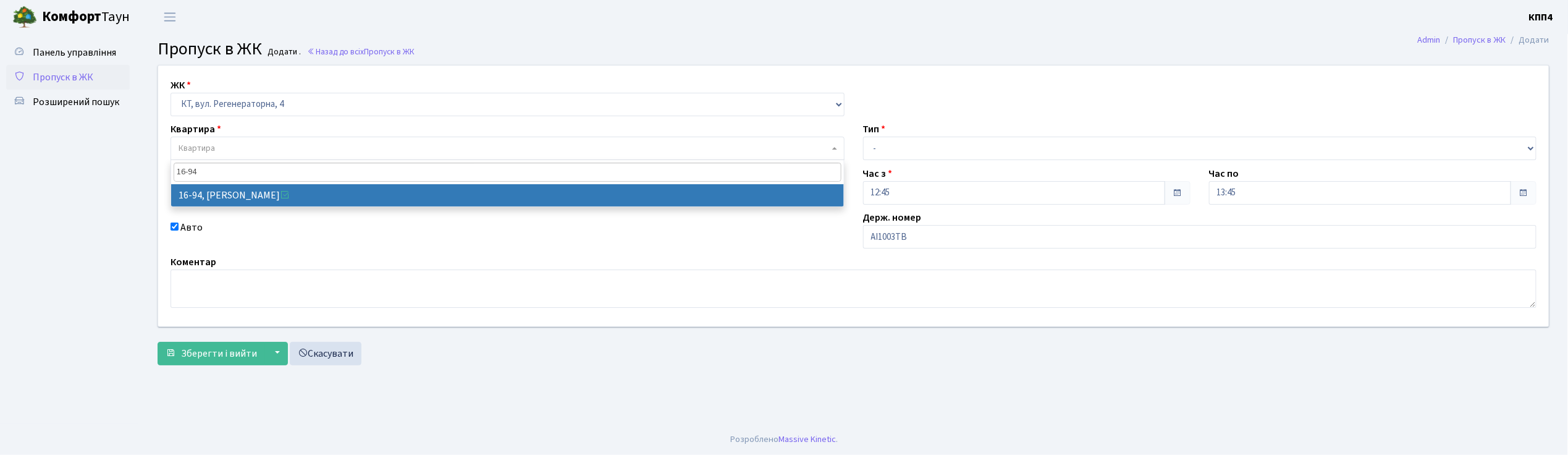
type input "16-94"
select select "8655"
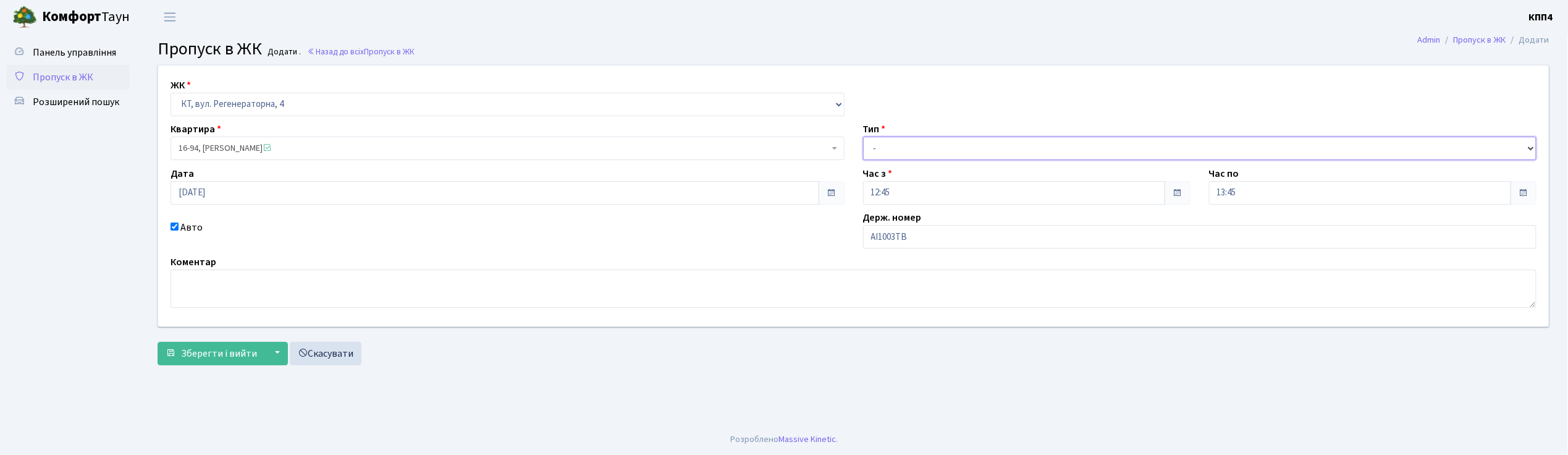
click at [908, 151] on select "- Доставка Таксі Гості Сервіс" at bounding box center [1201, 149] width 674 height 24
select select "2"
click at [863, 137] on select "- Доставка Таксі Гості Сервіс" at bounding box center [1201, 149] width 674 height 24
click at [205, 354] on span "Зберегти і вийти" at bounding box center [219, 353] width 76 height 14
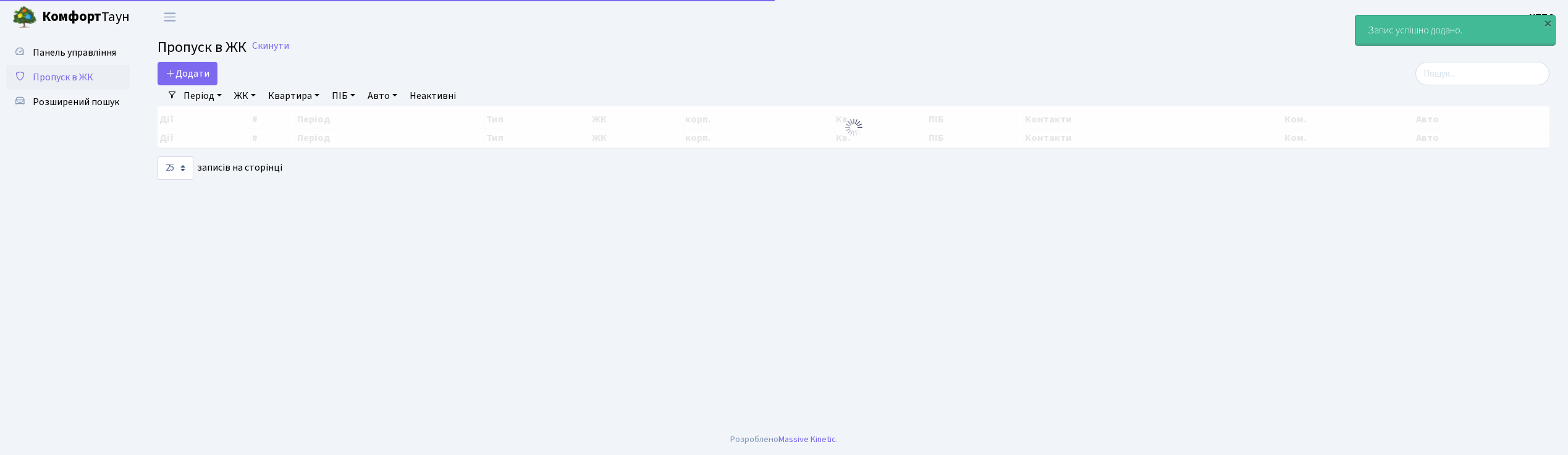
select select "25"
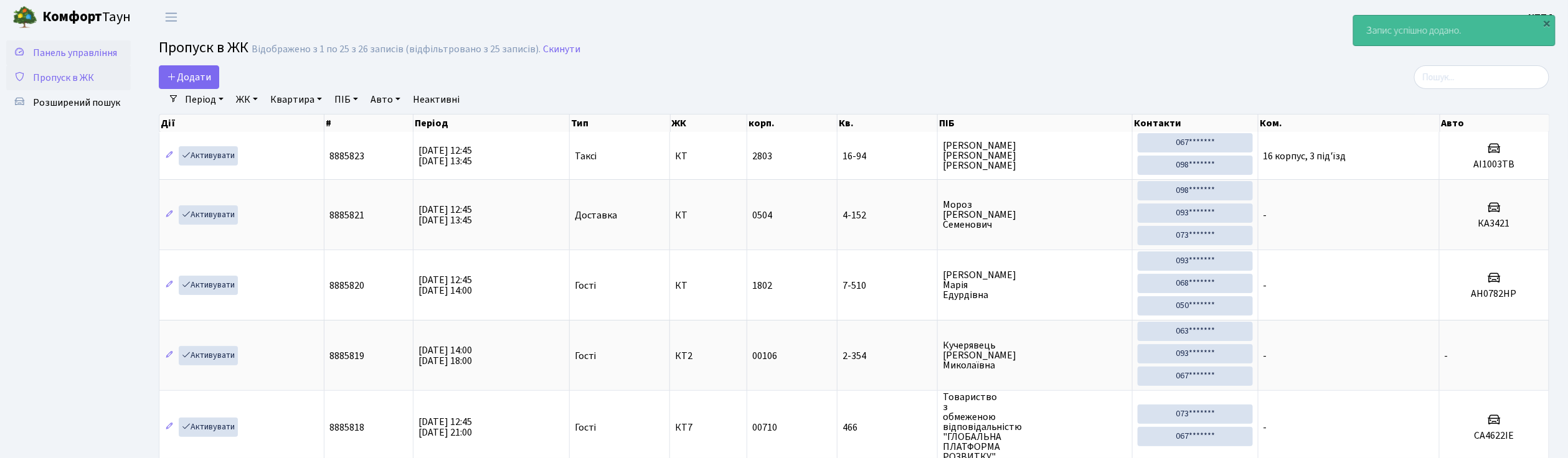
click at [107, 60] on link "Панель управління" at bounding box center [68, 53] width 125 height 25
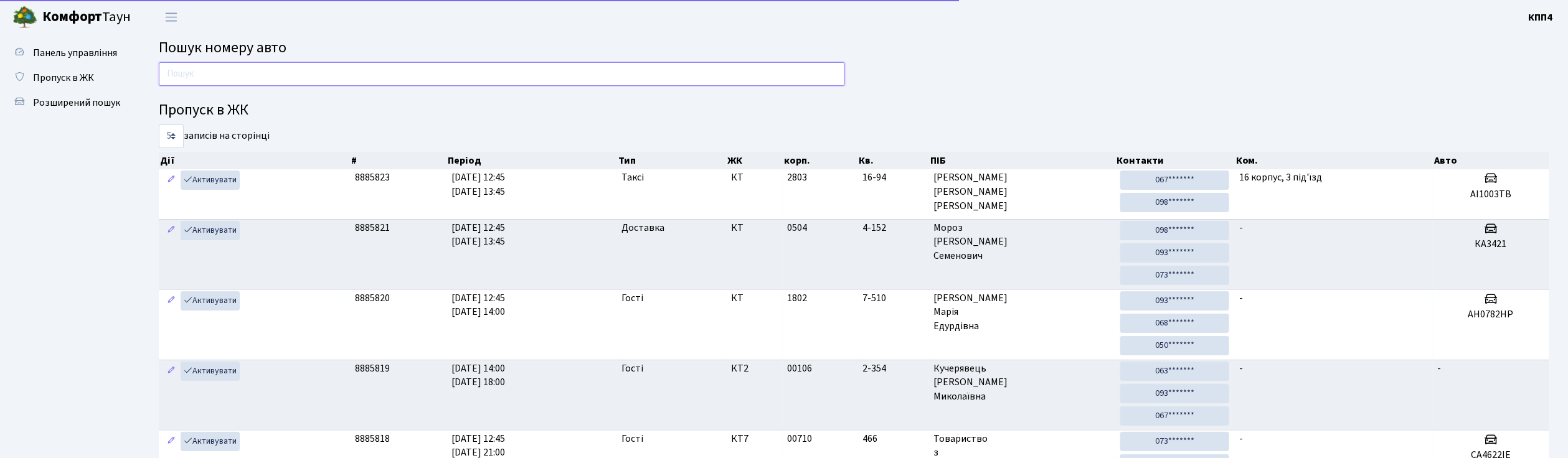
drag, startPoint x: 0, startPoint y: 0, endPoint x: 231, endPoint y: 84, distance: 245.8
click at [231, 84] on input "text" at bounding box center [502, 74] width 686 height 24
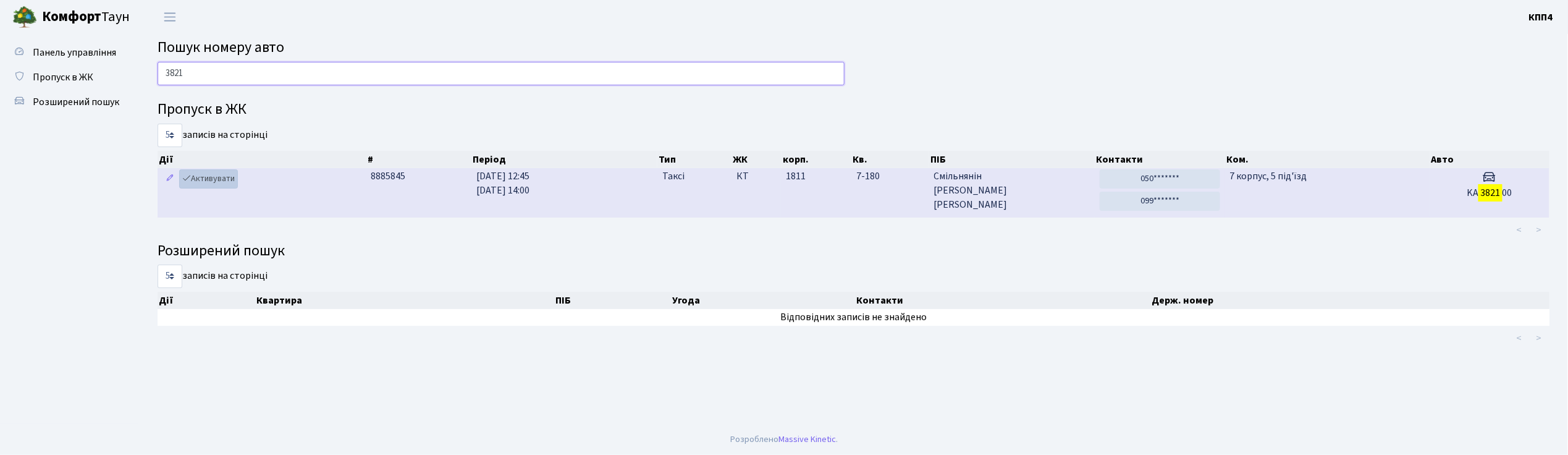
type input "3821"
click at [203, 176] on link "Активувати" at bounding box center [209, 178] width 59 height 19
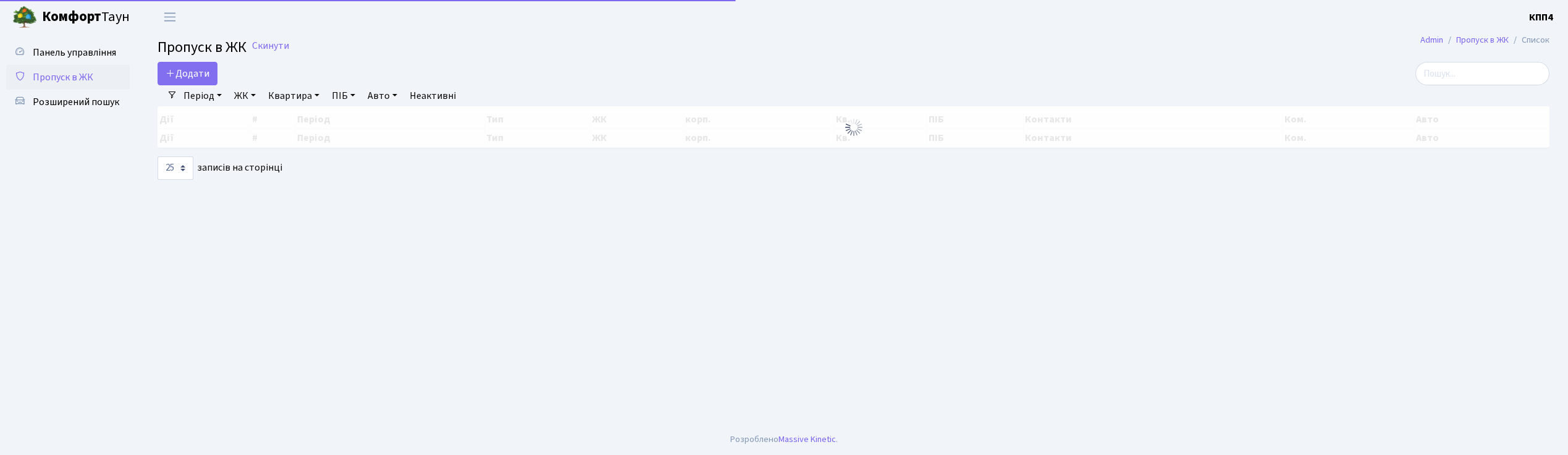
select select "25"
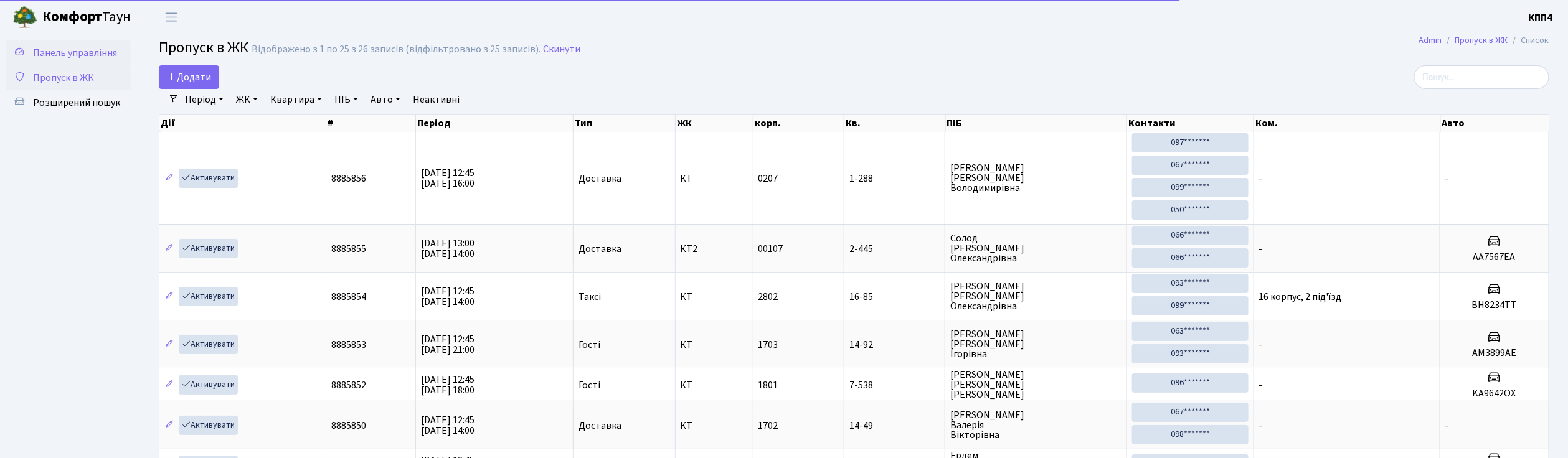
click at [62, 48] on span "Панель управління" at bounding box center [75, 53] width 84 height 14
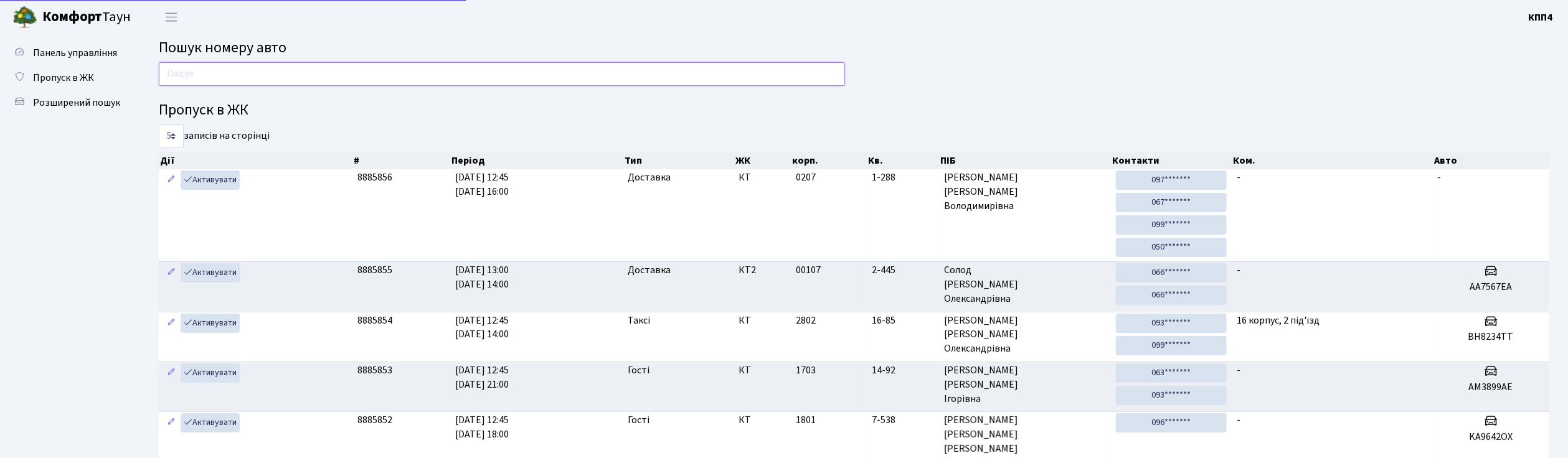
click at [203, 75] on input "text" at bounding box center [502, 74] width 686 height 24
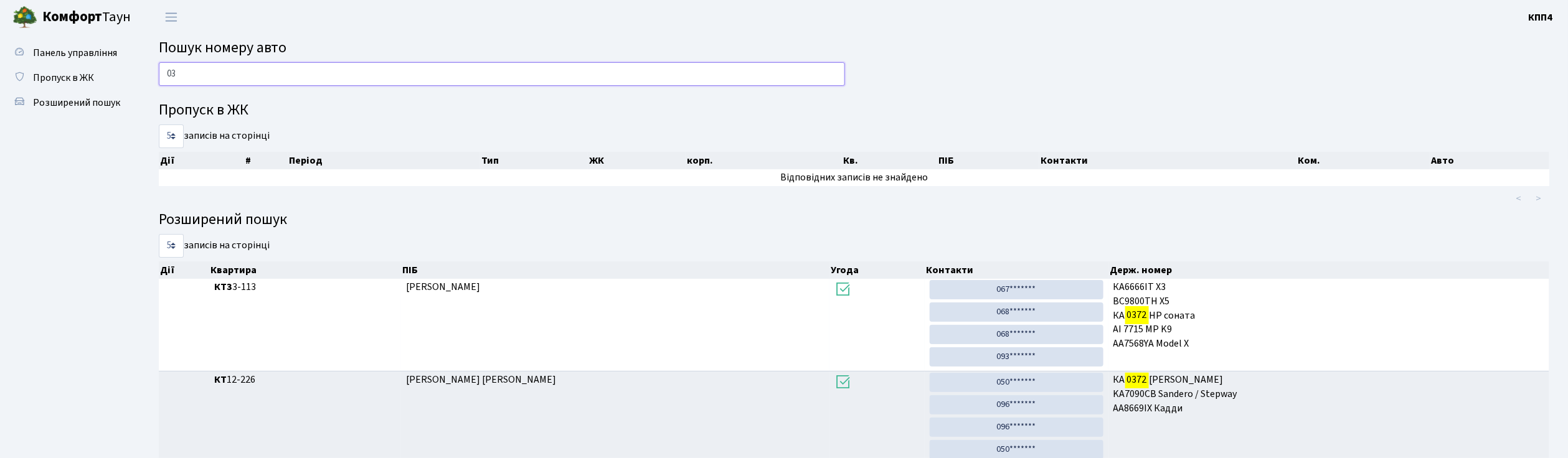
type input "0"
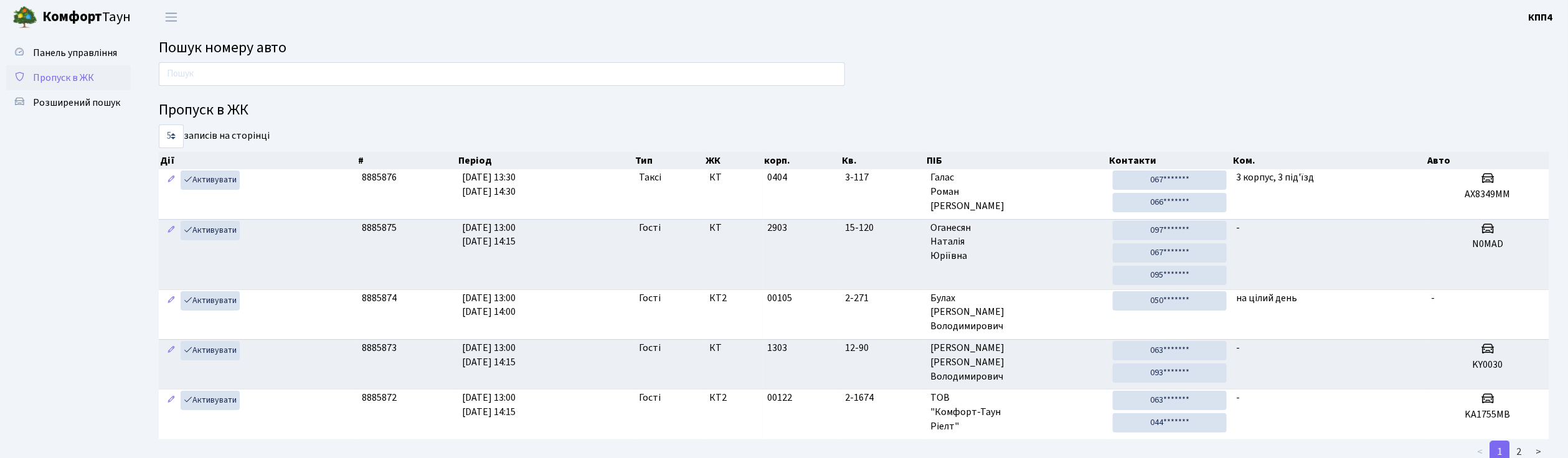
click at [58, 78] on span "Пропуск в ЖК" at bounding box center [64, 78] width 61 height 14
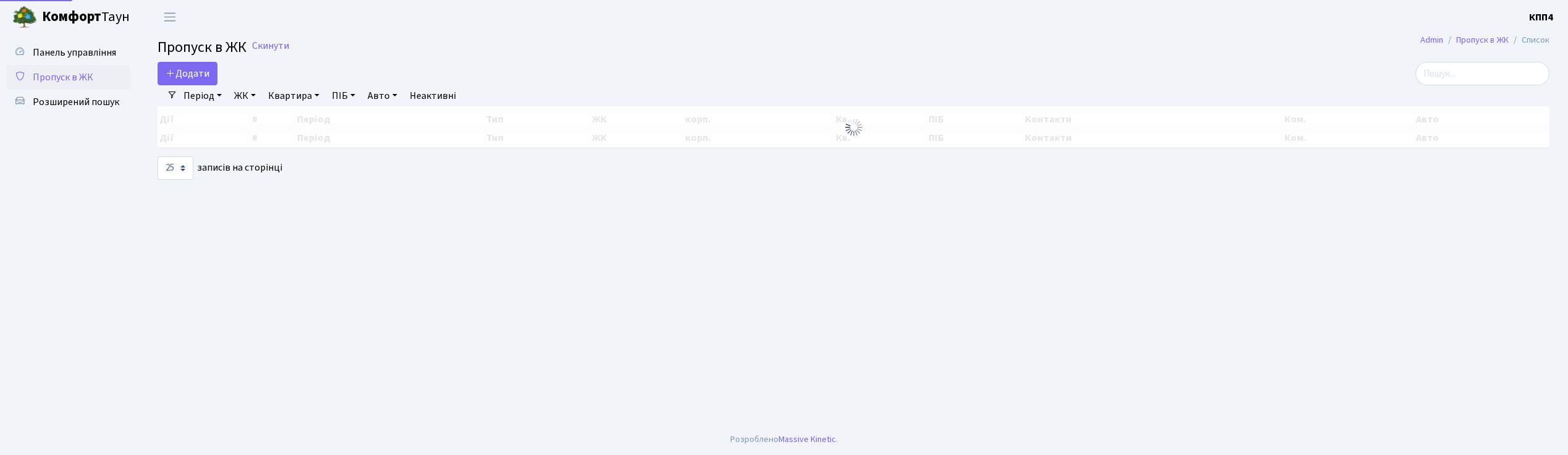
select select "25"
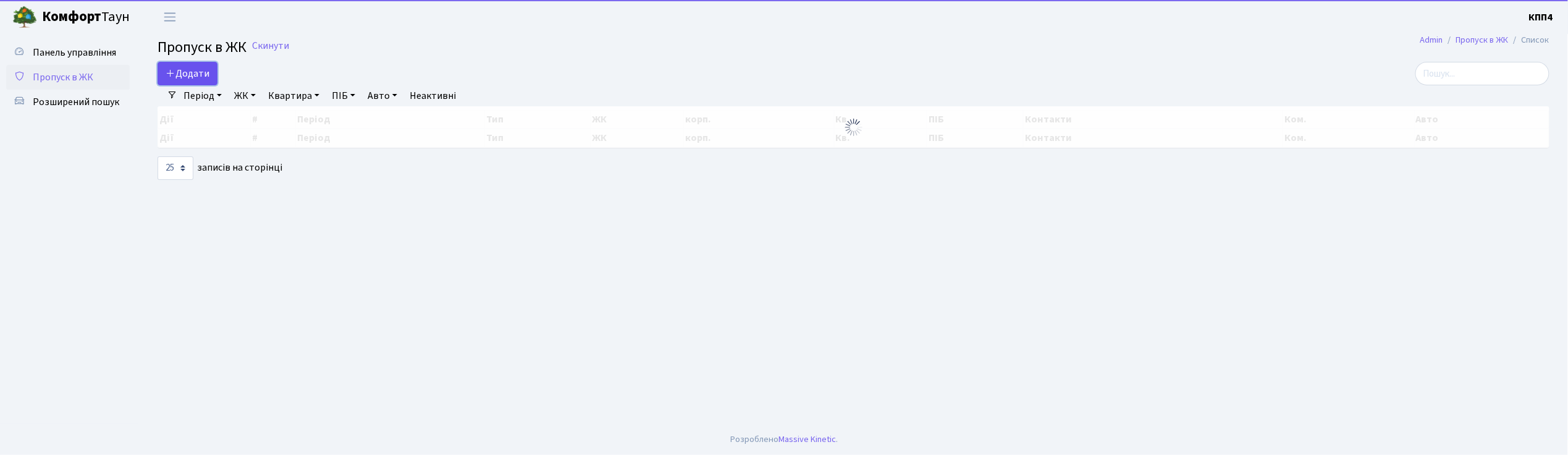
click at [199, 74] on span "Додати" at bounding box center [187, 74] width 44 height 14
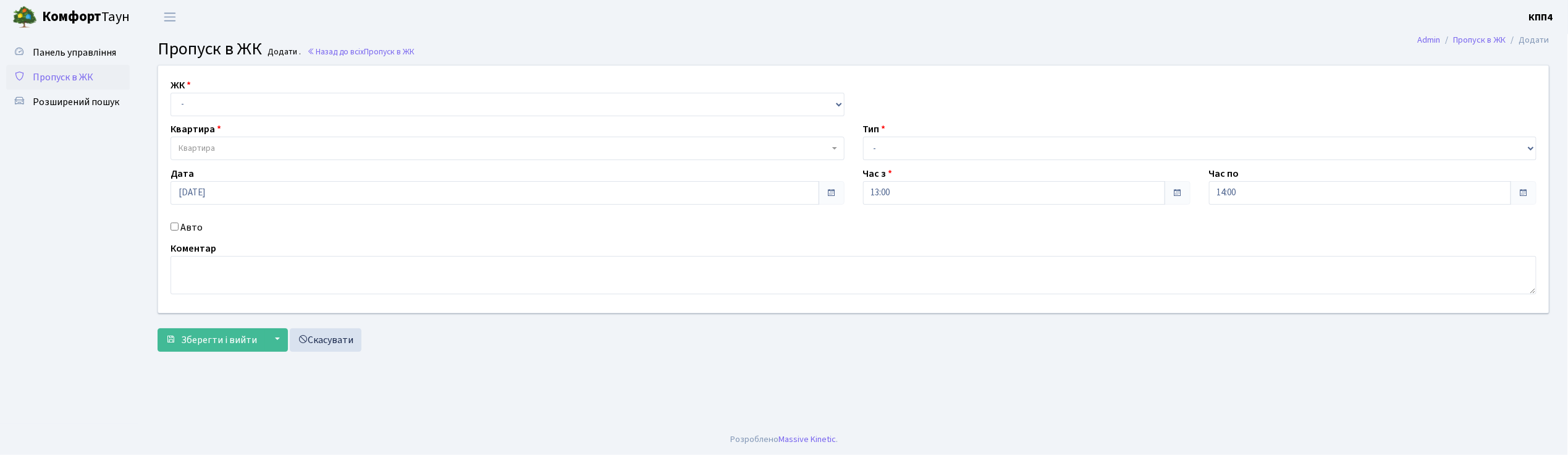
click at [175, 226] on input "Авто" at bounding box center [175, 226] width 8 height 8
checkbox input "true"
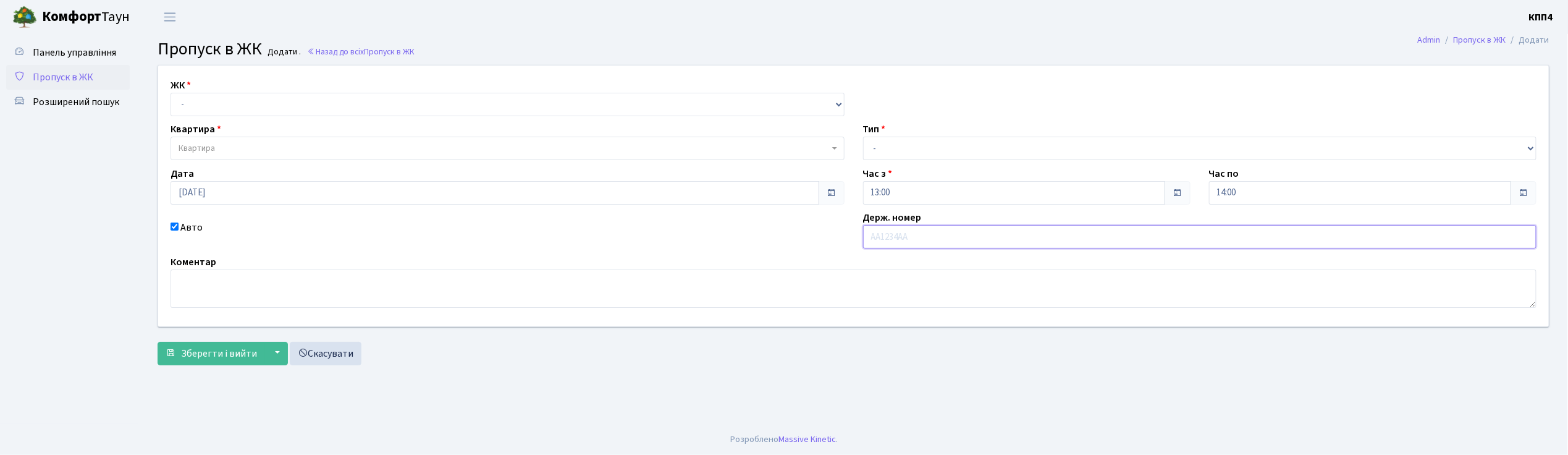
type input "К"
type input "АІ7235ТА"
click at [226, 110] on select "- КТ, вул. Регенераторна, 4 КТ2, просп. Соборності, 17 КТ3, вул. Березнева, 16 …" at bounding box center [508, 105] width 674 height 24
select select "271"
click at [171, 93] on select "- КТ, вул. Регенераторна, 4 КТ2, просп. Соборності, 17 КТ3, вул. Березнева, 16 …" at bounding box center [508, 105] width 674 height 24
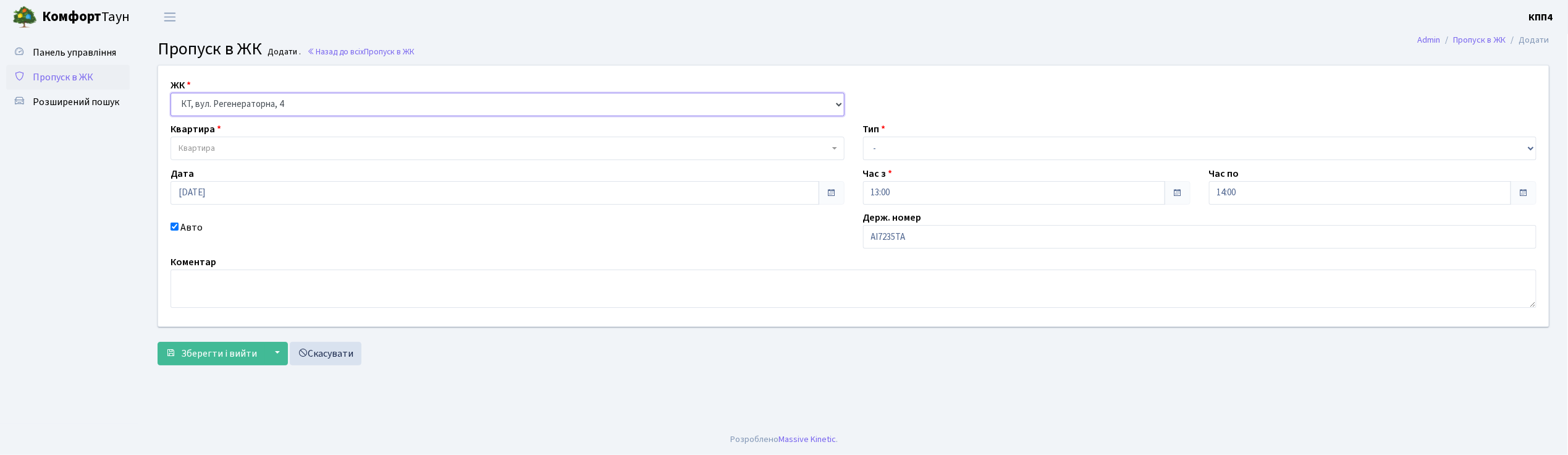
select select
click at [231, 148] on span "Квартира" at bounding box center [503, 148] width 650 height 12
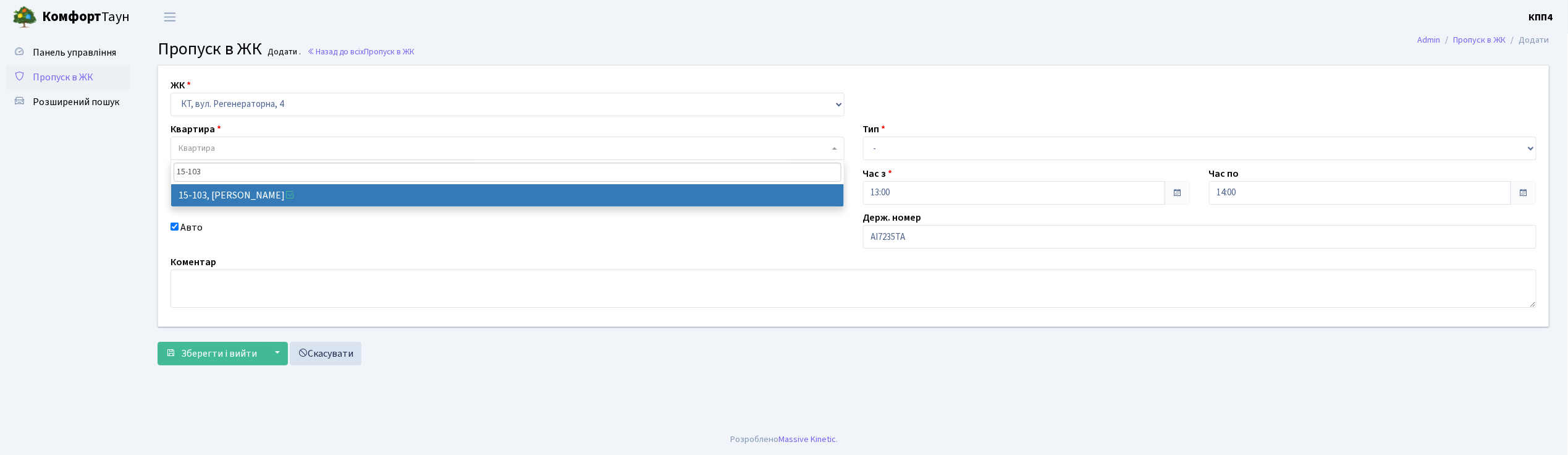
type input "15-103"
select select "8878"
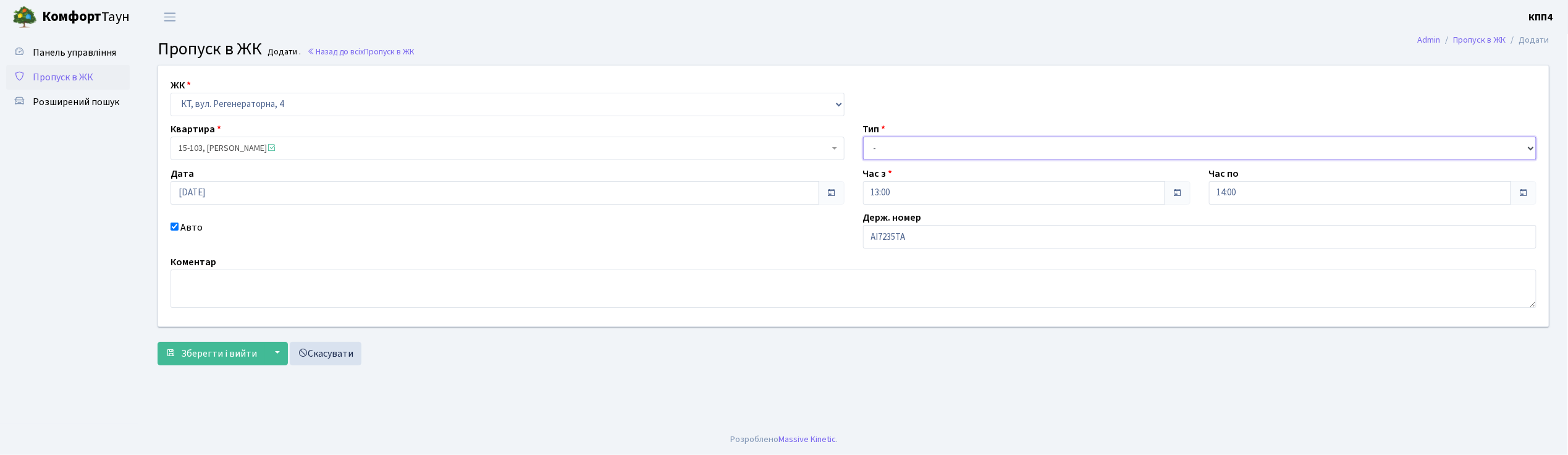
click at [943, 149] on select "- Доставка Таксі Гості Сервіс" at bounding box center [1201, 149] width 674 height 24
select select "2"
click at [863, 137] on select "- Доставка Таксі Гості Сервіс" at bounding box center [1201, 149] width 674 height 24
click at [188, 355] on span "Зберегти і вийти" at bounding box center [219, 353] width 76 height 14
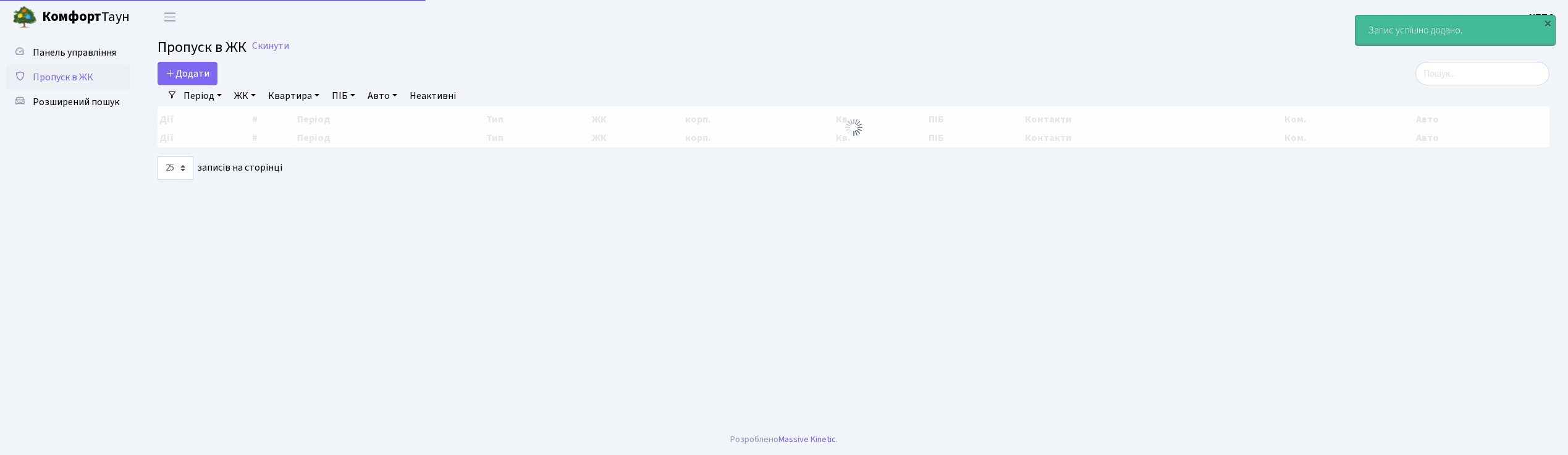
select select "25"
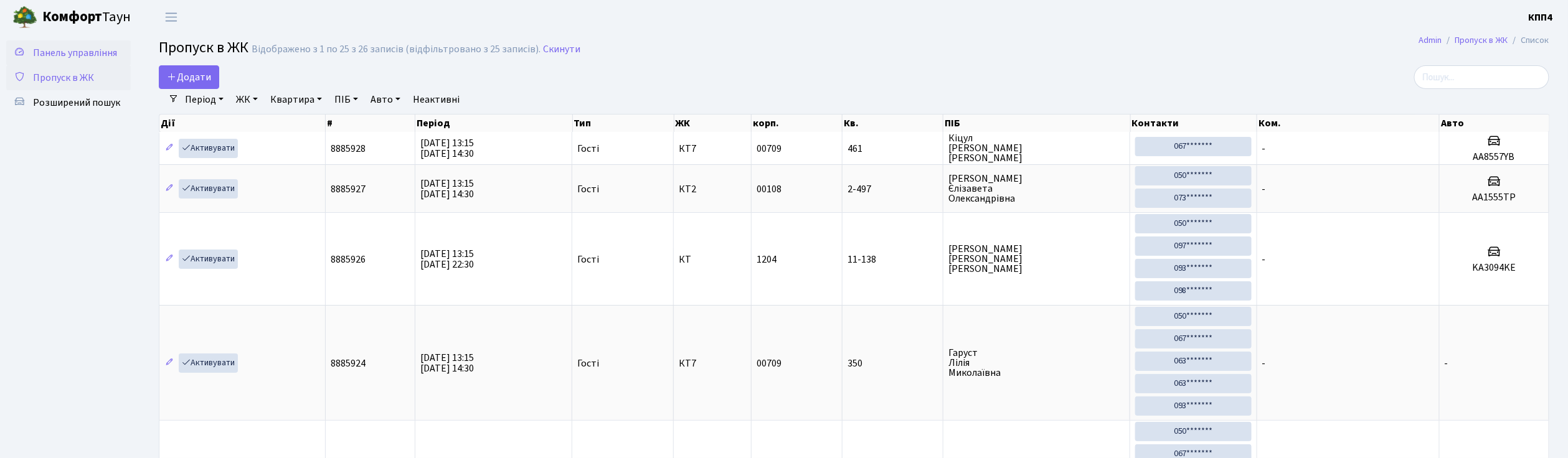
click at [73, 43] on link "Панель управління" at bounding box center [68, 53] width 125 height 25
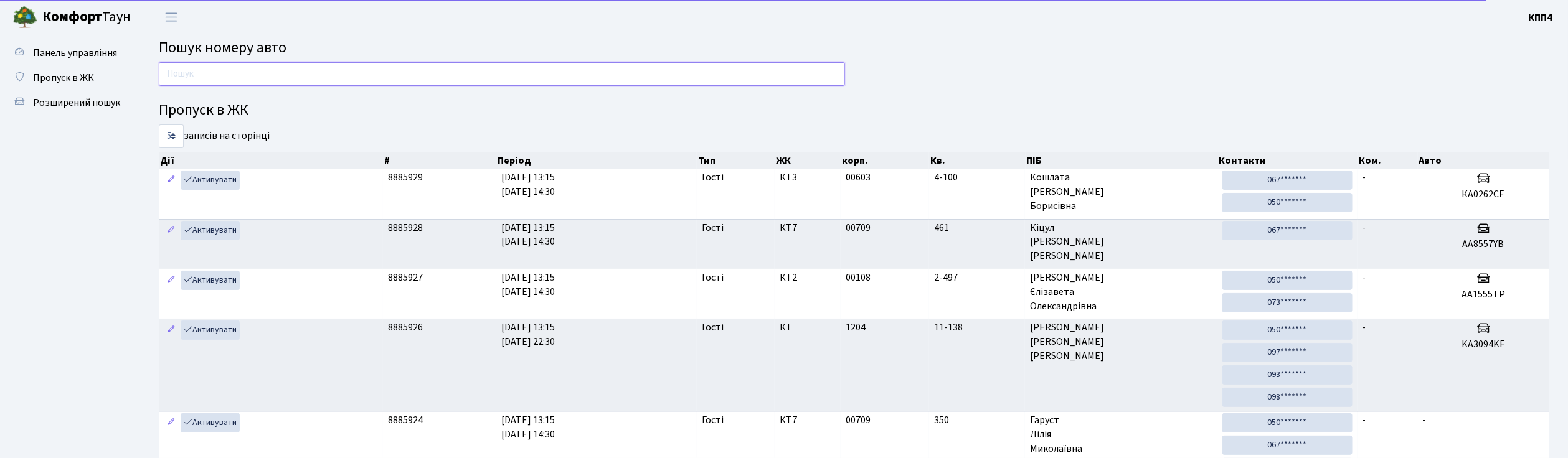
click at [177, 68] on input "text" at bounding box center [502, 74] width 686 height 24
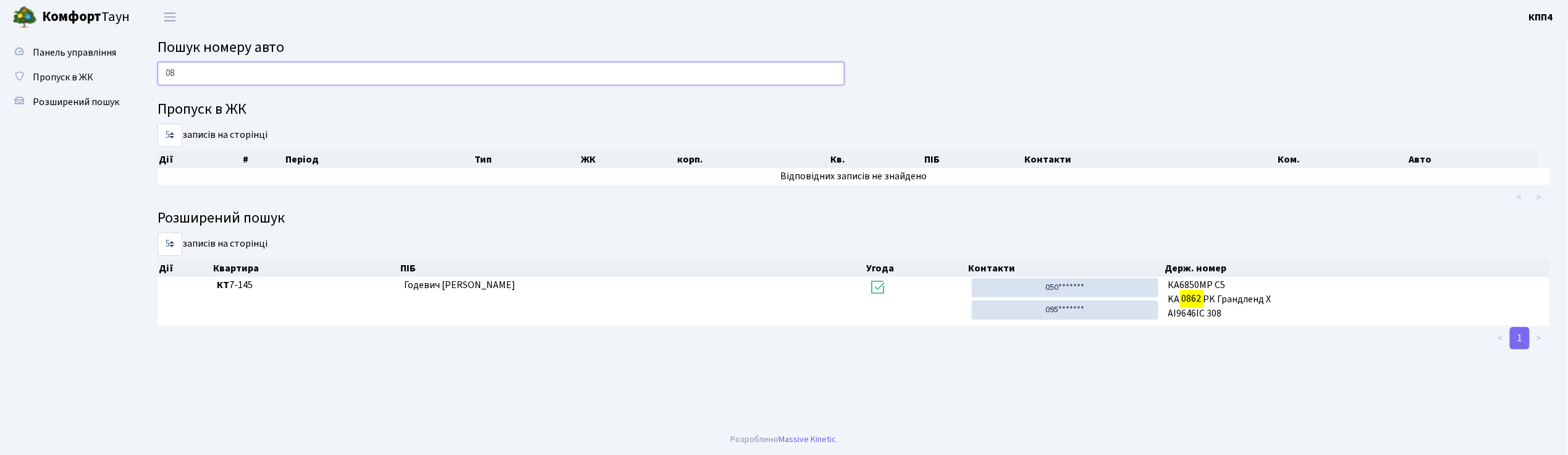
type input "0"
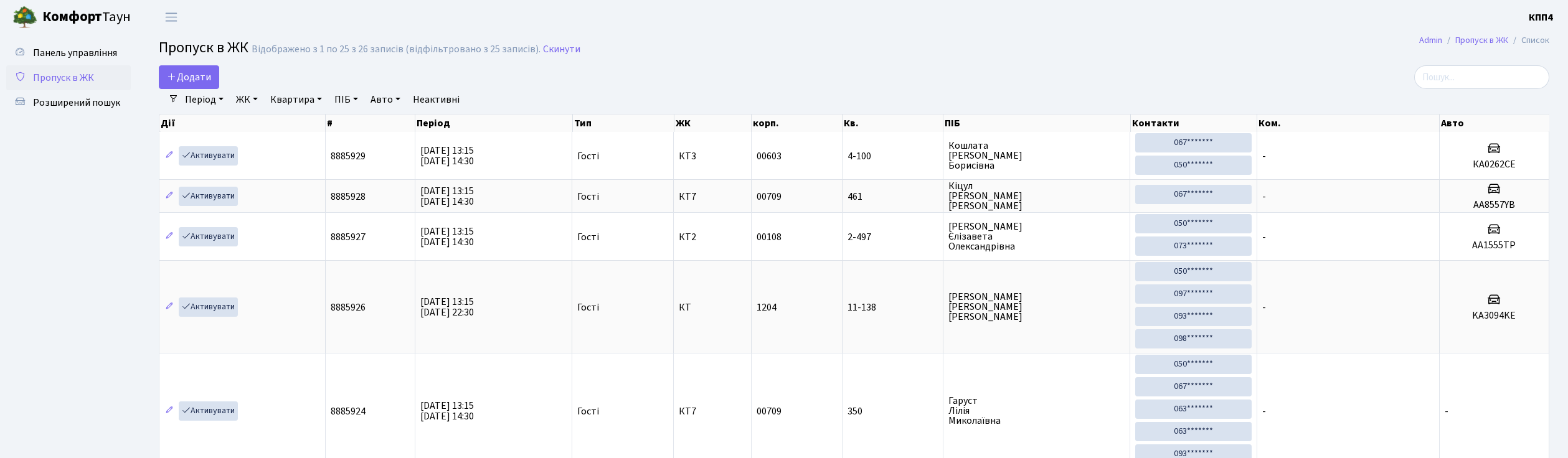
select select "25"
